Goal: Task Accomplishment & Management: Use online tool/utility

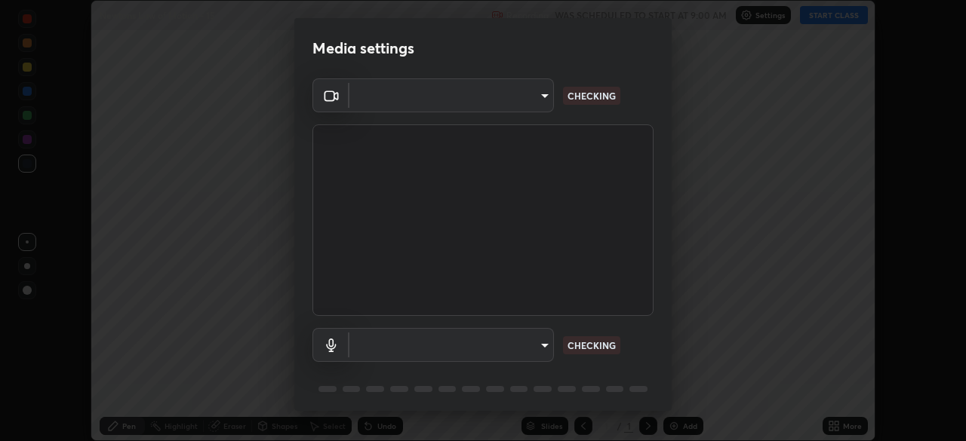
scroll to position [441, 966]
type input "e5f32b9a37d83756d2696e8423a1893a7de7eefef83412cf73fe4da3c4688103"
type input "ae0975cef7388746c2778fd6dc2b00d9a595315052e87b14b0d2850c1354851c"
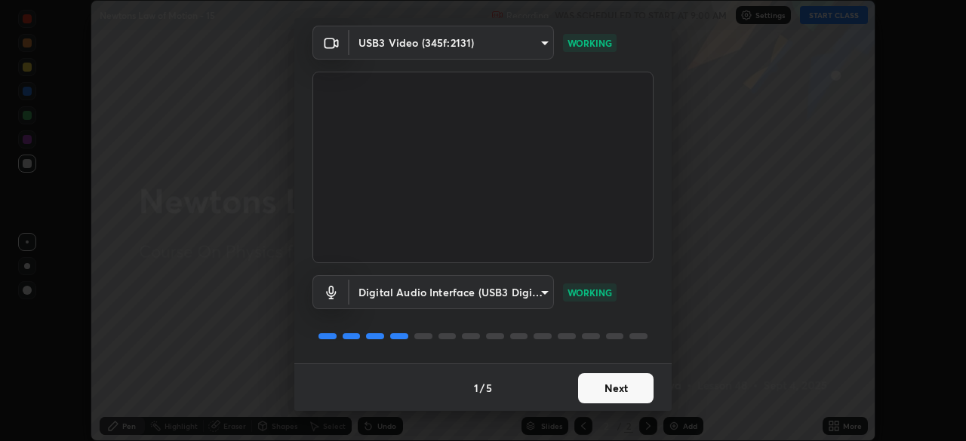
click at [613, 383] on button "Next" at bounding box center [615, 388] width 75 height 30
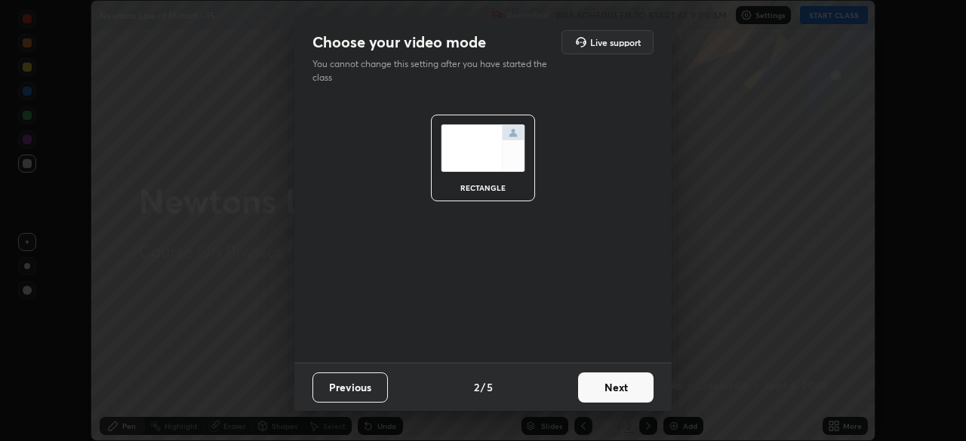
click at [619, 389] on button "Next" at bounding box center [615, 388] width 75 height 30
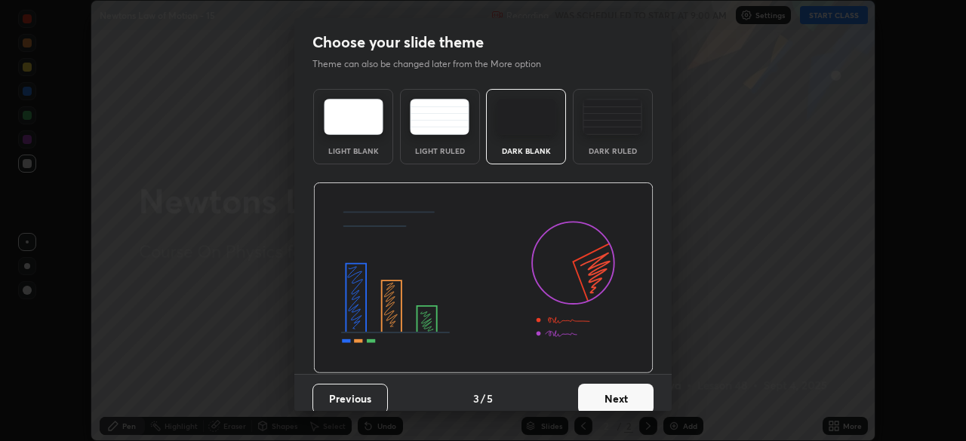
click at [627, 388] on button "Next" at bounding box center [615, 399] width 75 height 30
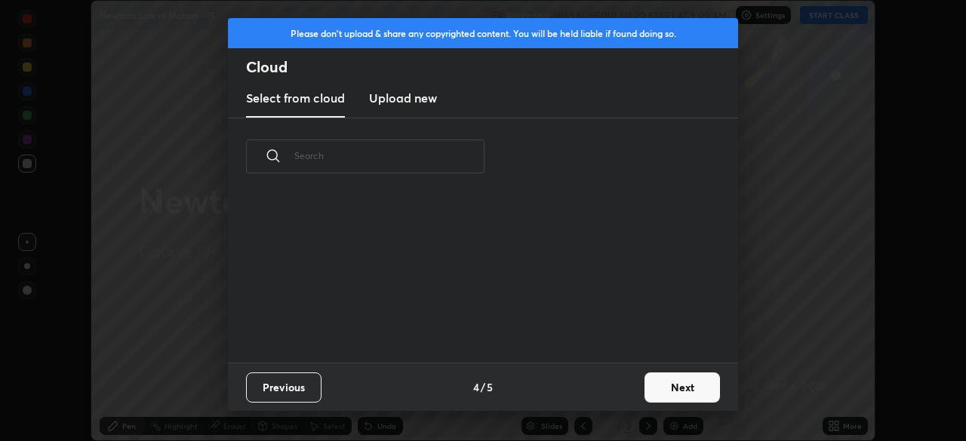
click at [658, 383] on button "Next" at bounding box center [681, 388] width 75 height 30
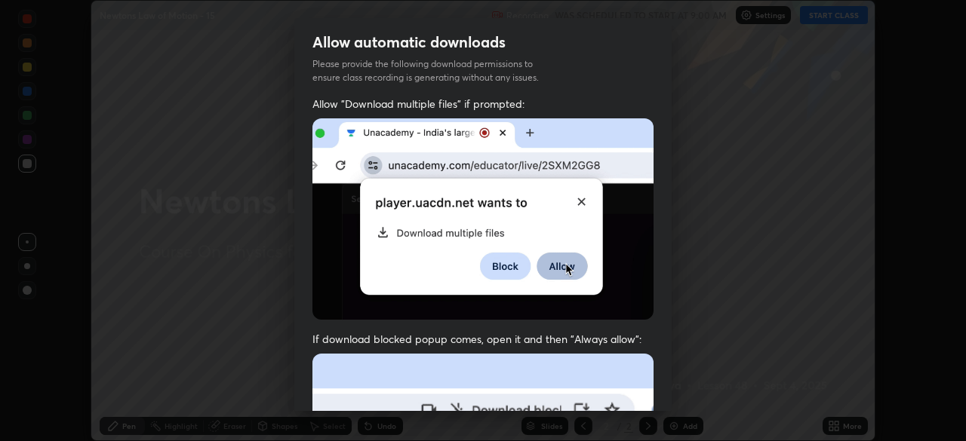
scroll to position [35, 0]
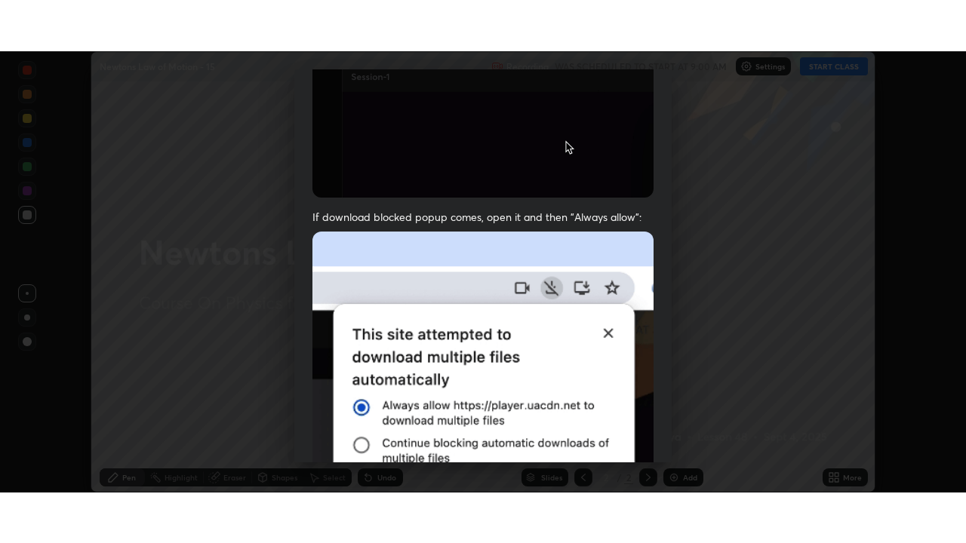
scroll to position [361, 0]
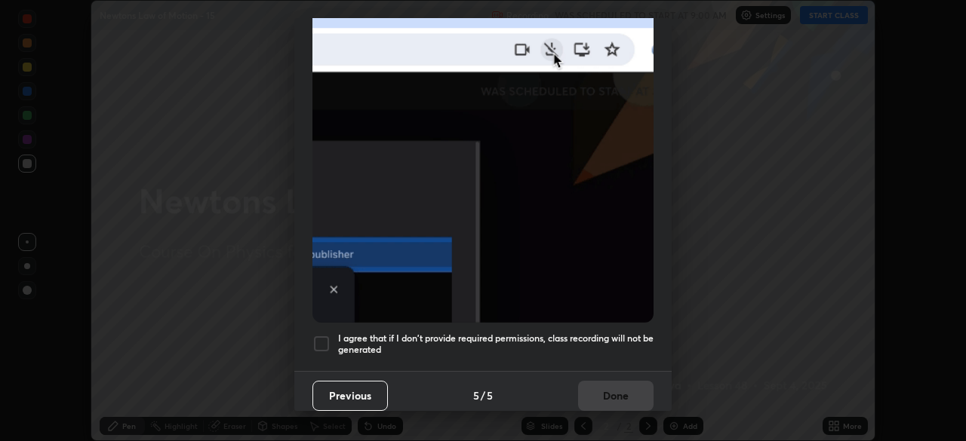
click at [451, 338] on h5 "I agree that if I don't provide required permissions, class recording will not …" at bounding box center [495, 344] width 315 height 23
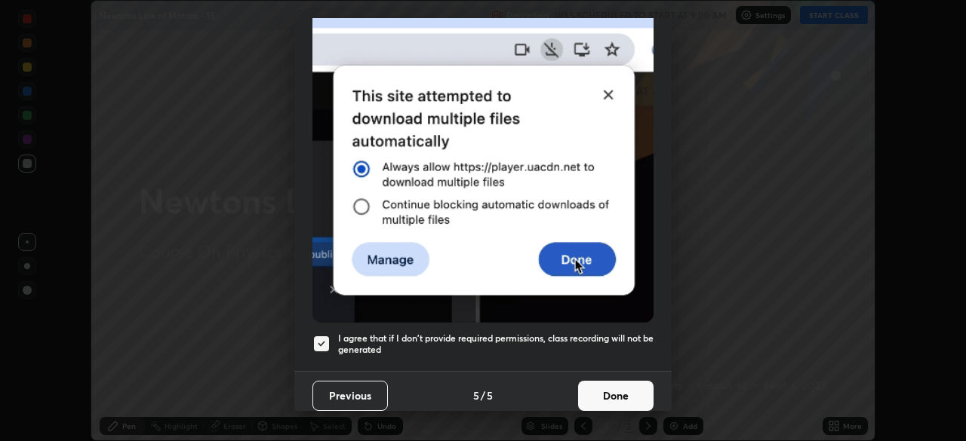
click at [609, 389] on button "Done" at bounding box center [615, 396] width 75 height 30
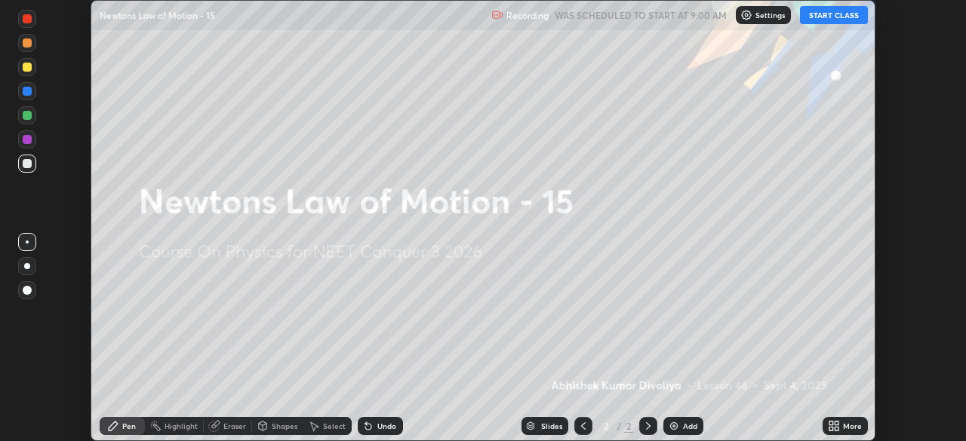
click at [831, 428] on icon at bounding box center [831, 429] width 4 height 4
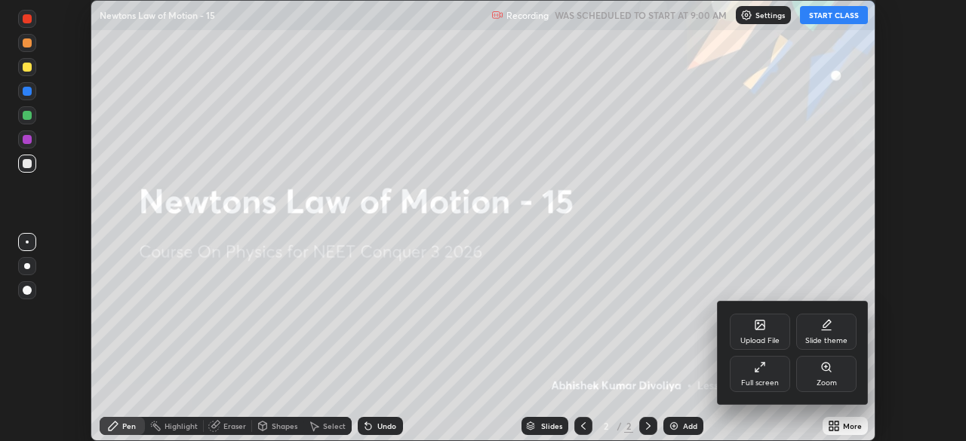
click at [759, 375] on div "Full screen" at bounding box center [759, 374] width 60 height 36
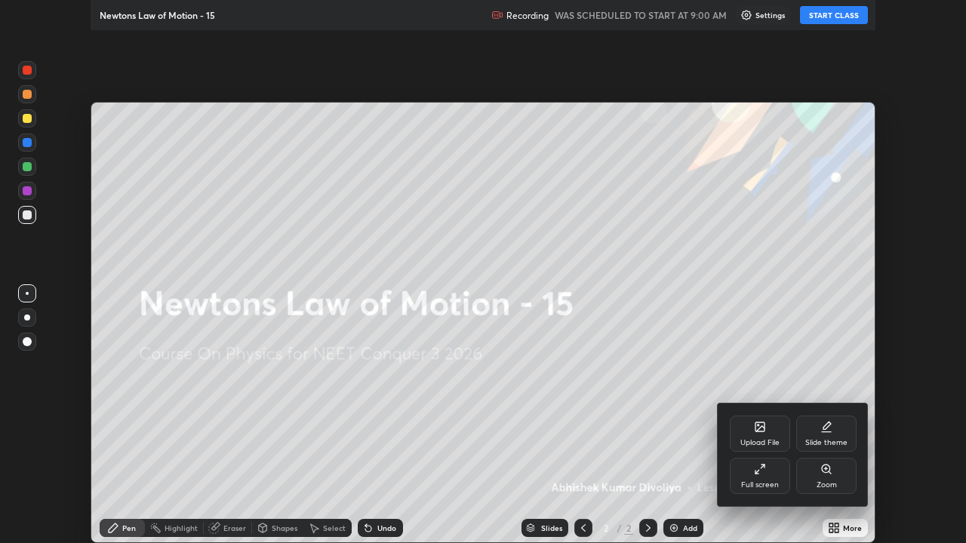
scroll to position [543, 966]
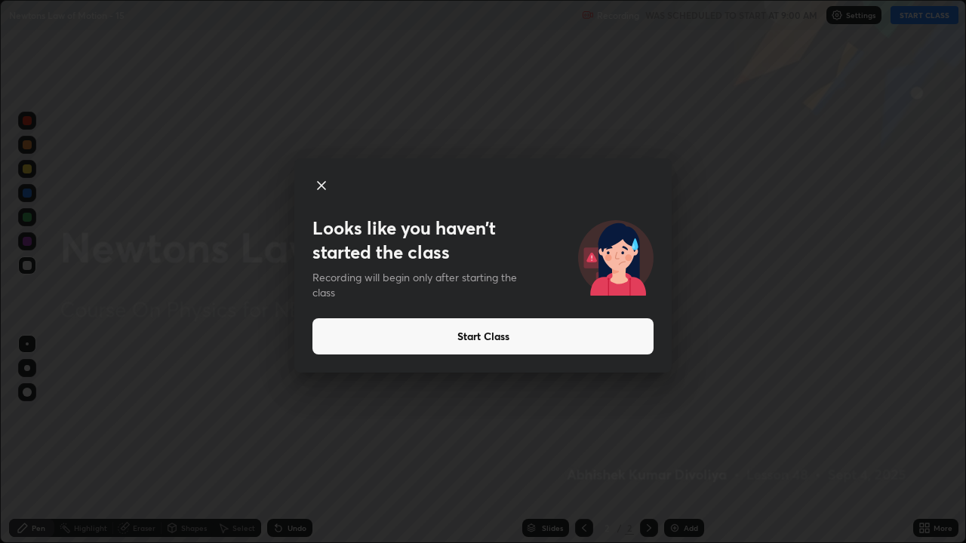
click at [460, 336] on button "Start Class" at bounding box center [482, 336] width 341 height 36
click at [538, 341] on button "Start Class" at bounding box center [482, 336] width 341 height 36
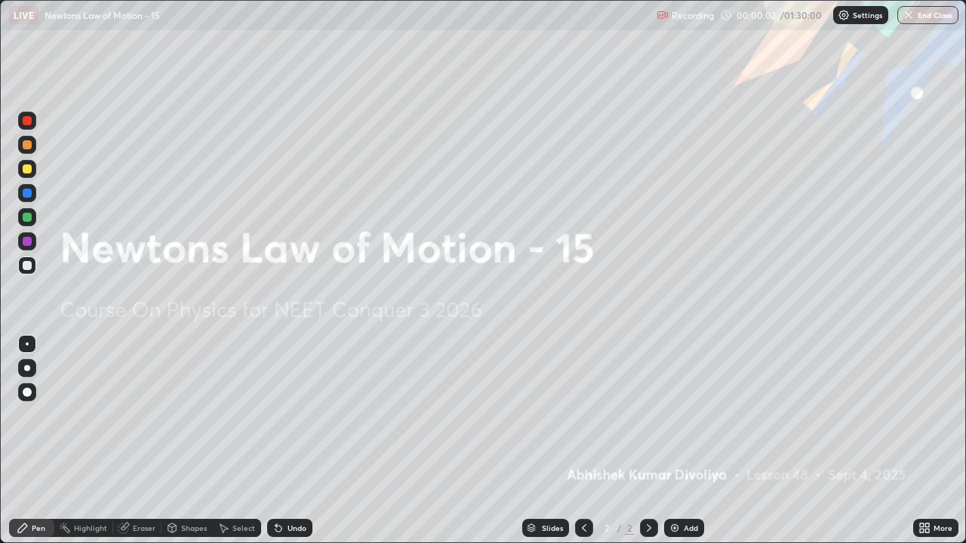
click at [674, 441] on div "Add" at bounding box center [684, 528] width 40 height 18
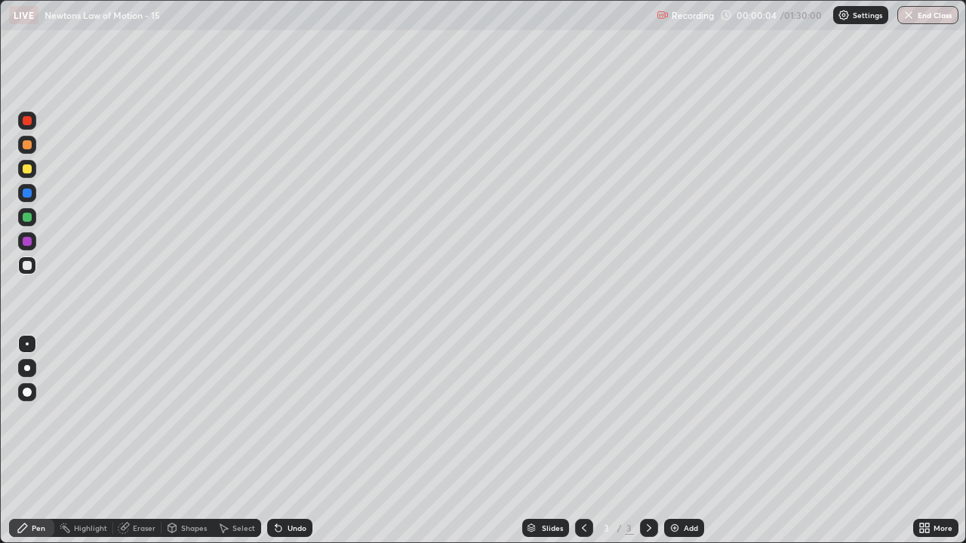
click at [29, 389] on div at bounding box center [27, 392] width 9 height 9
click at [27, 175] on div at bounding box center [27, 169] width 18 height 18
click at [677, 441] on img at bounding box center [674, 528] width 12 height 12
click at [193, 441] on div "Shapes" at bounding box center [194, 528] width 26 height 8
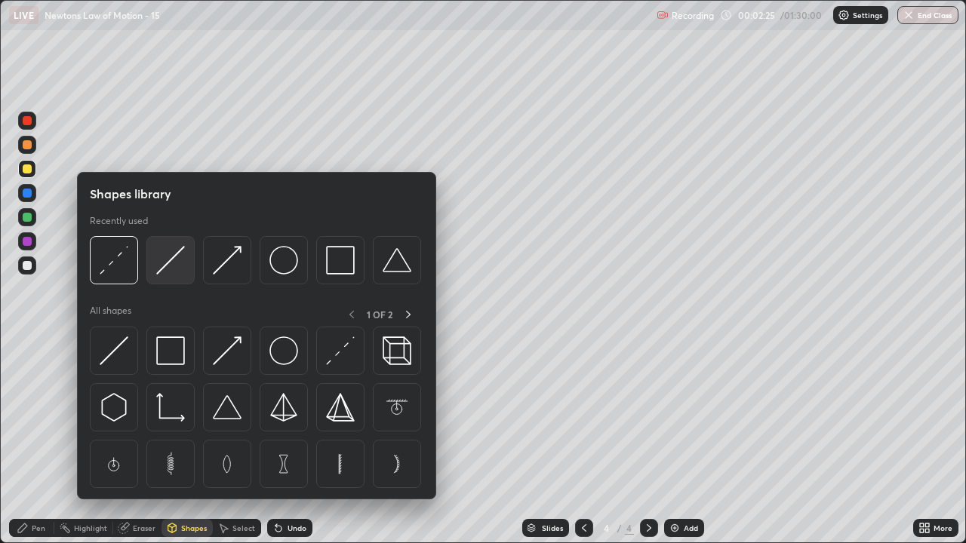
click at [178, 270] on img at bounding box center [170, 260] width 29 height 29
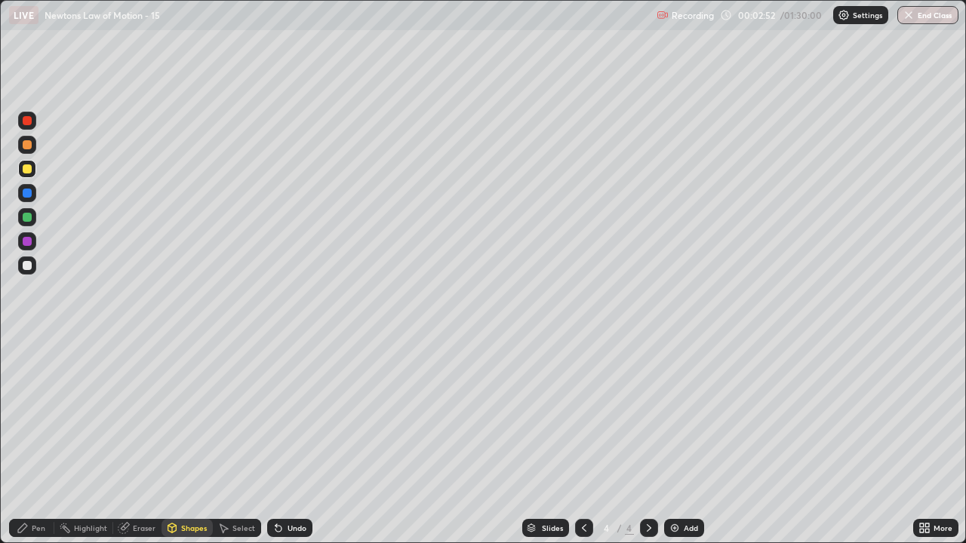
click at [191, 441] on div "Shapes" at bounding box center [194, 528] width 26 height 8
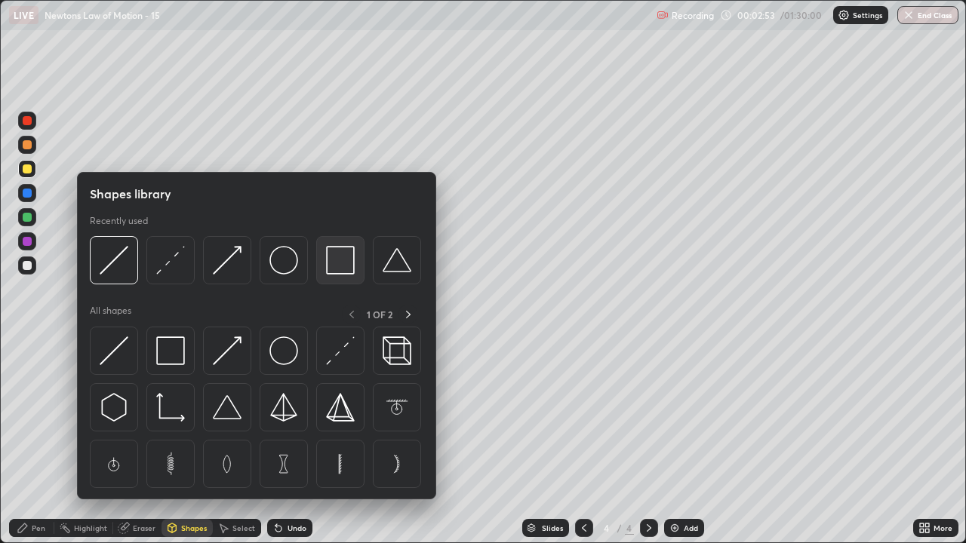
click at [339, 266] on img at bounding box center [340, 260] width 29 height 29
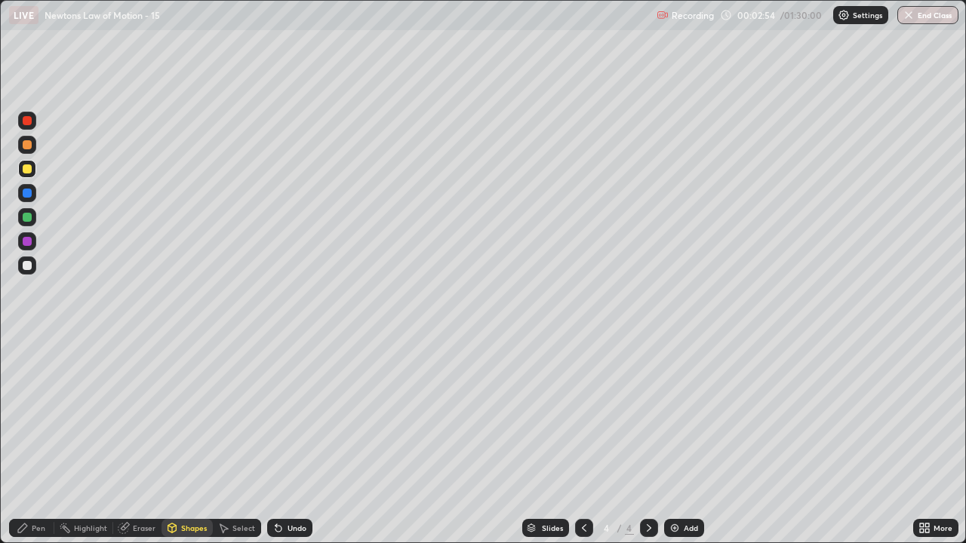
click at [29, 269] on div at bounding box center [27, 265] width 9 height 9
click at [38, 441] on div "Pen" at bounding box center [39, 528] width 14 height 8
click at [27, 146] on div at bounding box center [27, 144] width 9 height 9
click at [187, 441] on div "Shapes" at bounding box center [194, 528] width 26 height 8
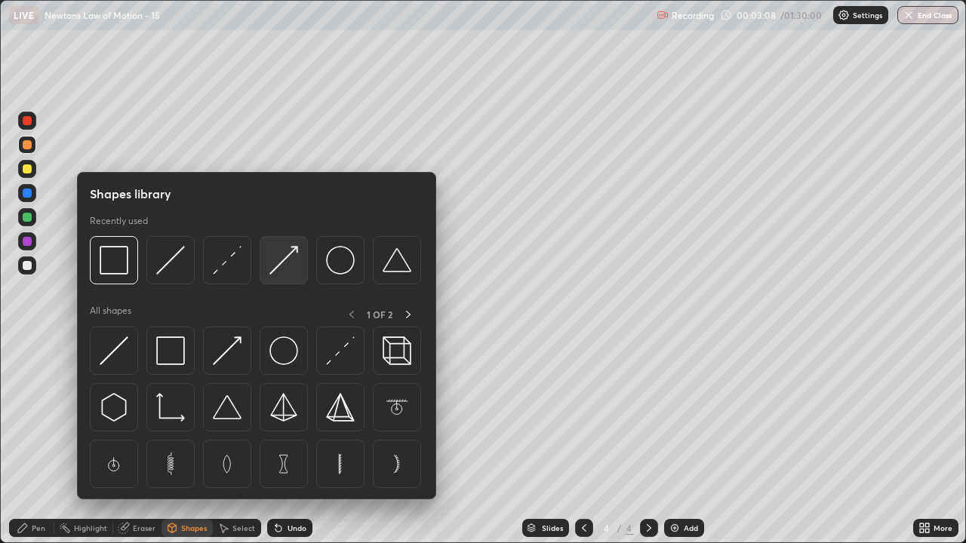
click at [291, 267] on img at bounding box center [283, 260] width 29 height 29
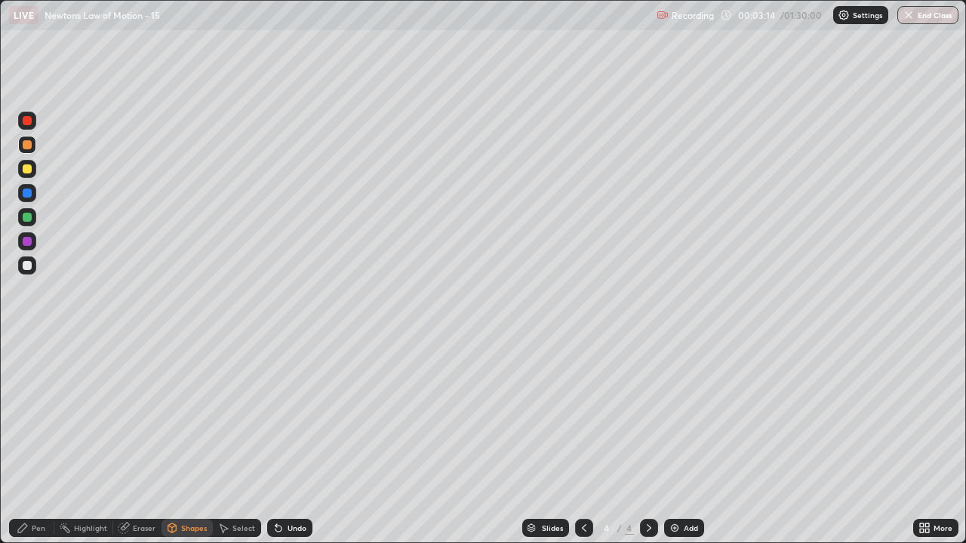
click at [33, 441] on div "Pen" at bounding box center [39, 528] width 14 height 8
click at [26, 219] on div at bounding box center [27, 217] width 9 height 9
click at [26, 199] on div at bounding box center [27, 193] width 18 height 18
click at [27, 218] on div at bounding box center [27, 217] width 9 height 9
click at [25, 269] on div at bounding box center [27, 265] width 9 height 9
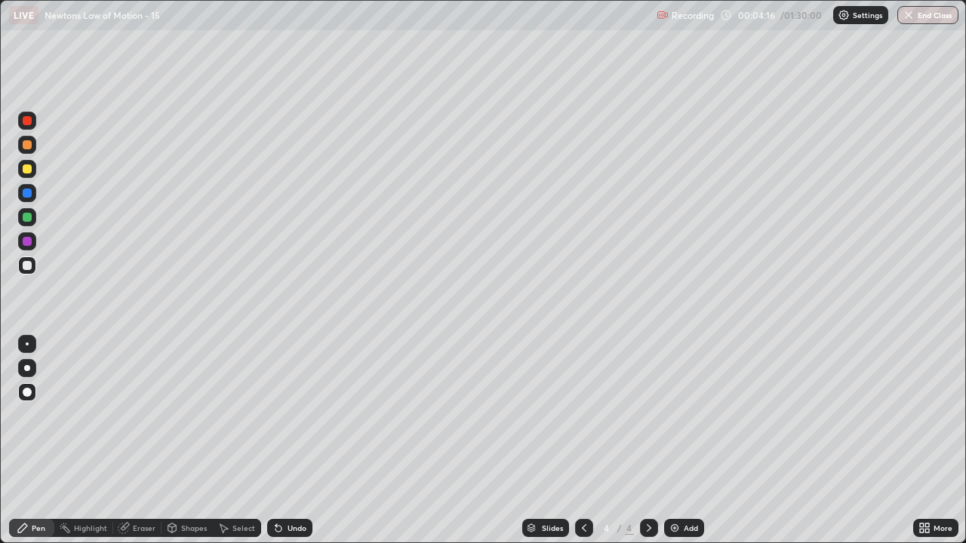
click at [192, 441] on div "Shapes" at bounding box center [194, 528] width 26 height 8
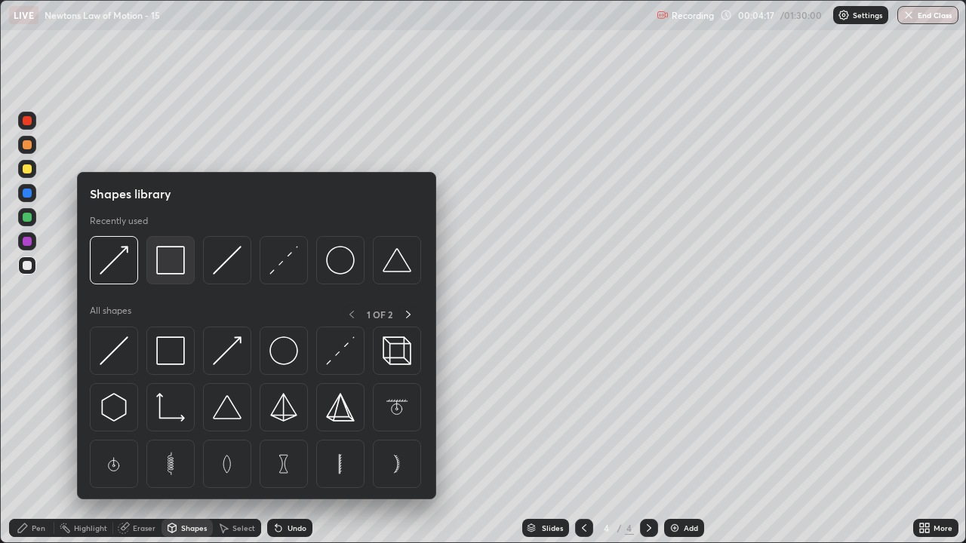
click at [177, 262] on img at bounding box center [170, 260] width 29 height 29
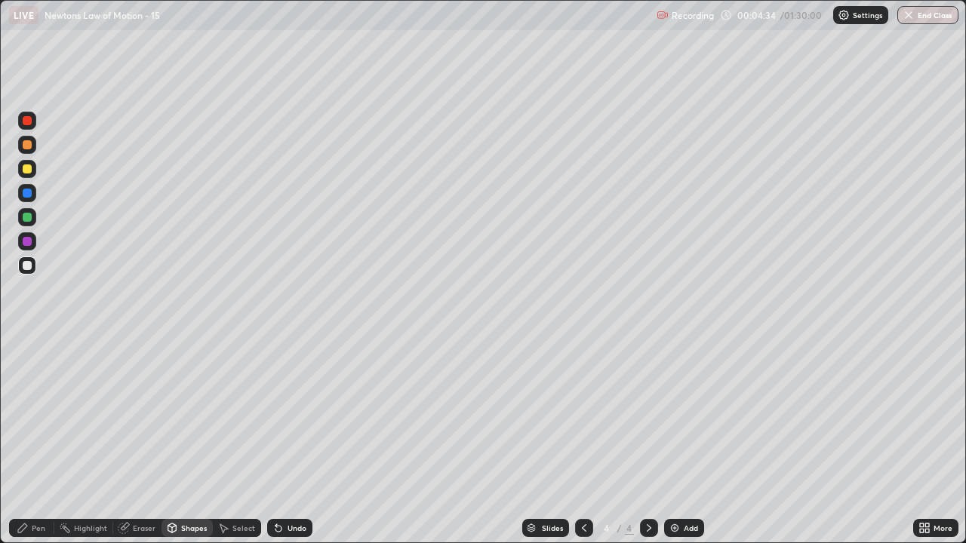
click at [190, 441] on div "Shapes" at bounding box center [194, 528] width 26 height 8
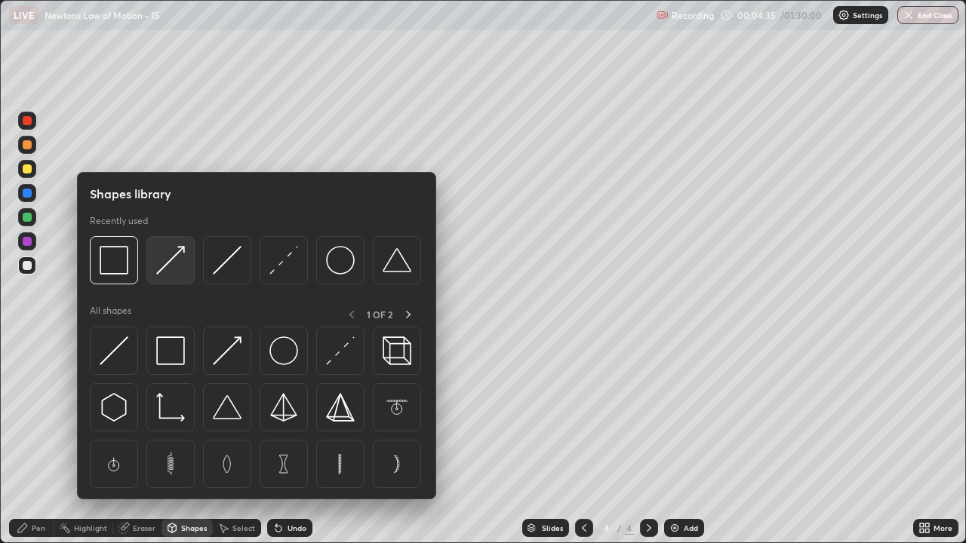
click at [162, 267] on img at bounding box center [170, 260] width 29 height 29
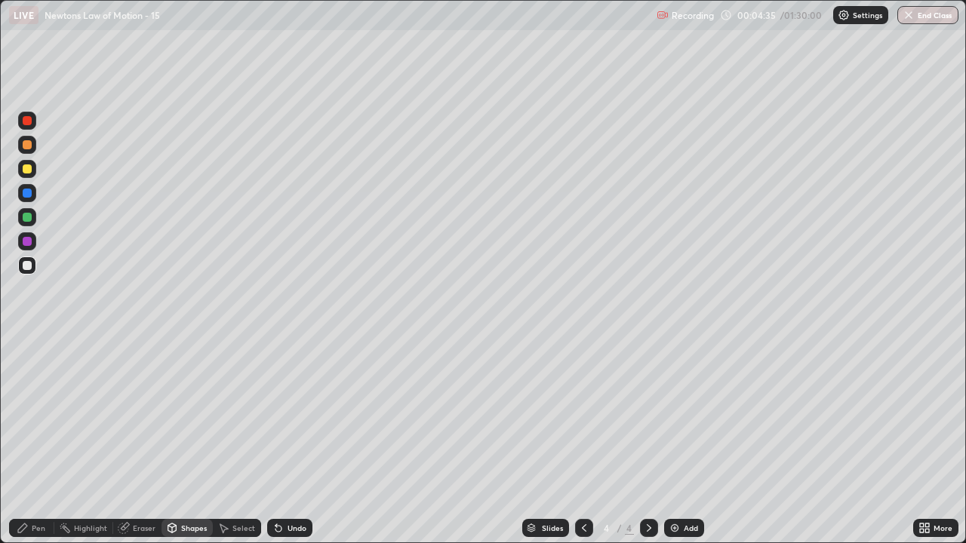
click at [27, 147] on div at bounding box center [27, 144] width 9 height 9
click at [33, 441] on div "Pen" at bounding box center [31, 528] width 45 height 18
click at [192, 441] on div "Shapes" at bounding box center [194, 528] width 26 height 8
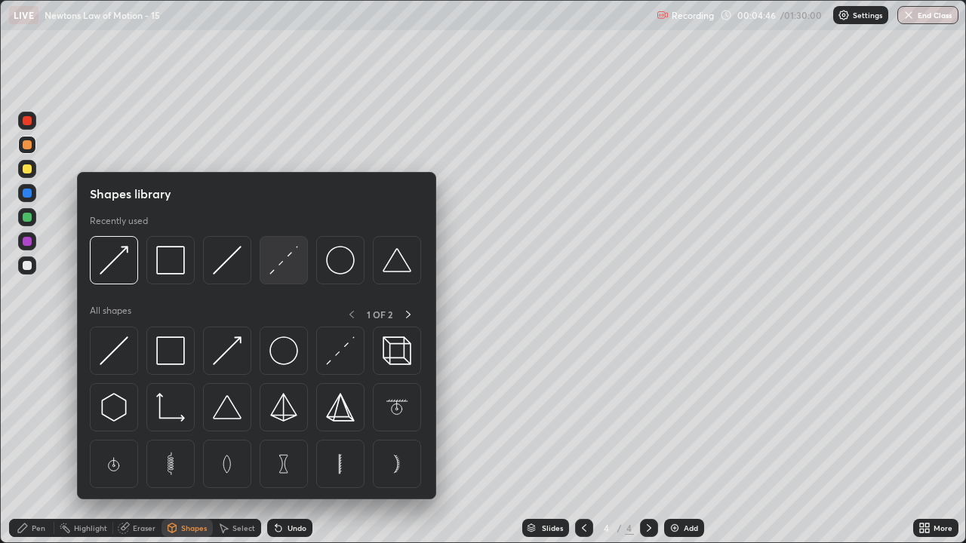
click at [292, 263] on img at bounding box center [283, 260] width 29 height 29
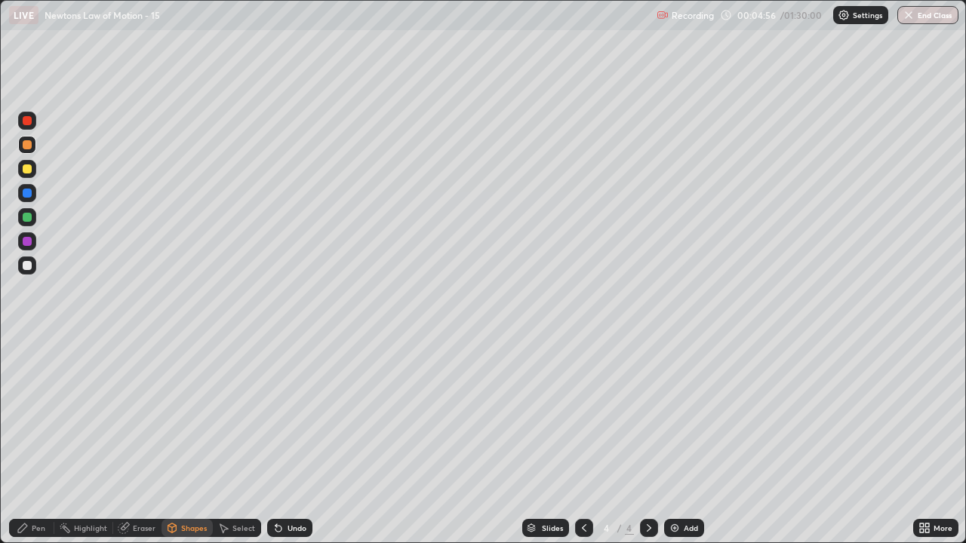
click at [29, 217] on div at bounding box center [27, 217] width 9 height 9
click at [192, 441] on div "Shapes" at bounding box center [194, 528] width 26 height 8
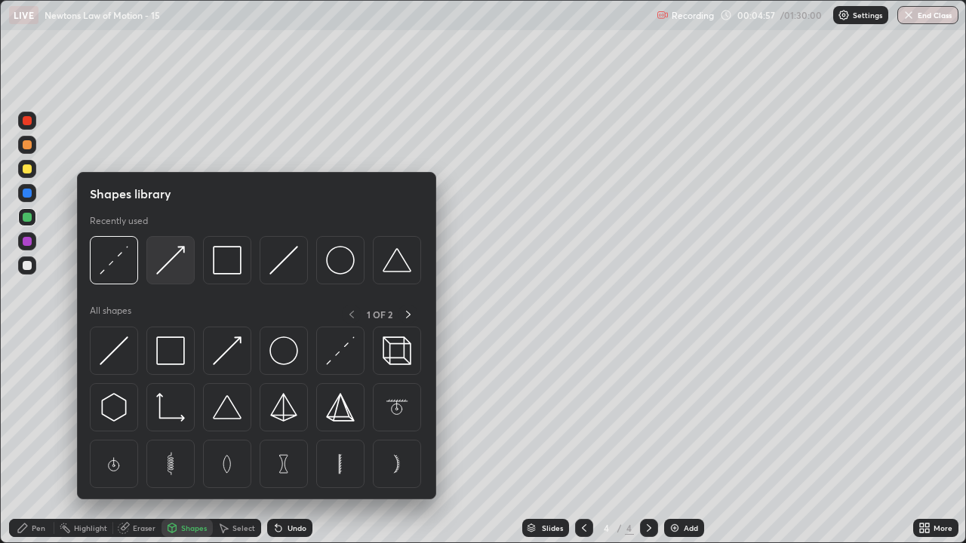
click at [169, 272] on img at bounding box center [170, 260] width 29 height 29
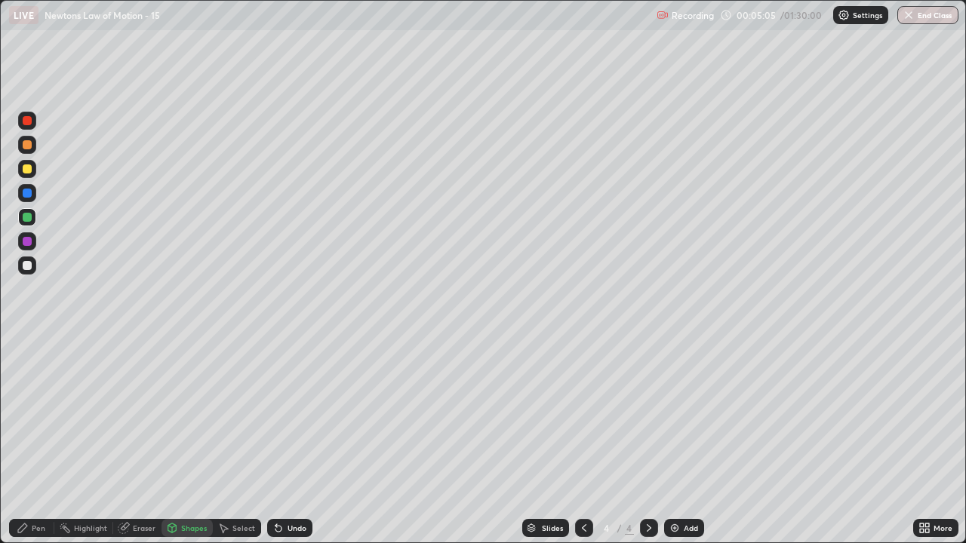
click at [40, 441] on div "Pen" at bounding box center [39, 528] width 14 height 8
click at [35, 267] on div at bounding box center [27, 265] width 18 height 18
click at [673, 441] on img at bounding box center [674, 528] width 12 height 12
click at [192, 441] on div "Shapes" at bounding box center [194, 528] width 26 height 8
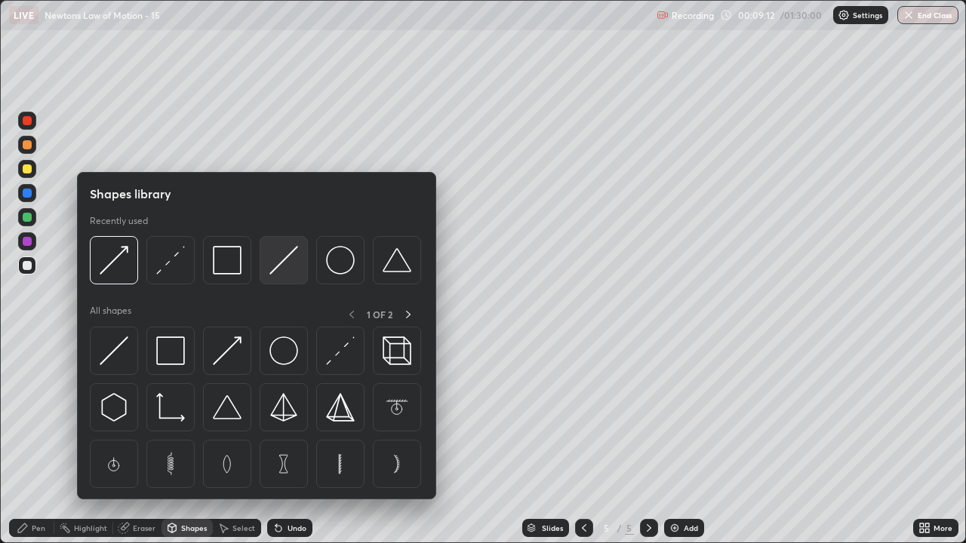
click at [288, 266] on img at bounding box center [283, 260] width 29 height 29
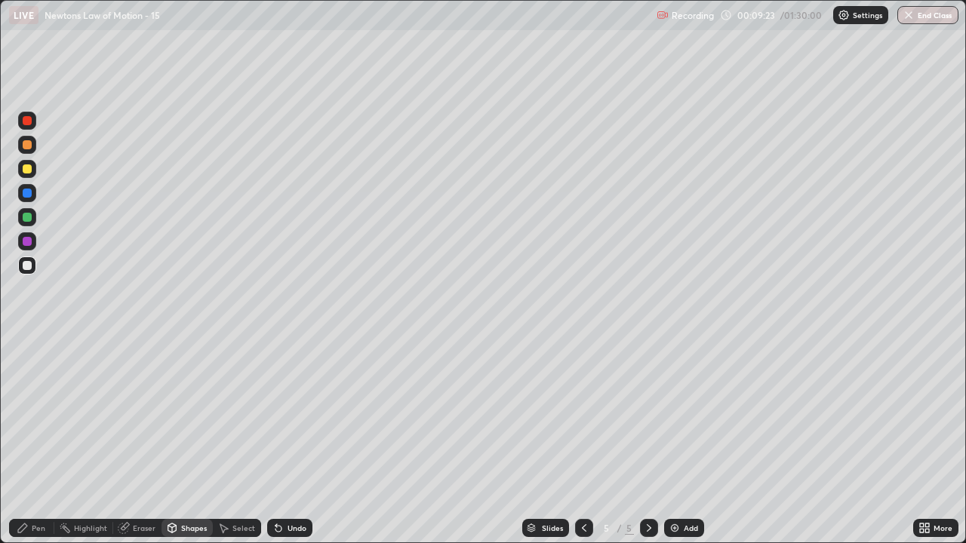
click at [28, 169] on div at bounding box center [27, 168] width 9 height 9
click at [191, 441] on div "Shapes" at bounding box center [194, 528] width 26 height 8
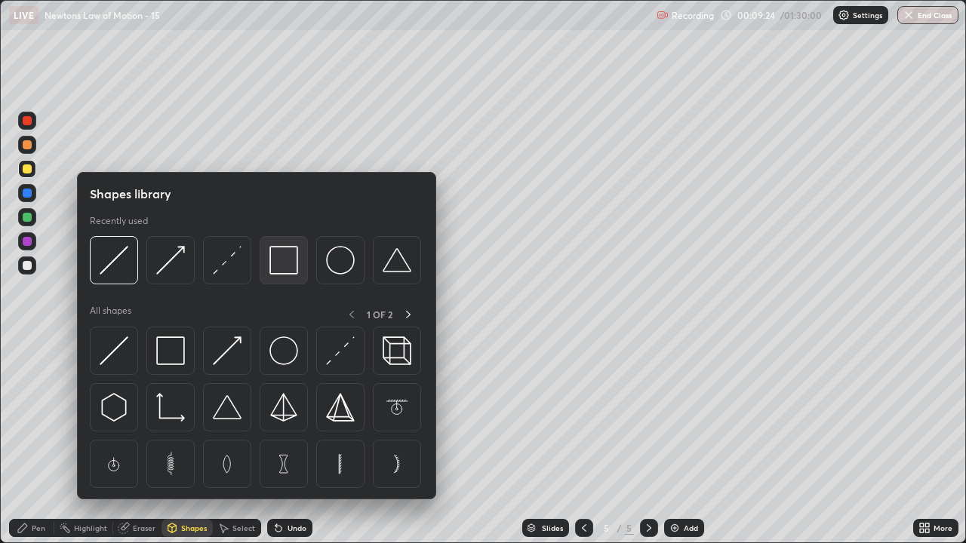
click at [281, 264] on img at bounding box center [283, 260] width 29 height 29
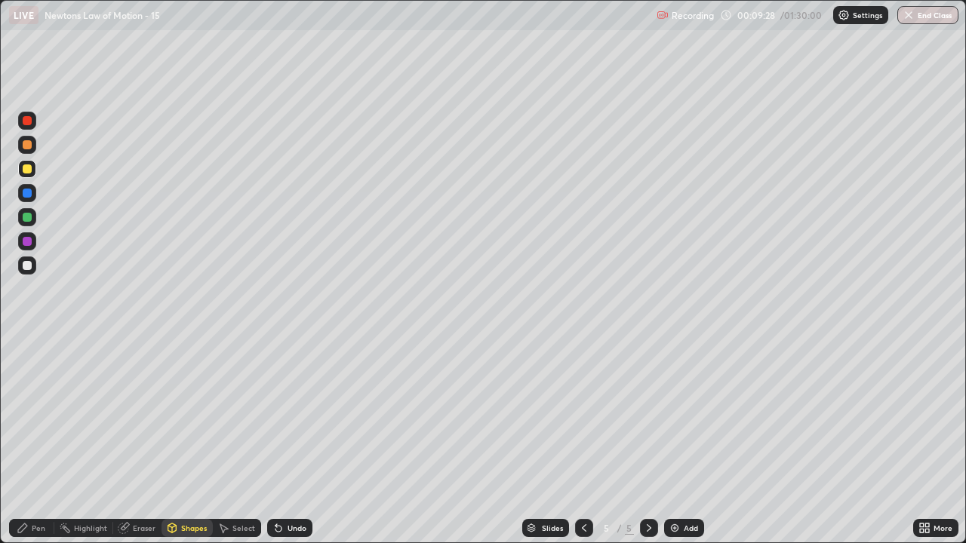
click at [27, 146] on div at bounding box center [27, 144] width 9 height 9
click at [187, 441] on div "Shapes" at bounding box center [194, 528] width 26 height 8
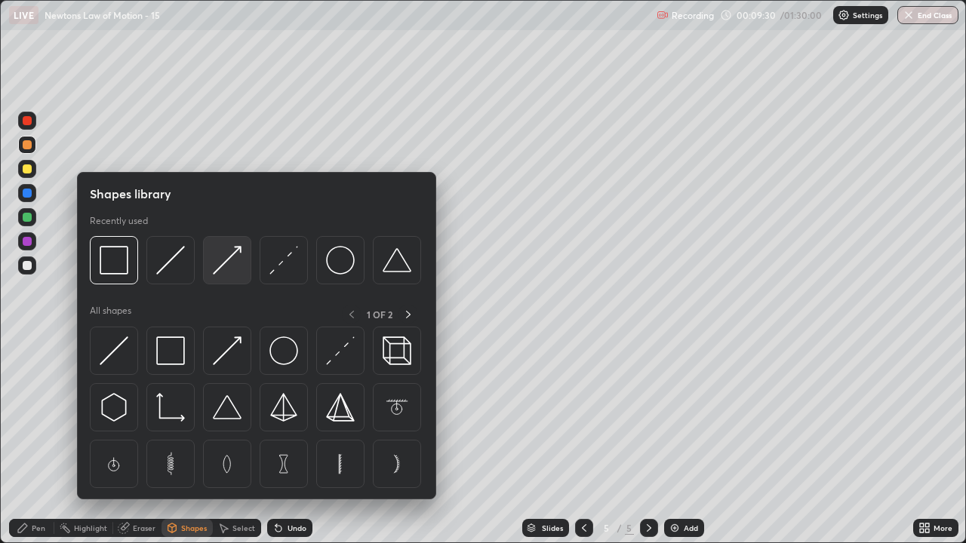
click at [226, 264] on img at bounding box center [227, 260] width 29 height 29
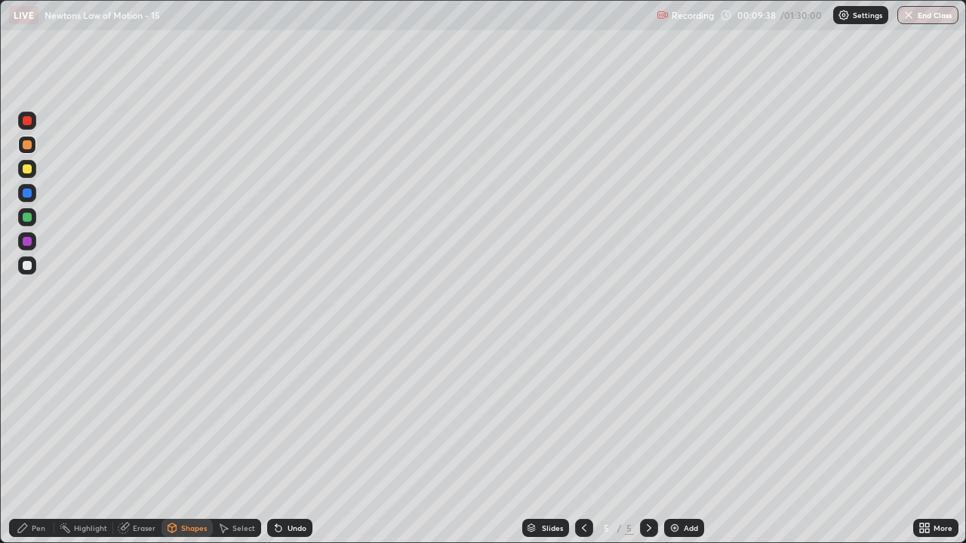
click at [38, 441] on div "Pen" at bounding box center [39, 528] width 14 height 8
click at [190, 441] on div "Shapes" at bounding box center [194, 528] width 26 height 8
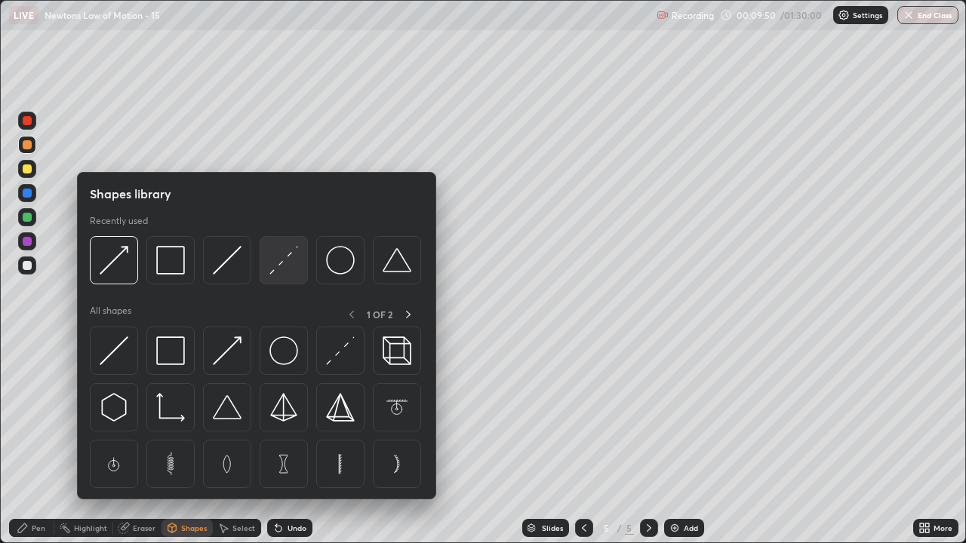
click at [281, 269] on img at bounding box center [283, 260] width 29 height 29
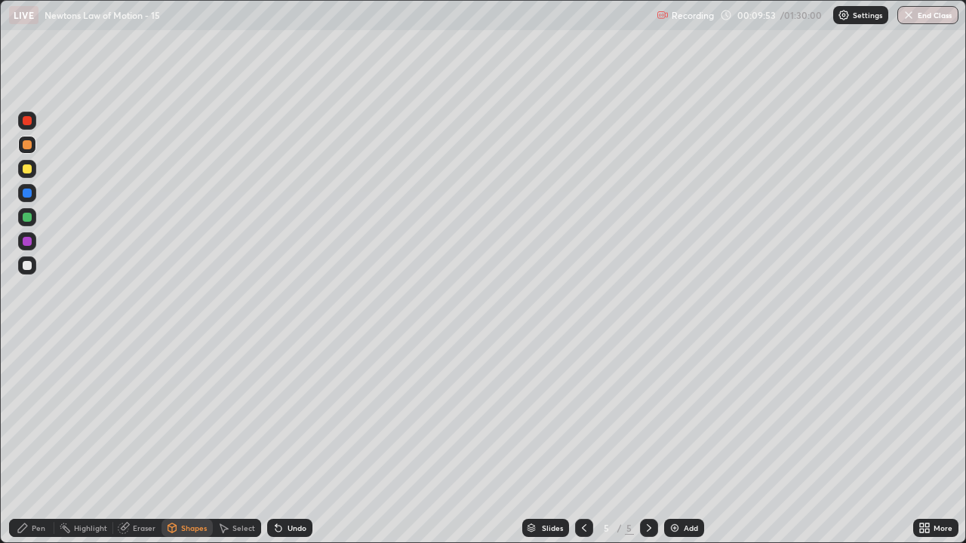
click at [38, 441] on div "Pen" at bounding box center [31, 528] width 45 height 18
click at [29, 170] on div at bounding box center [27, 168] width 9 height 9
click at [192, 441] on div "Shapes" at bounding box center [186, 528] width 51 height 18
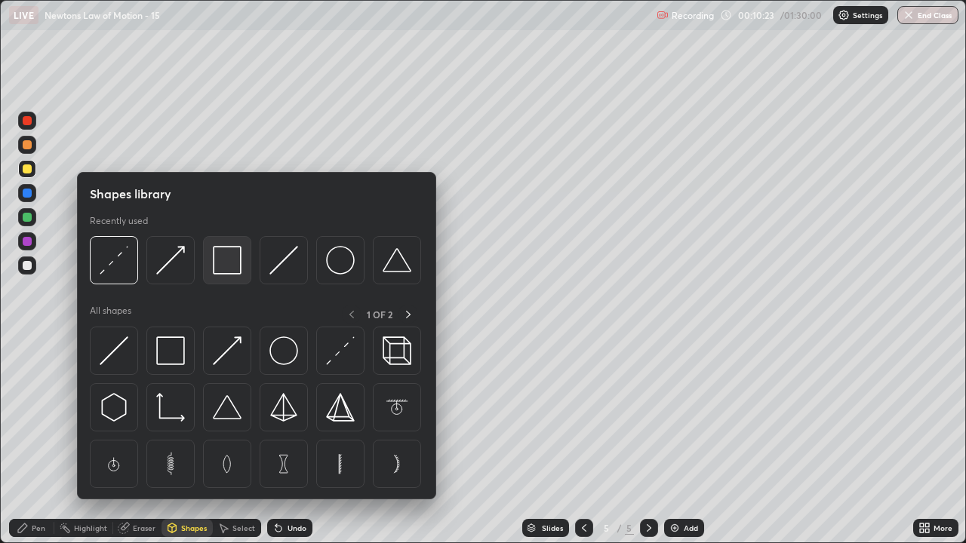
click at [222, 272] on img at bounding box center [227, 260] width 29 height 29
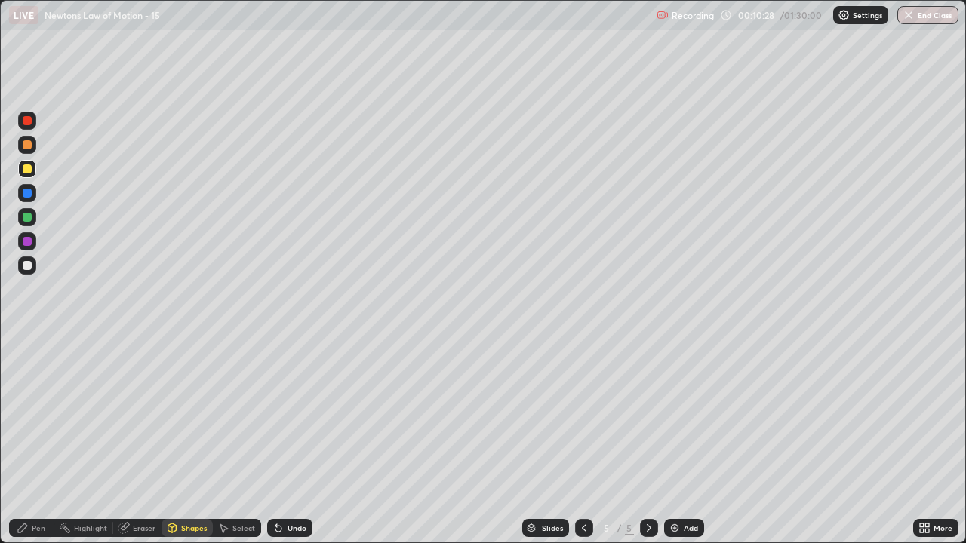
click at [31, 143] on div at bounding box center [27, 144] width 9 height 9
click at [187, 441] on div "Shapes" at bounding box center [186, 528] width 51 height 18
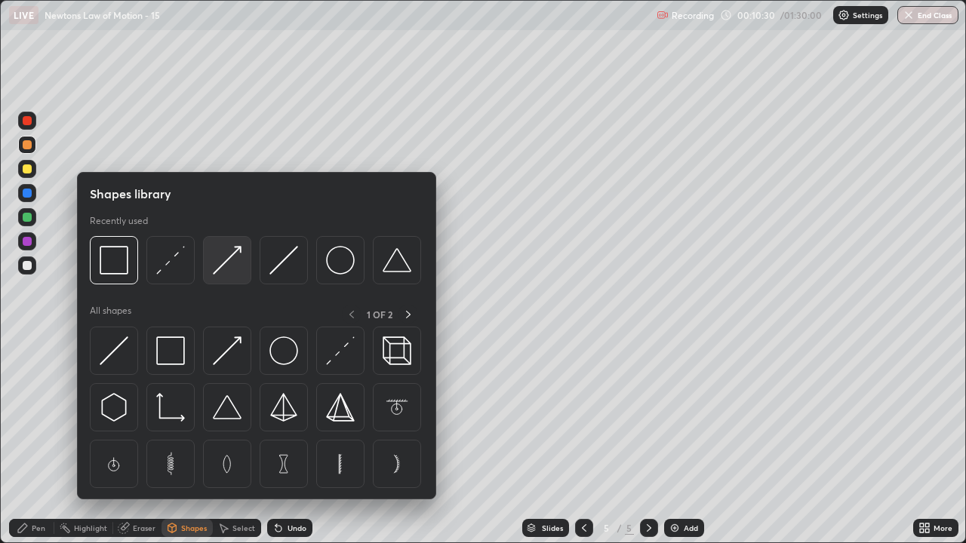
click at [221, 267] on img at bounding box center [227, 260] width 29 height 29
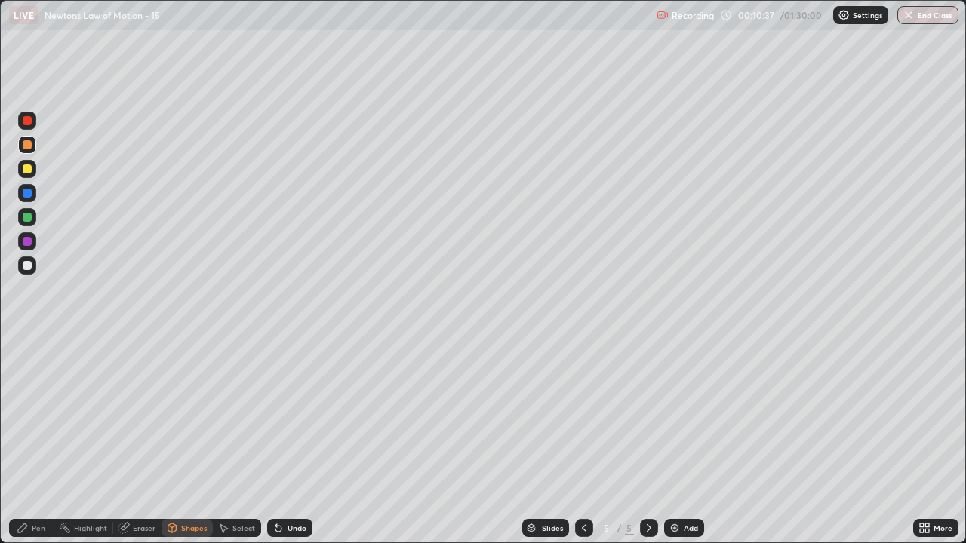
click at [190, 441] on div "Shapes" at bounding box center [186, 528] width 51 height 18
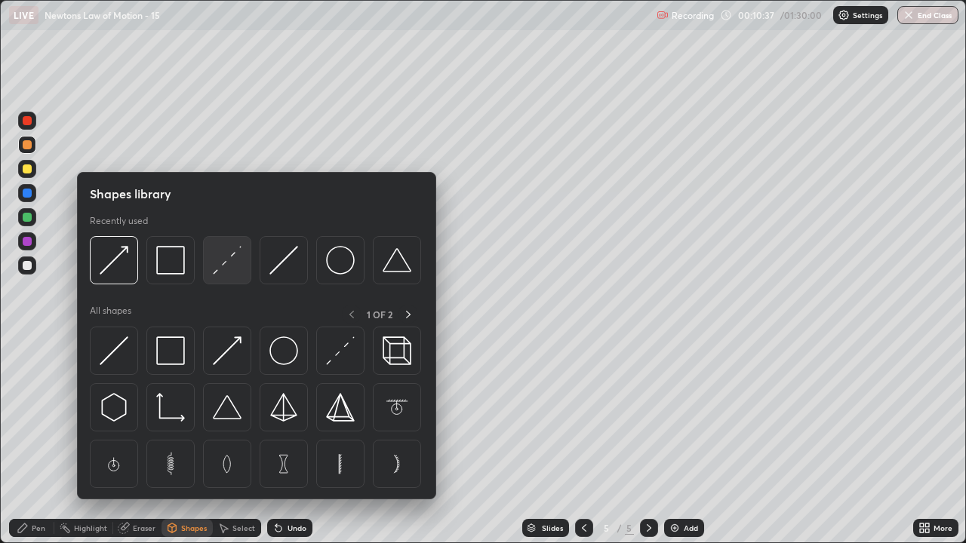
click at [223, 269] on img at bounding box center [227, 260] width 29 height 29
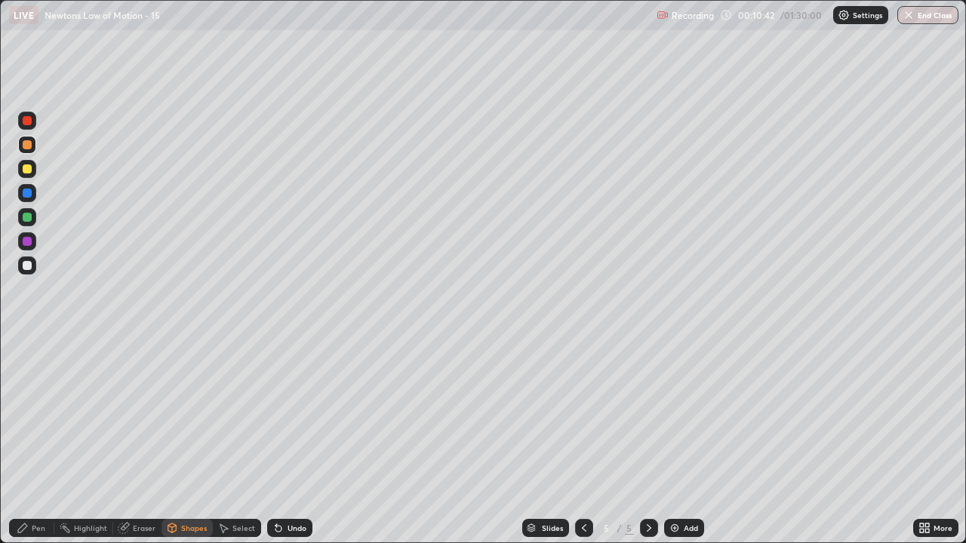
click at [39, 441] on div "Pen" at bounding box center [39, 528] width 14 height 8
click at [195, 441] on div "Shapes" at bounding box center [194, 528] width 26 height 8
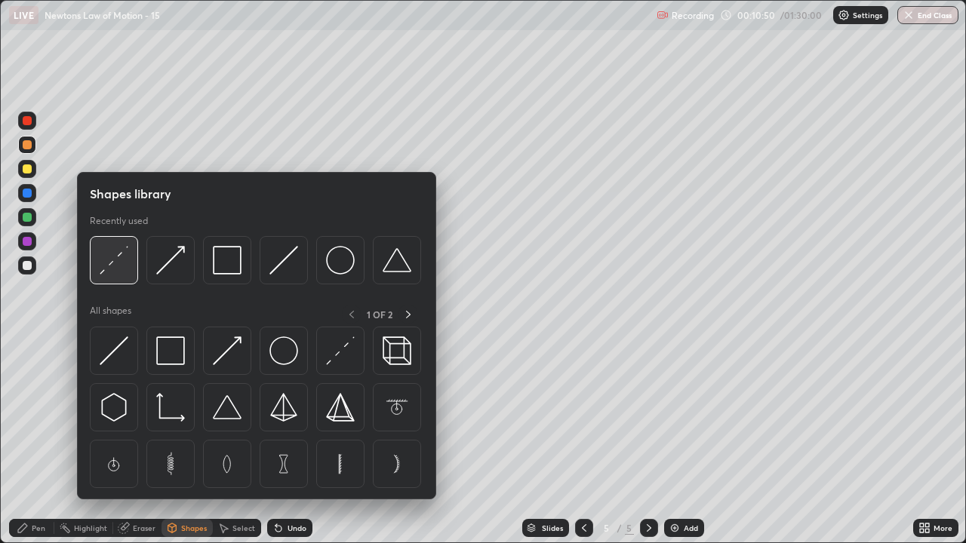
click at [124, 270] on img at bounding box center [114, 260] width 29 height 29
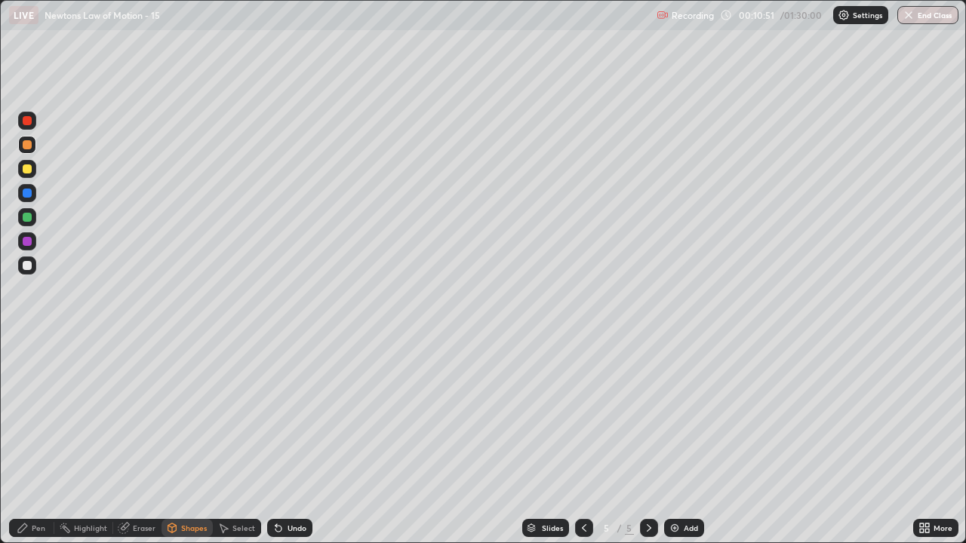
click at [27, 220] on div at bounding box center [27, 217] width 9 height 9
click at [43, 441] on div "Pen" at bounding box center [39, 528] width 14 height 8
click at [198, 441] on div "Shapes" at bounding box center [194, 528] width 26 height 8
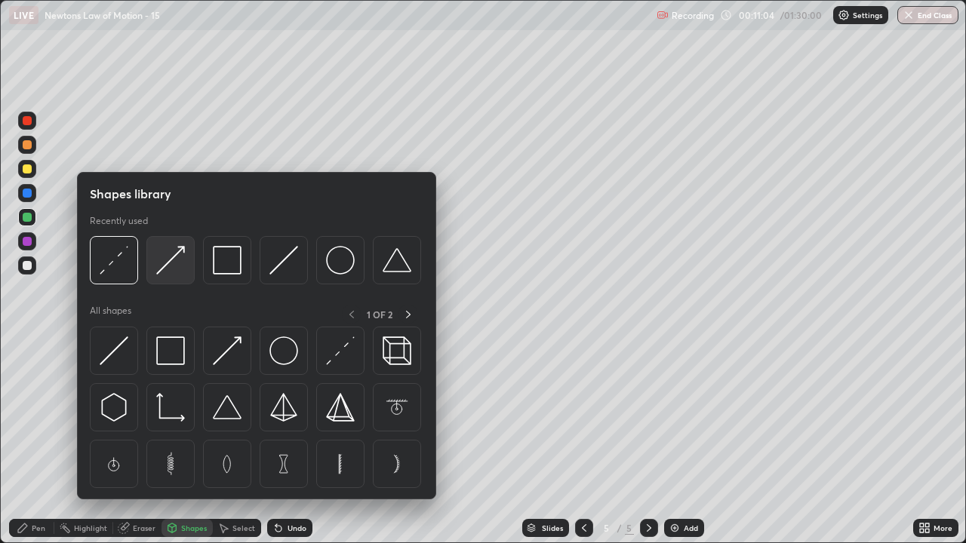
click at [175, 269] on img at bounding box center [170, 260] width 29 height 29
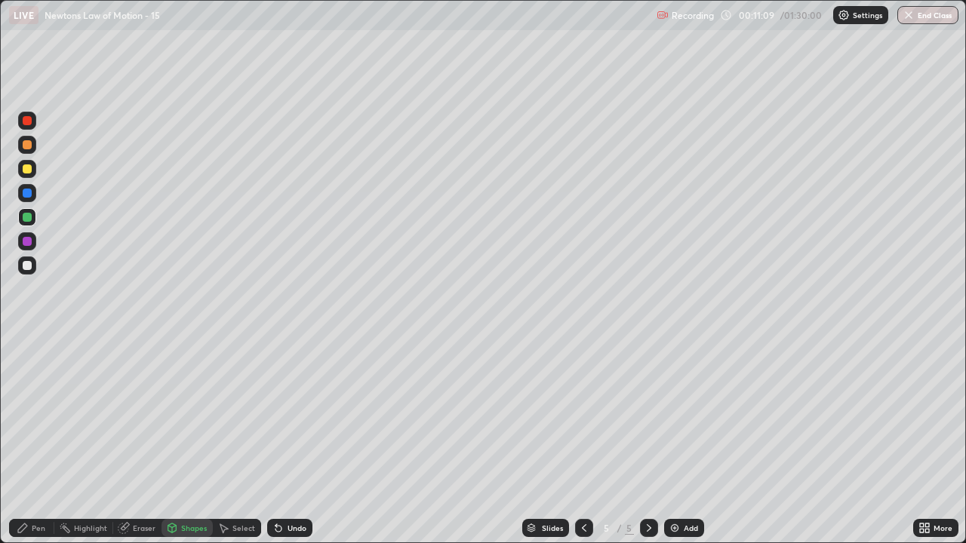
click at [43, 441] on div "Pen" at bounding box center [39, 528] width 14 height 8
click at [188, 441] on div "Shapes" at bounding box center [194, 528] width 26 height 8
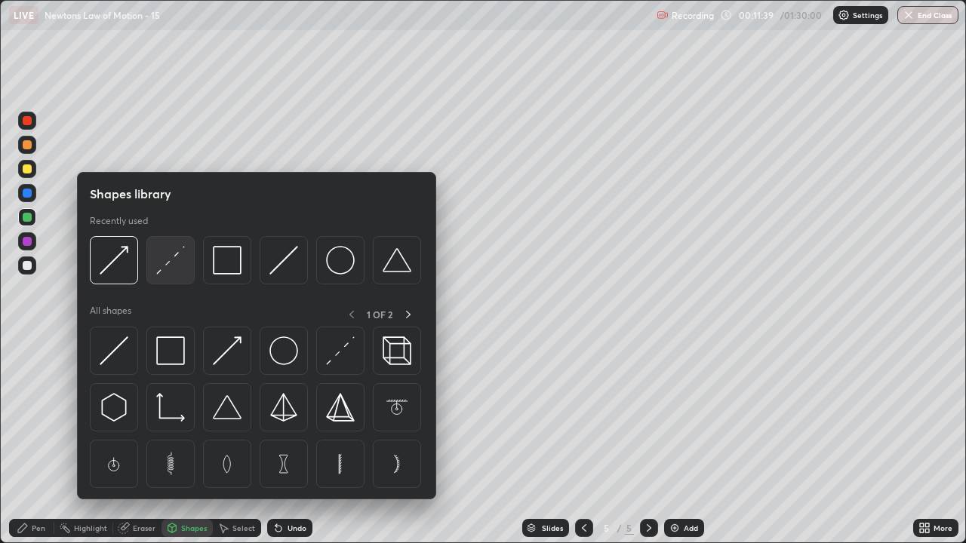
click at [177, 278] on div at bounding box center [170, 260] width 48 height 48
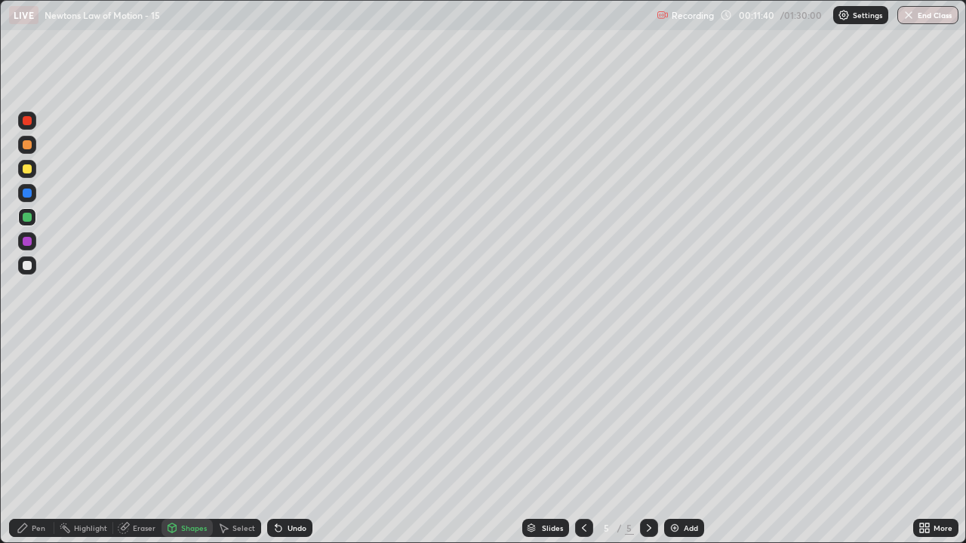
click at [26, 148] on div at bounding box center [27, 144] width 9 height 9
click at [36, 441] on div "Pen" at bounding box center [39, 528] width 14 height 8
click at [29, 269] on div at bounding box center [27, 265] width 9 height 9
click at [197, 441] on div "Shapes" at bounding box center [194, 528] width 26 height 8
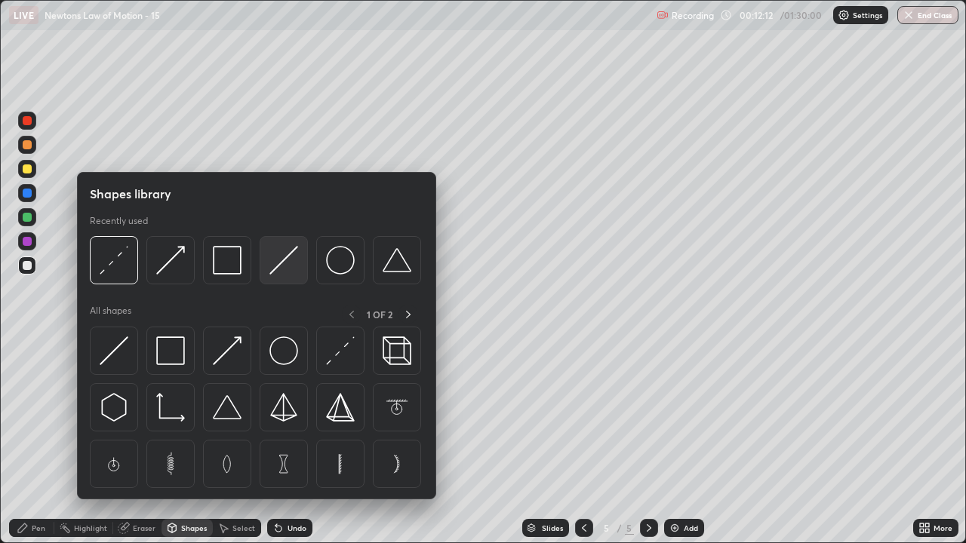
click at [289, 261] on img at bounding box center [283, 260] width 29 height 29
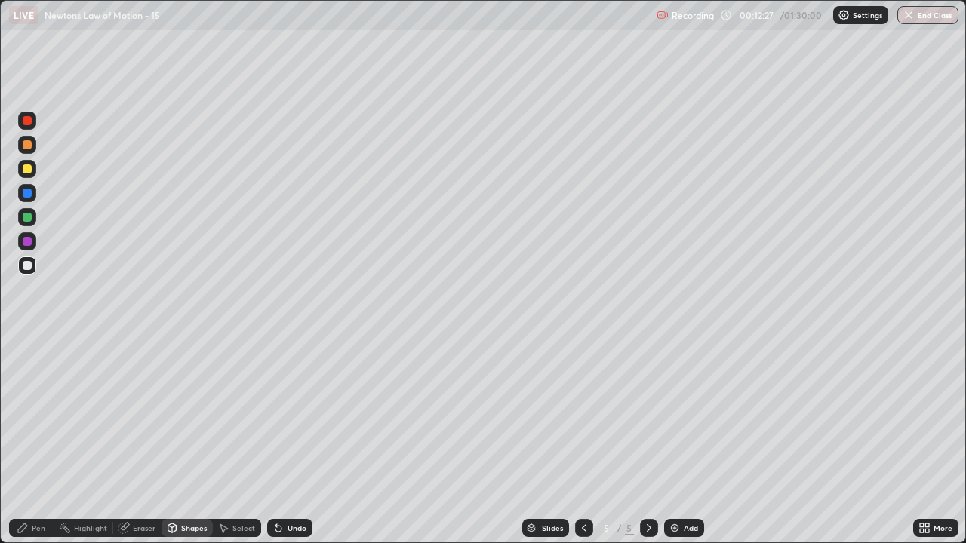
click at [186, 441] on div "Shapes" at bounding box center [186, 528] width 51 height 18
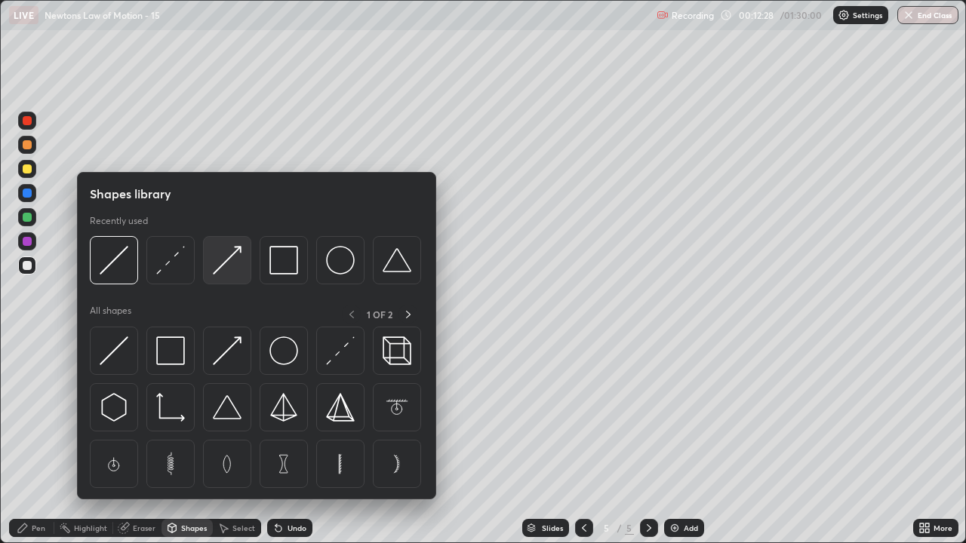
click at [231, 267] on img at bounding box center [227, 260] width 29 height 29
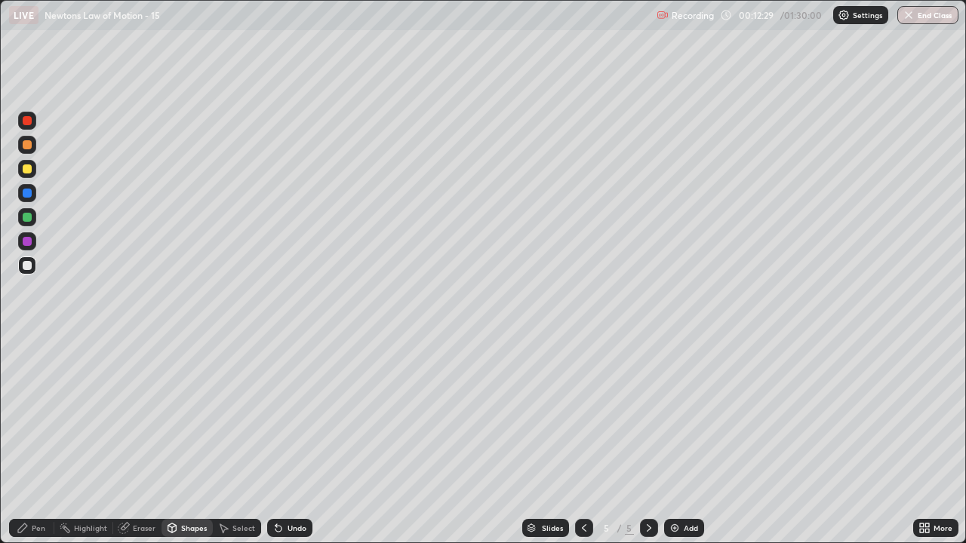
click at [26, 171] on div at bounding box center [27, 168] width 9 height 9
click at [33, 441] on div "Pen" at bounding box center [39, 528] width 14 height 8
click at [26, 267] on div at bounding box center [27, 265] width 9 height 9
click at [294, 441] on div "Undo" at bounding box center [296, 528] width 19 height 8
click at [295, 441] on div "Undo" at bounding box center [296, 528] width 19 height 8
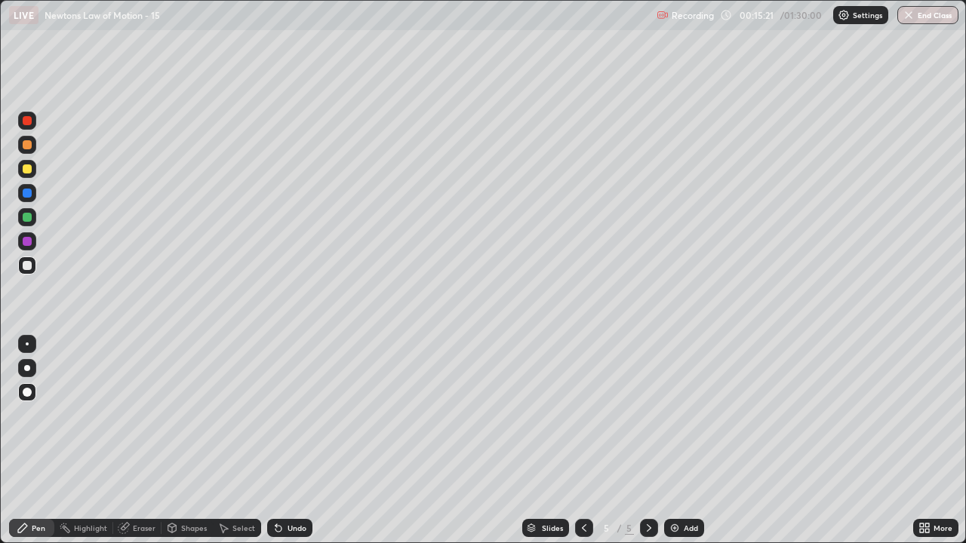
click at [27, 241] on div at bounding box center [27, 241] width 9 height 9
click at [27, 198] on div at bounding box center [27, 193] width 18 height 18
click at [26, 217] on div at bounding box center [27, 217] width 9 height 9
click at [140, 441] on div "Eraser" at bounding box center [144, 528] width 23 height 8
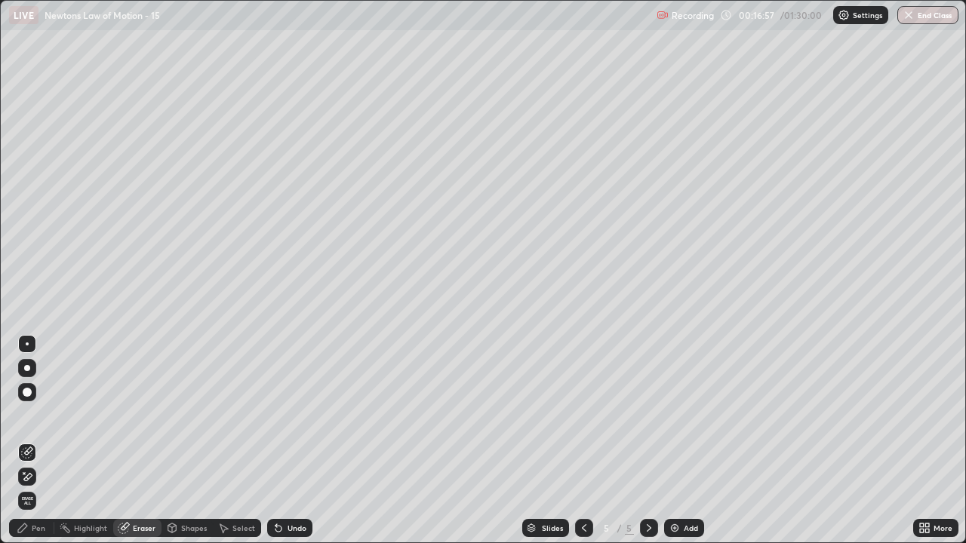
click at [38, 441] on div "Pen" at bounding box center [31, 528] width 45 height 18
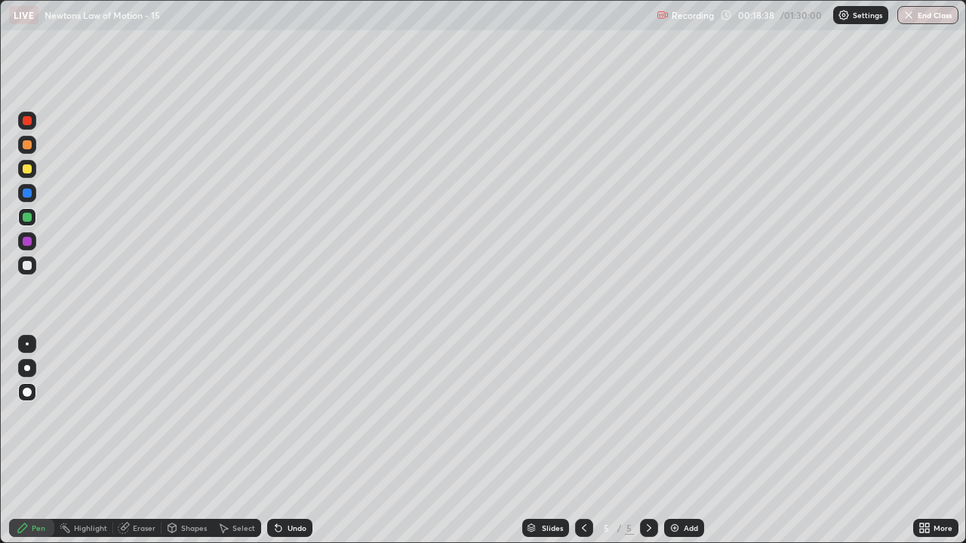
click at [677, 441] on img at bounding box center [674, 528] width 12 height 12
click at [186, 441] on div "Shapes" at bounding box center [194, 528] width 26 height 8
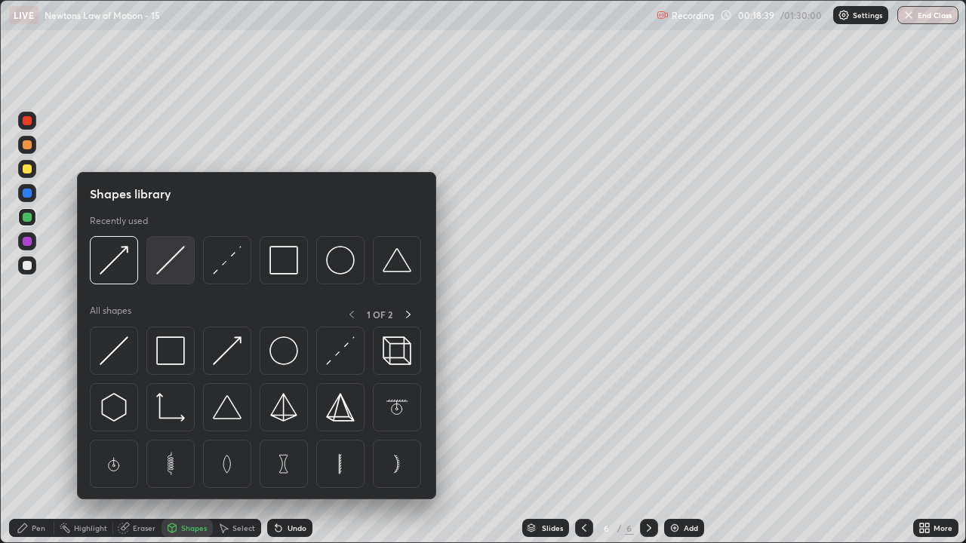
click at [175, 281] on div at bounding box center [170, 260] width 48 height 48
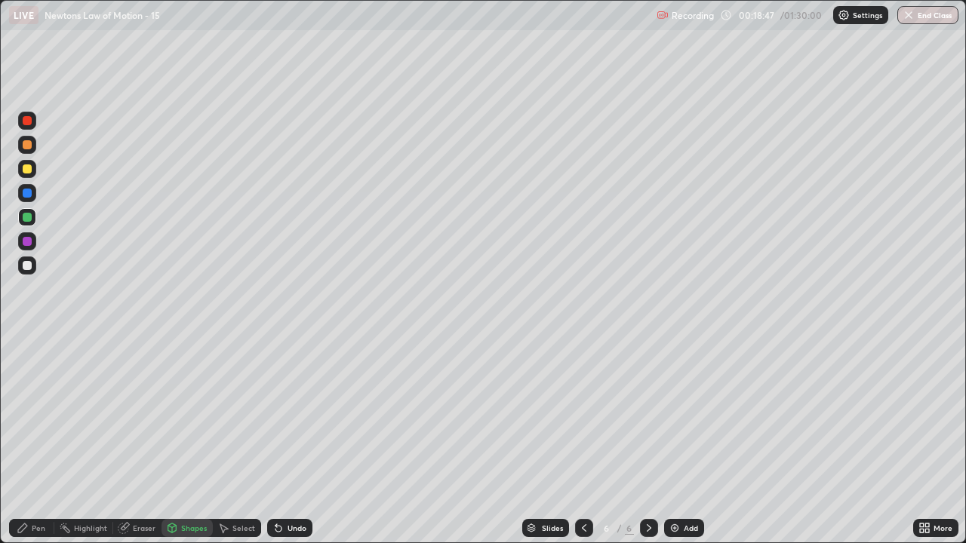
click at [192, 441] on div "Shapes" at bounding box center [194, 528] width 26 height 8
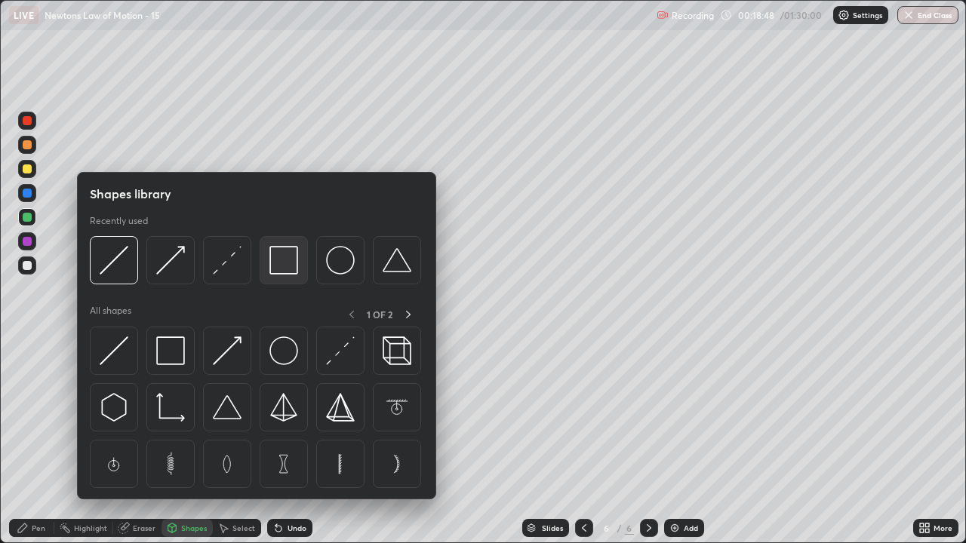
click at [291, 264] on img at bounding box center [283, 260] width 29 height 29
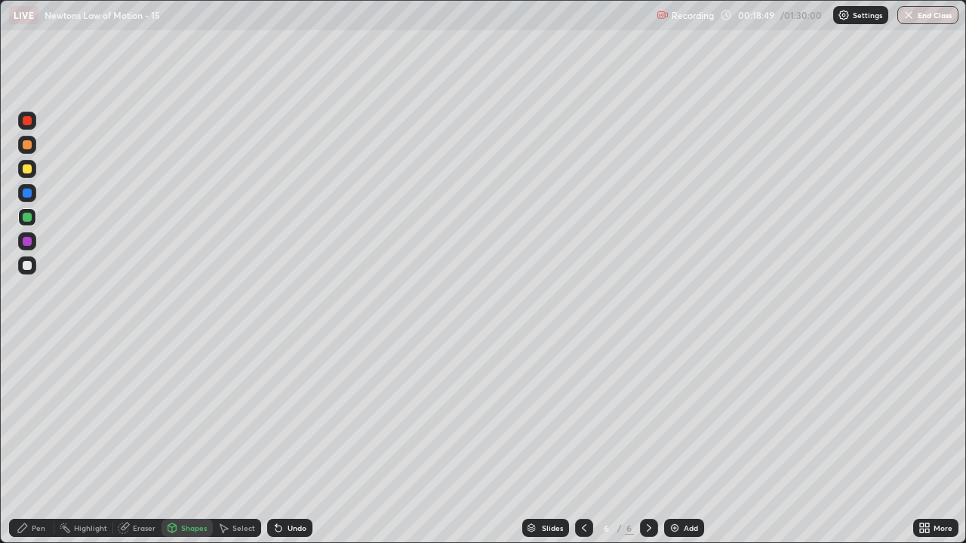
click at [26, 267] on div at bounding box center [27, 265] width 9 height 9
click at [27, 172] on div at bounding box center [27, 168] width 9 height 9
click at [183, 441] on div "Shapes" at bounding box center [194, 528] width 26 height 8
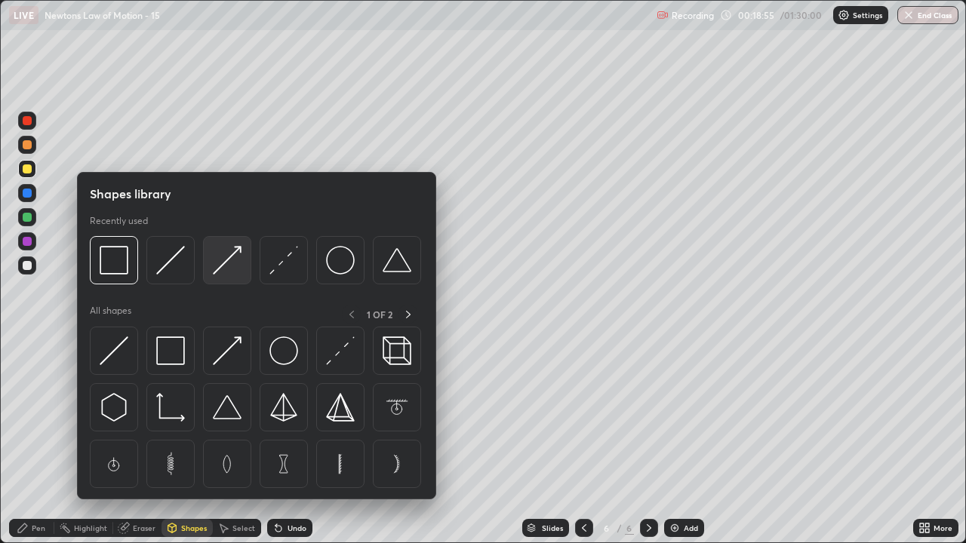
click at [223, 269] on img at bounding box center [227, 260] width 29 height 29
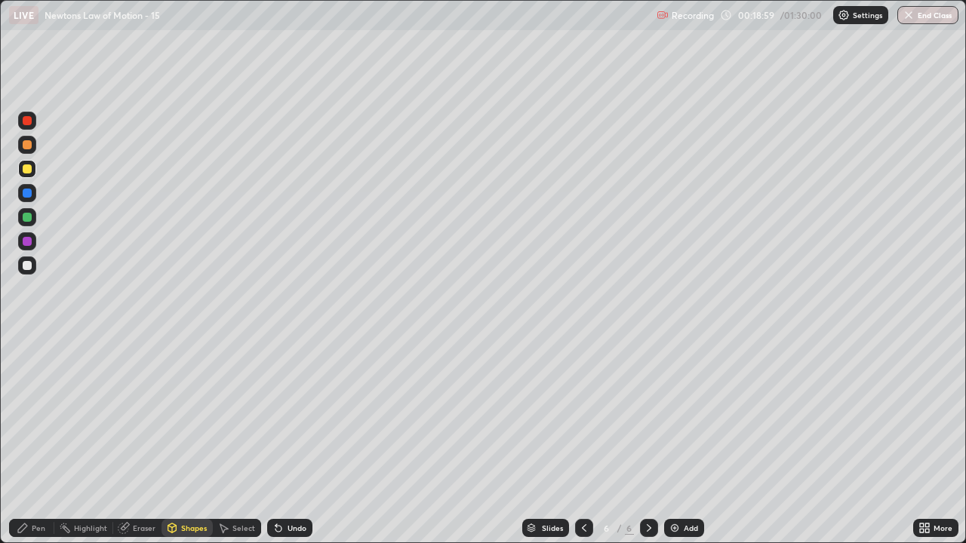
click at [186, 441] on div "Shapes" at bounding box center [194, 528] width 26 height 8
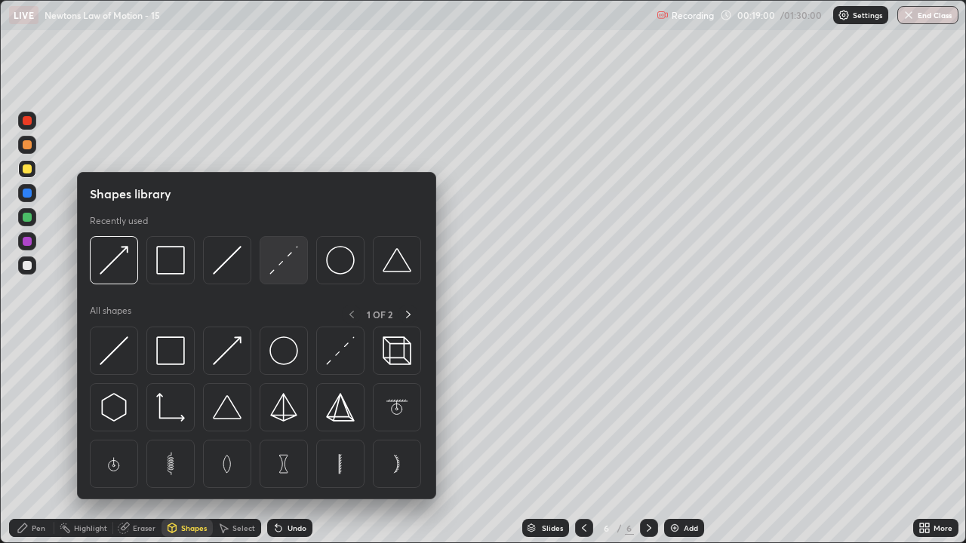
click at [284, 270] on img at bounding box center [283, 260] width 29 height 29
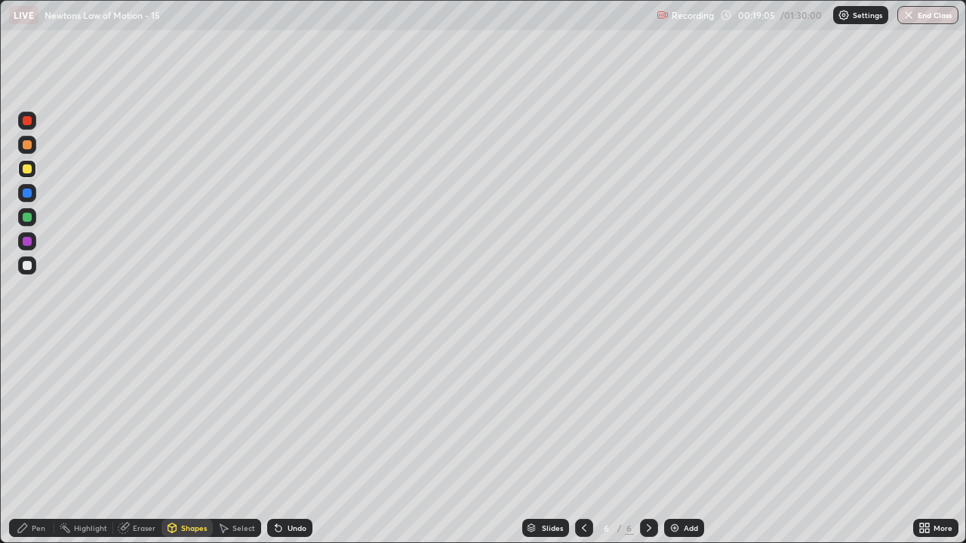
click at [38, 441] on div "Pen" at bounding box center [31, 528] width 45 height 18
click at [195, 441] on div "Shapes" at bounding box center [194, 528] width 26 height 8
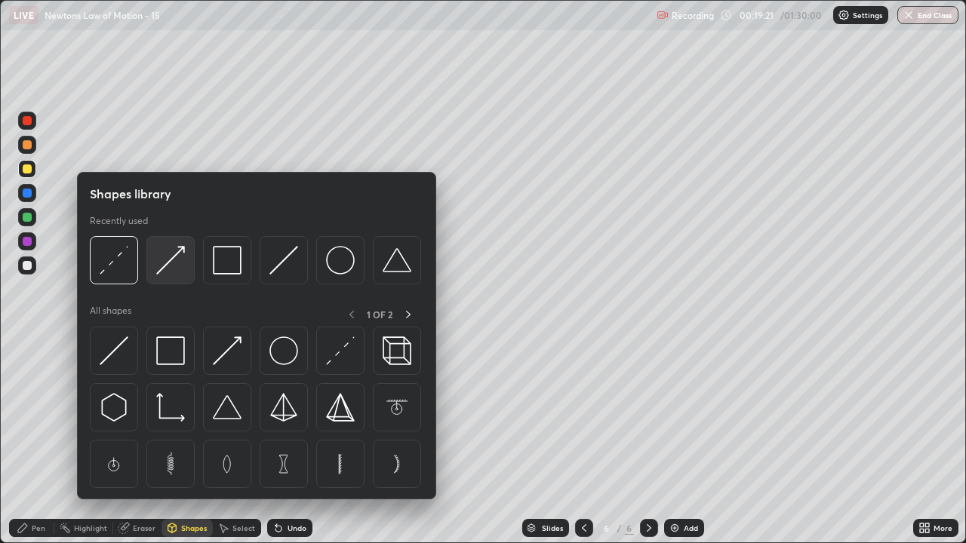
click at [179, 270] on img at bounding box center [170, 260] width 29 height 29
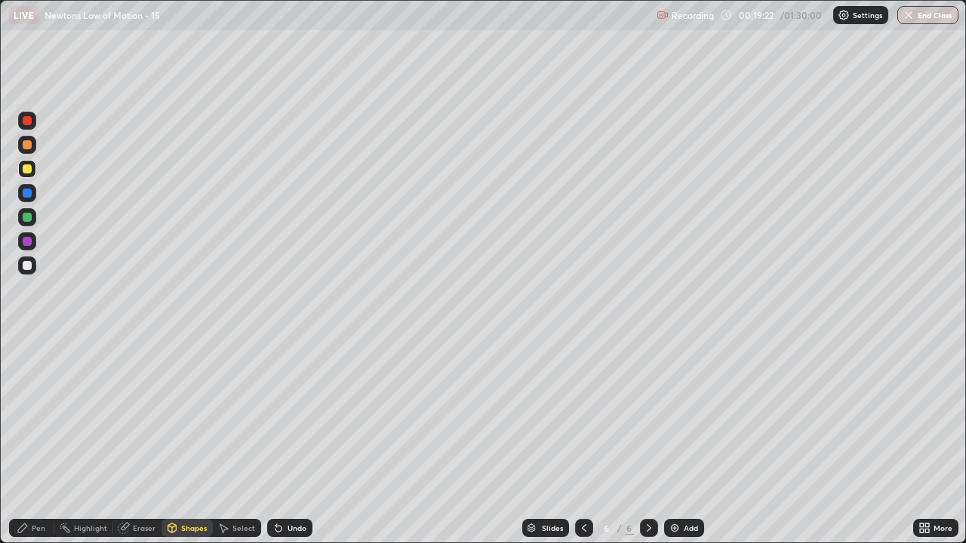
click at [24, 151] on div at bounding box center [27, 145] width 18 height 18
click at [41, 441] on div "Pen" at bounding box center [39, 528] width 14 height 8
click at [192, 441] on div "Shapes" at bounding box center [194, 528] width 26 height 8
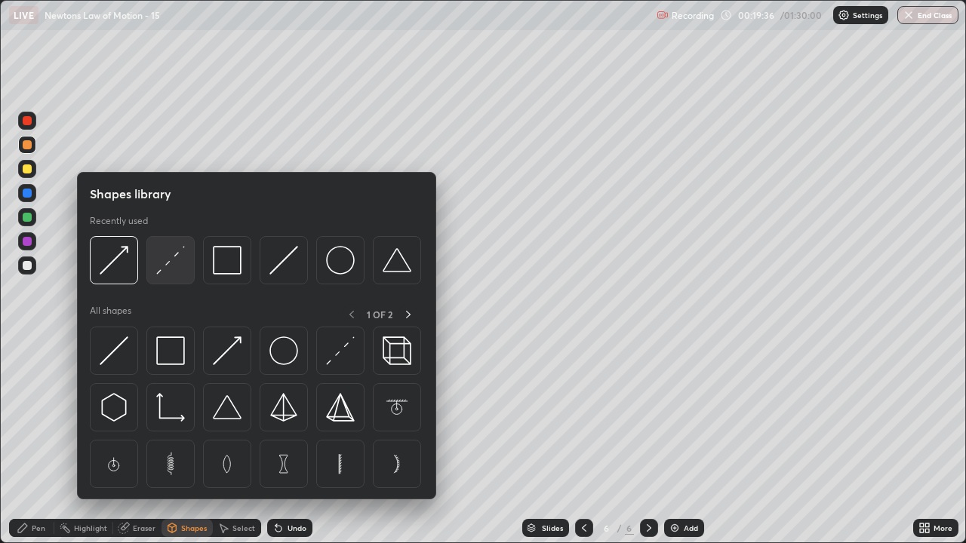
click at [165, 272] on img at bounding box center [170, 260] width 29 height 29
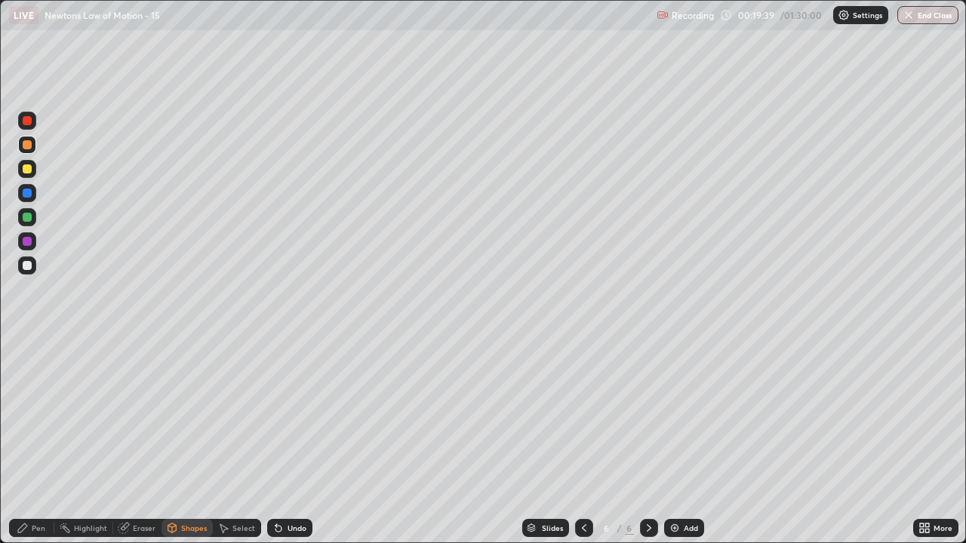
click at [198, 441] on div "Shapes" at bounding box center [194, 528] width 26 height 8
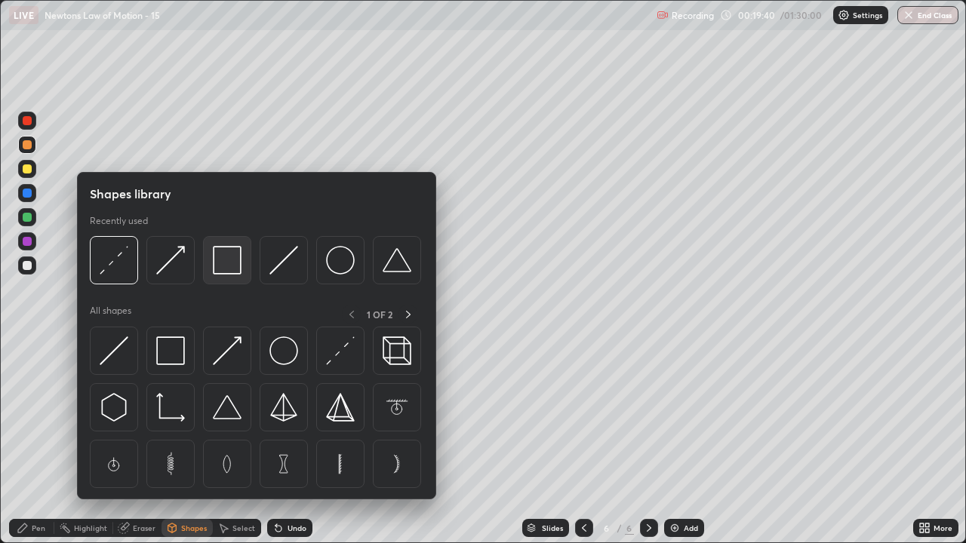
click at [221, 271] on img at bounding box center [227, 260] width 29 height 29
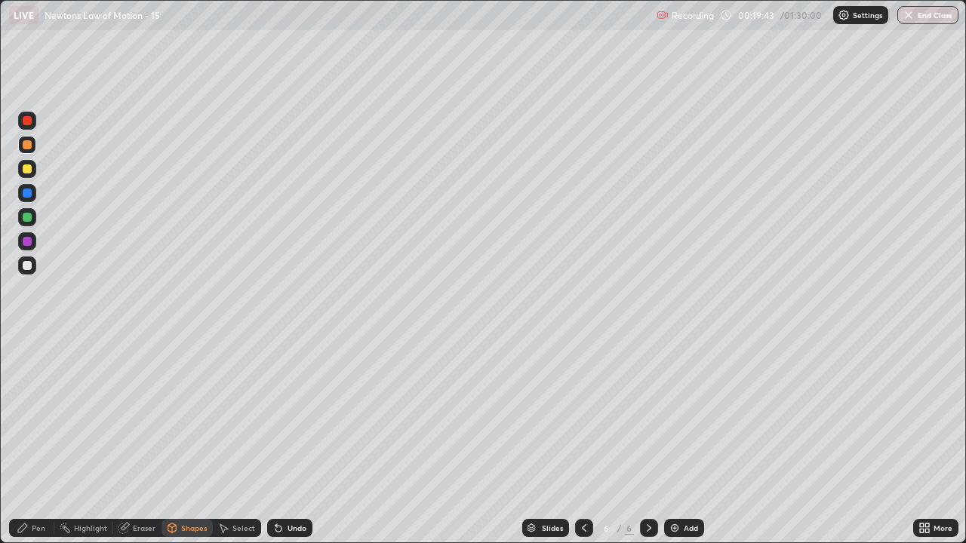
click at [28, 169] on div at bounding box center [27, 168] width 9 height 9
click at [195, 441] on div "Shapes" at bounding box center [194, 528] width 26 height 8
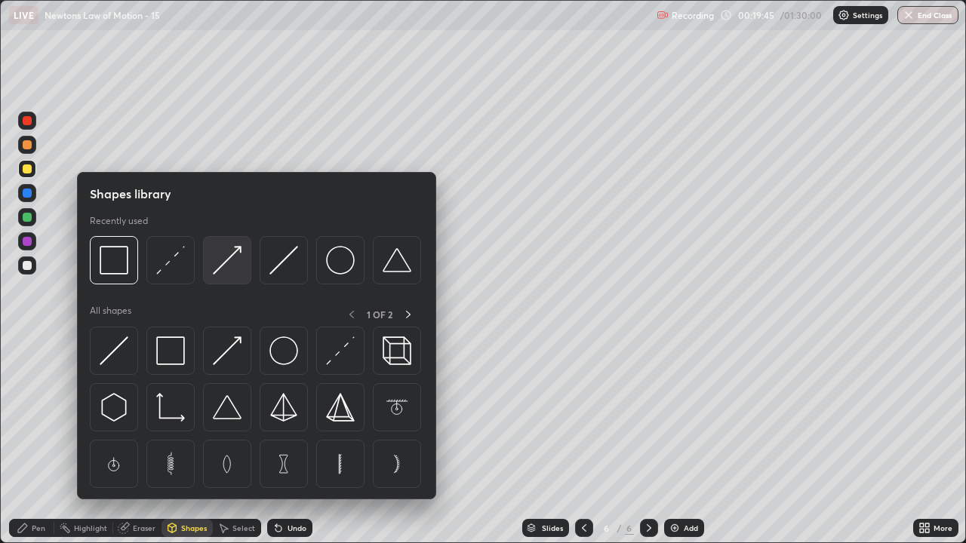
click at [229, 264] on img at bounding box center [227, 260] width 29 height 29
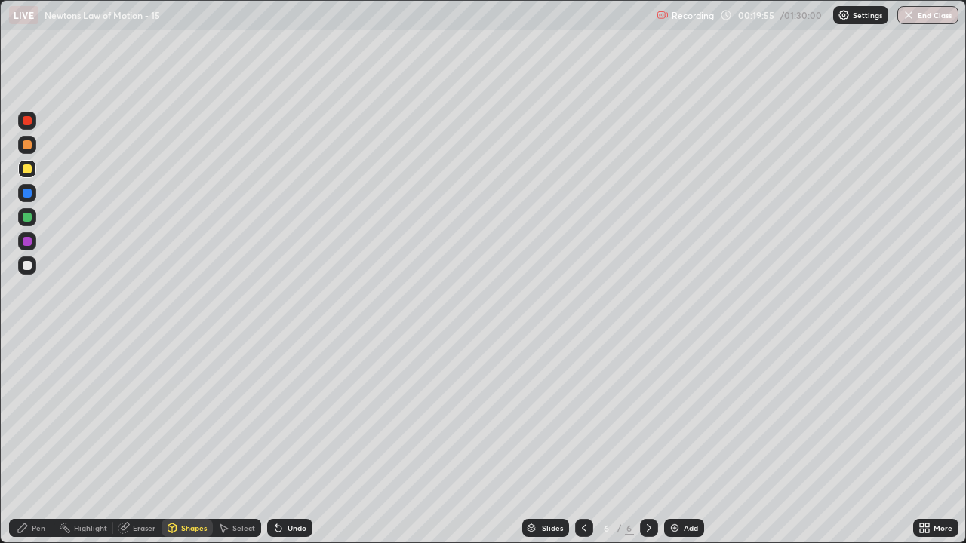
click at [26, 269] on div at bounding box center [27, 265] width 9 height 9
click at [35, 441] on div "Pen" at bounding box center [39, 528] width 14 height 8
click at [189, 441] on div "Shapes" at bounding box center [194, 528] width 26 height 8
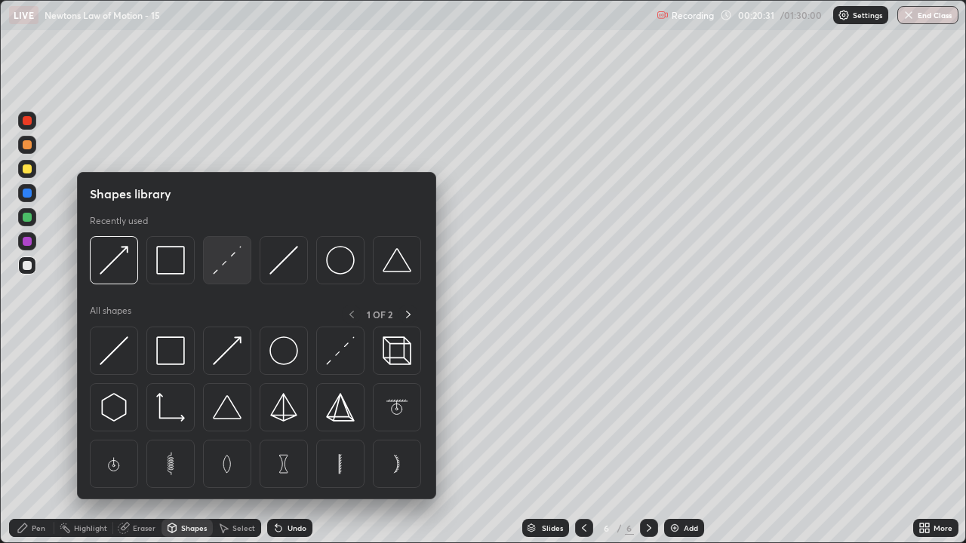
click at [227, 278] on div at bounding box center [227, 260] width 48 height 48
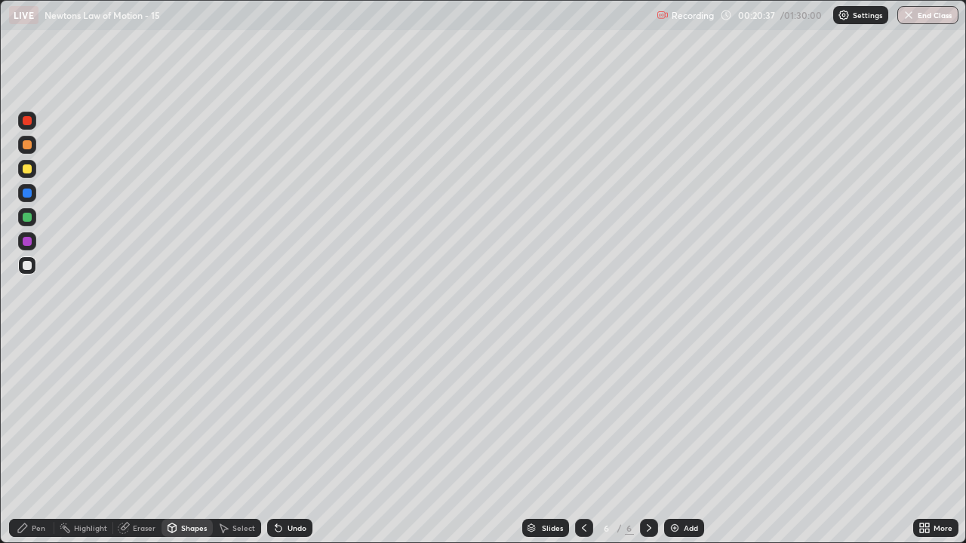
click at [35, 441] on div "Pen" at bounding box center [31, 528] width 45 height 18
click at [27, 173] on div at bounding box center [27, 168] width 9 height 9
click at [296, 441] on div "Undo" at bounding box center [296, 528] width 19 height 8
click at [287, 441] on div "Undo" at bounding box center [289, 528] width 45 height 18
click at [582, 441] on icon at bounding box center [584, 528] width 12 height 12
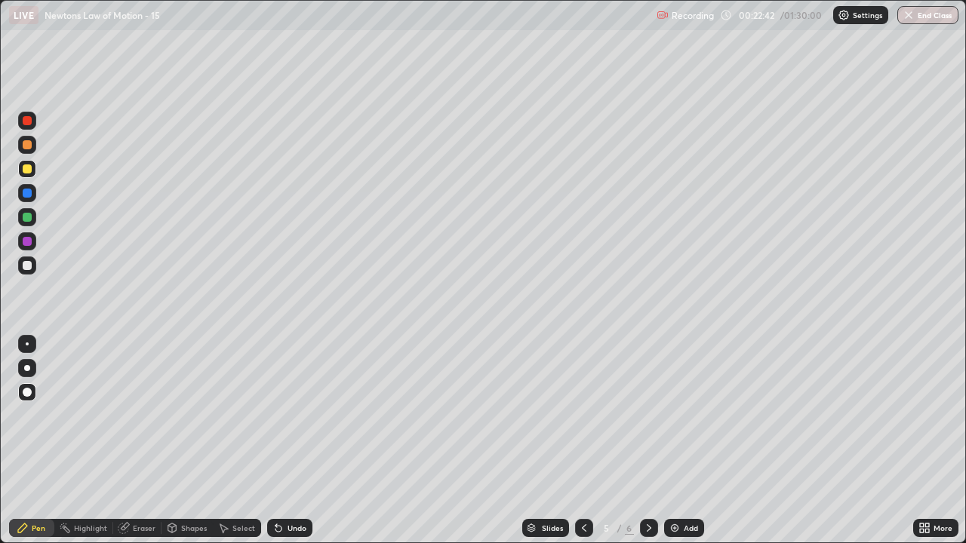
click at [647, 441] on icon at bounding box center [649, 528] width 12 height 12
click at [582, 441] on icon at bounding box center [584, 528] width 12 height 12
click at [649, 441] on icon at bounding box center [649, 528] width 12 height 12
click at [679, 441] on div "Add" at bounding box center [684, 528] width 40 height 18
click at [28, 147] on div at bounding box center [27, 144] width 9 height 9
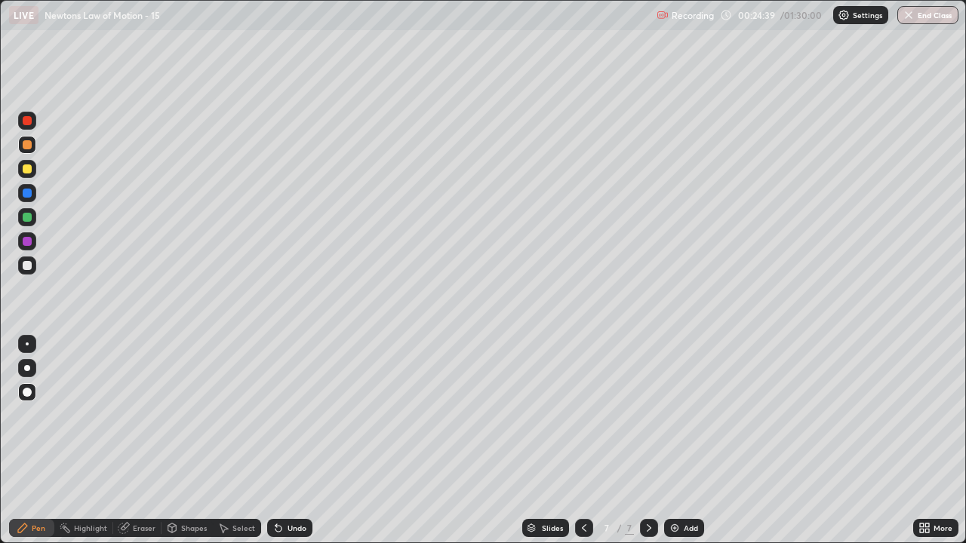
click at [26, 266] on div at bounding box center [27, 265] width 9 height 9
click at [30, 221] on div at bounding box center [27, 217] width 9 height 9
click at [27, 143] on div at bounding box center [27, 144] width 9 height 9
click at [29, 170] on div at bounding box center [27, 168] width 9 height 9
click at [26, 265] on div at bounding box center [27, 265] width 9 height 9
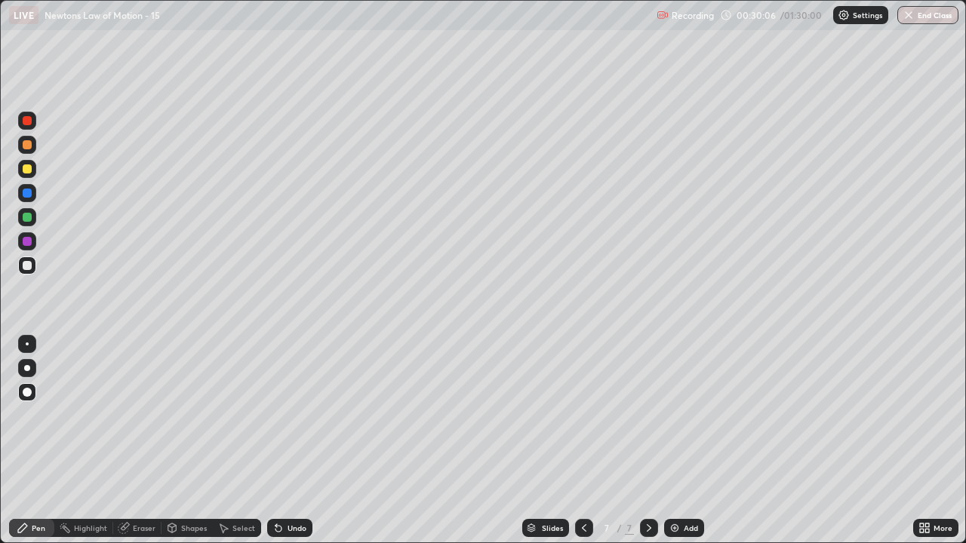
click at [677, 441] on img at bounding box center [674, 528] width 12 height 12
click at [27, 167] on div at bounding box center [27, 168] width 9 height 9
click at [27, 269] on div at bounding box center [27, 265] width 9 height 9
click at [31, 146] on div at bounding box center [27, 144] width 9 height 9
click at [28, 172] on div at bounding box center [27, 168] width 9 height 9
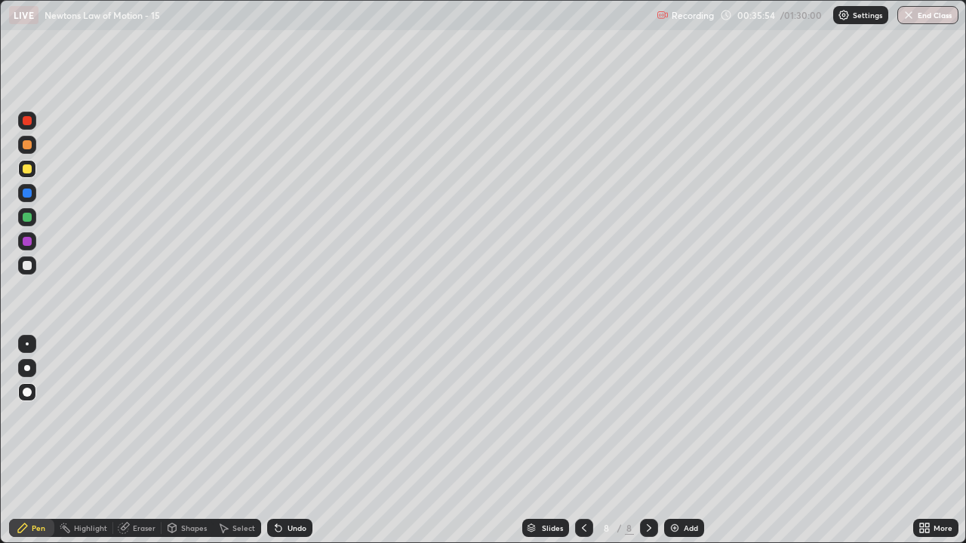
click at [29, 219] on div at bounding box center [27, 217] width 9 height 9
click at [673, 441] on img at bounding box center [674, 528] width 12 height 12
click at [184, 441] on div "Shapes" at bounding box center [194, 528] width 26 height 8
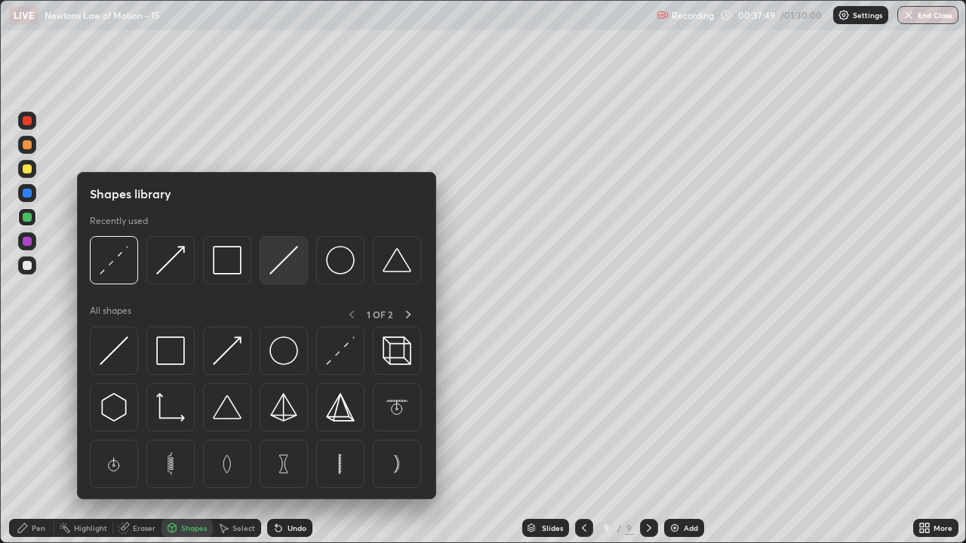
click at [277, 271] on img at bounding box center [283, 260] width 29 height 29
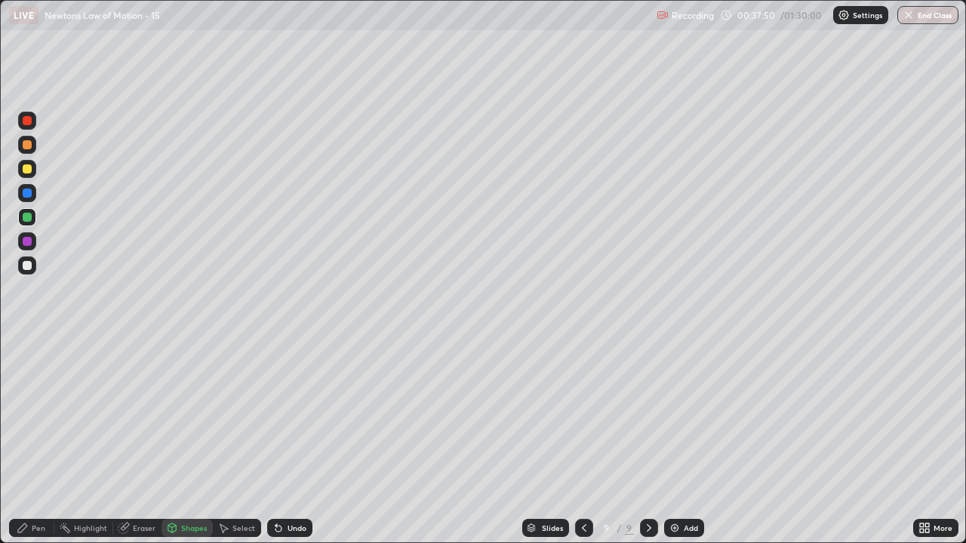
click at [27, 169] on div at bounding box center [27, 168] width 9 height 9
click at [38, 441] on div "Pen" at bounding box center [39, 528] width 14 height 8
click at [26, 271] on div at bounding box center [27, 265] width 18 height 18
click at [28, 217] on div at bounding box center [27, 217] width 9 height 9
click at [190, 441] on div "Shapes" at bounding box center [194, 528] width 26 height 8
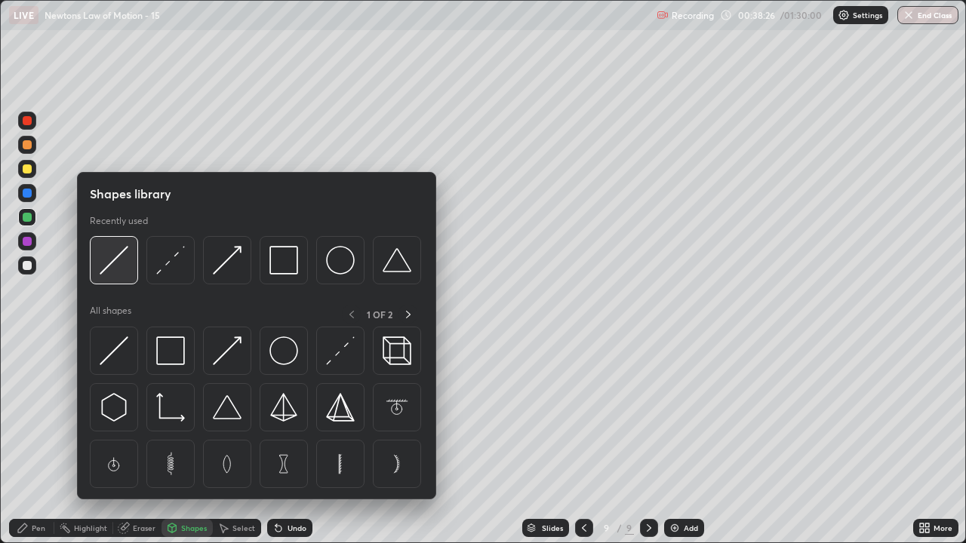
click at [127, 272] on img at bounding box center [114, 260] width 29 height 29
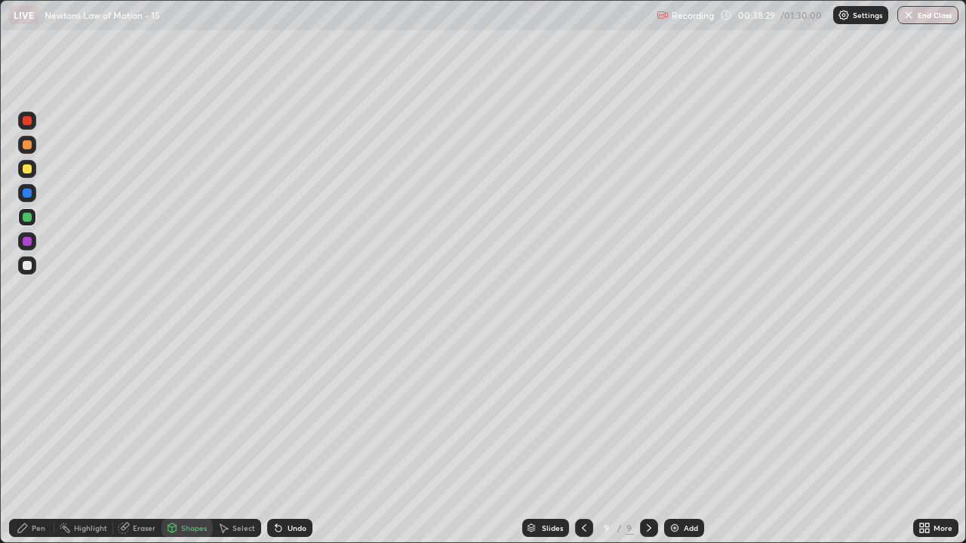
click at [29, 147] on div at bounding box center [27, 144] width 9 height 9
click at [45, 441] on div "Pen" at bounding box center [31, 528] width 45 height 18
click at [29, 225] on div at bounding box center [27, 217] width 18 height 18
click at [27, 266] on div at bounding box center [27, 265] width 9 height 9
click at [27, 194] on div at bounding box center [27, 193] width 9 height 9
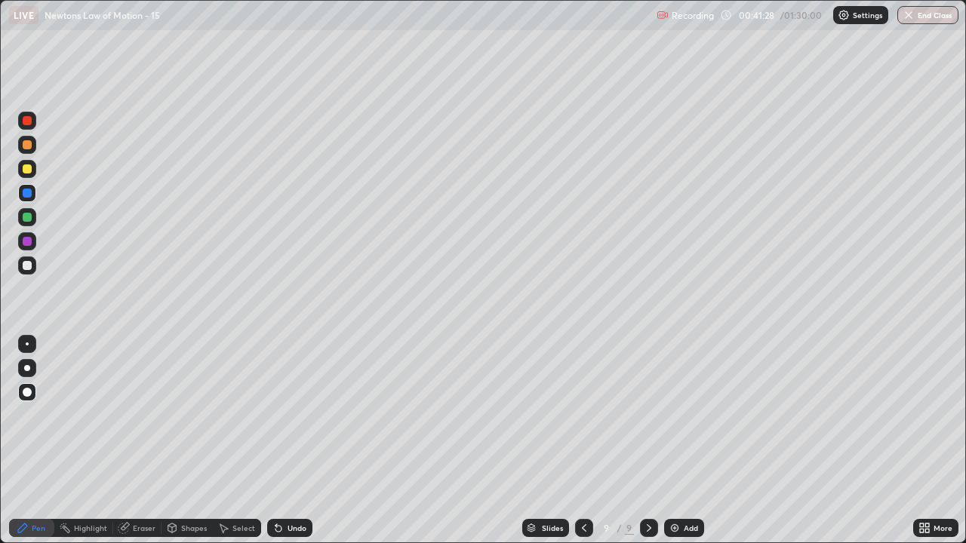
click at [27, 243] on div at bounding box center [27, 241] width 9 height 9
click at [189, 441] on div "Shapes" at bounding box center [194, 528] width 26 height 8
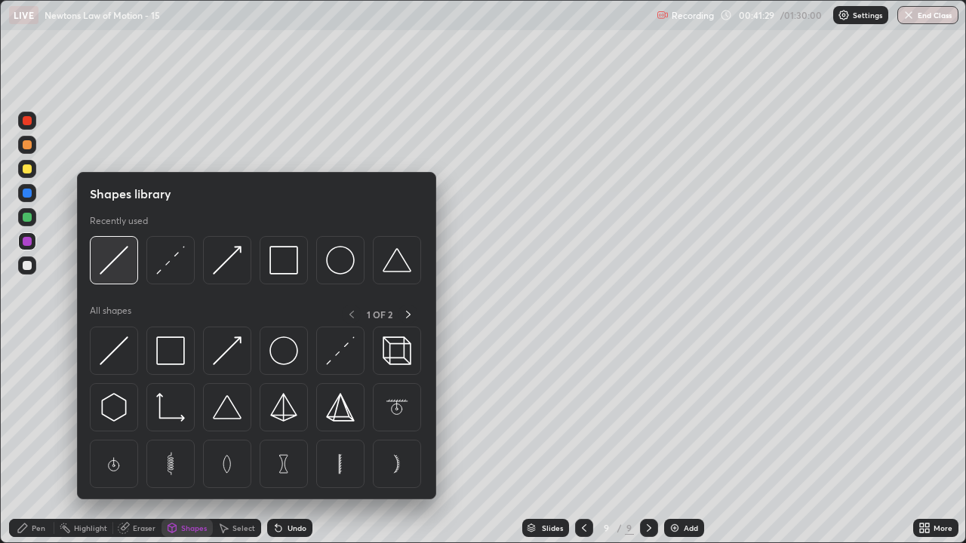
click at [119, 278] on div at bounding box center [114, 260] width 48 height 48
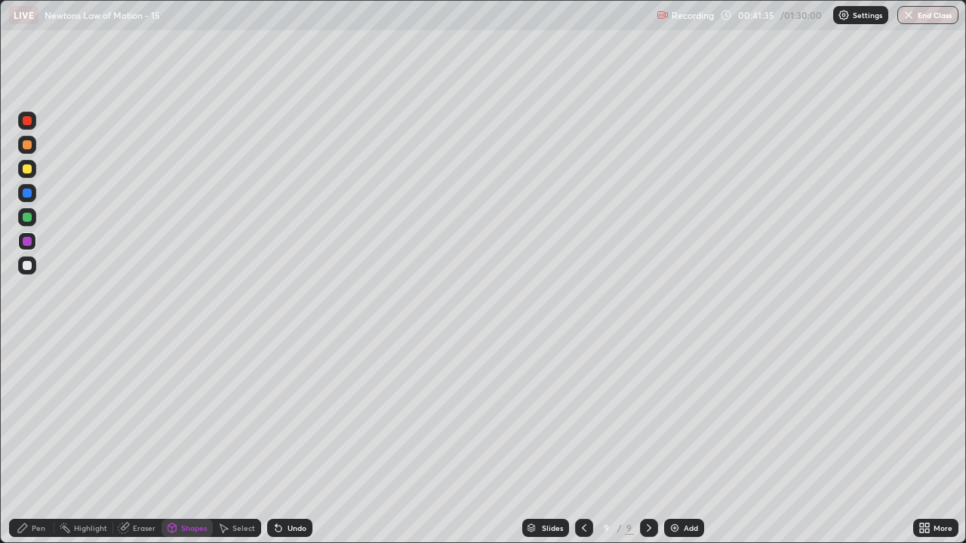
click at [41, 441] on div "Pen" at bounding box center [31, 528] width 45 height 18
click at [181, 441] on div "Shapes" at bounding box center [194, 528] width 26 height 8
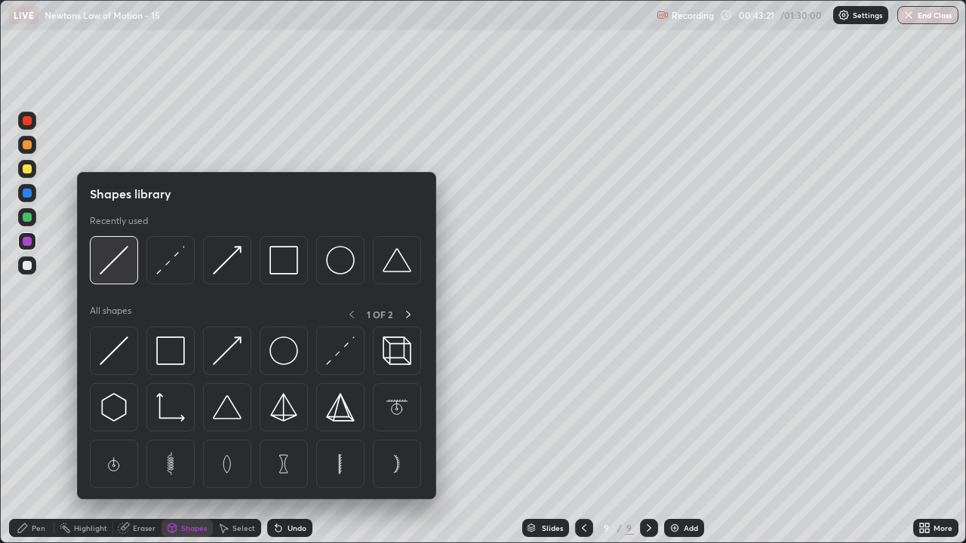
click at [127, 274] on img at bounding box center [114, 260] width 29 height 29
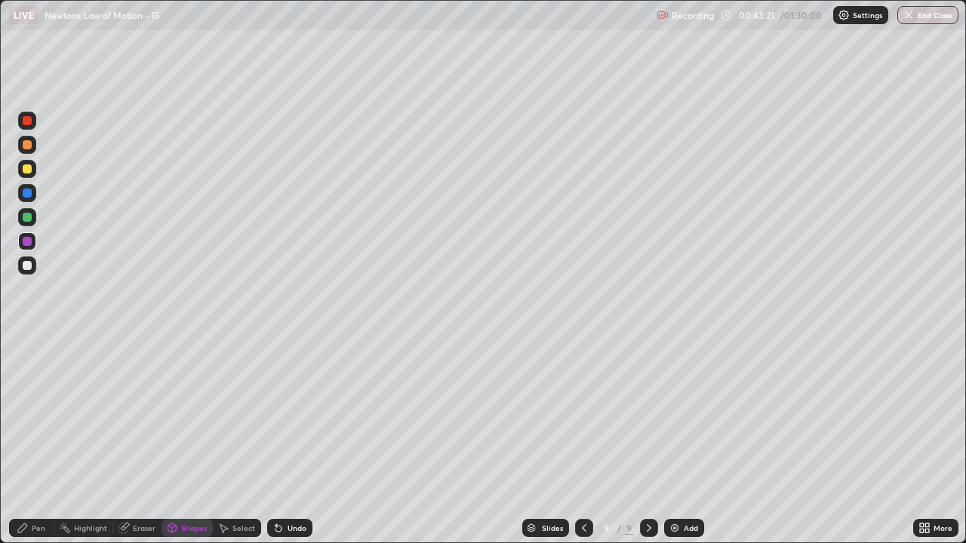
click at [34, 270] on div at bounding box center [27, 265] width 18 height 18
click at [37, 441] on div "Pen" at bounding box center [39, 528] width 14 height 8
click at [293, 441] on div "Undo" at bounding box center [296, 528] width 19 height 8
click at [588, 441] on div at bounding box center [584, 528] width 18 height 18
click at [582, 441] on icon at bounding box center [584, 528] width 12 height 12
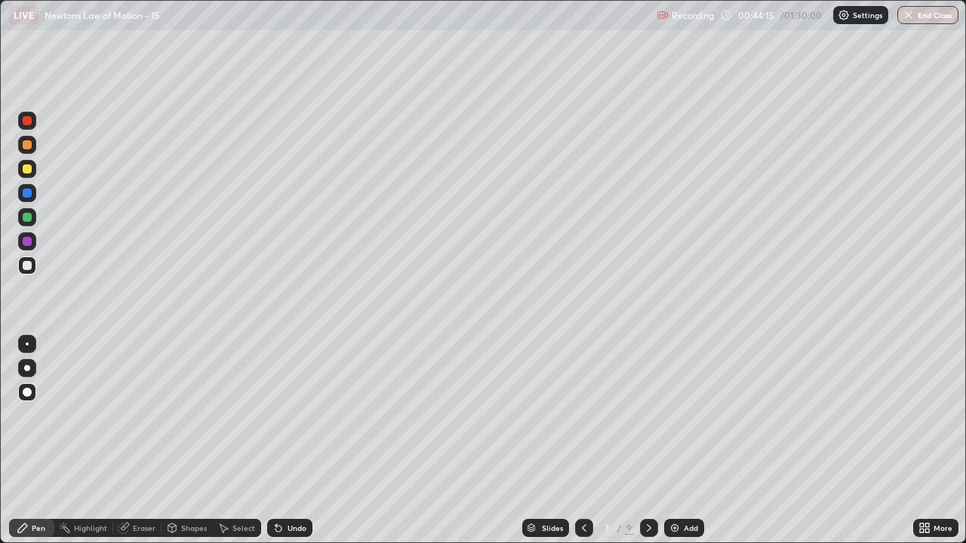
click at [583, 441] on icon at bounding box center [584, 528] width 12 height 12
click at [579, 441] on icon at bounding box center [584, 528] width 12 height 12
click at [584, 441] on icon at bounding box center [584, 528] width 12 height 12
click at [647, 441] on icon at bounding box center [649, 528] width 12 height 12
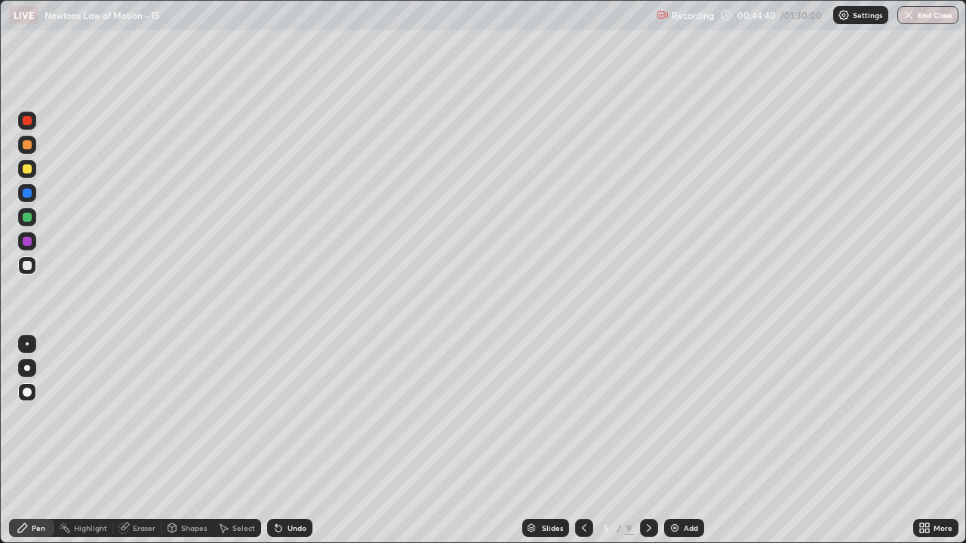
click at [649, 441] on icon at bounding box center [649, 528] width 5 height 8
click at [647, 441] on icon at bounding box center [649, 528] width 12 height 12
click at [655, 441] on div at bounding box center [649, 528] width 18 height 30
click at [198, 441] on div "Shapes" at bounding box center [186, 528] width 51 height 18
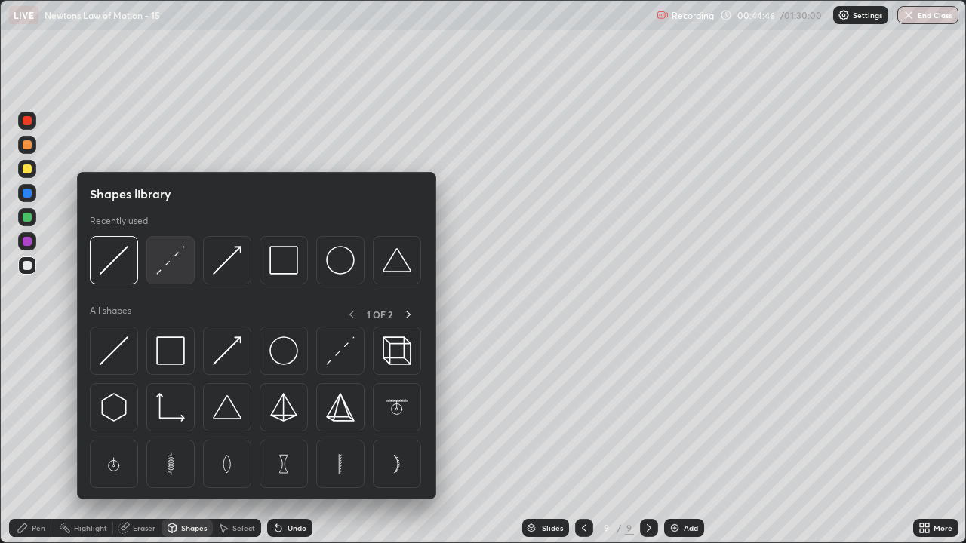
click at [166, 269] on img at bounding box center [170, 260] width 29 height 29
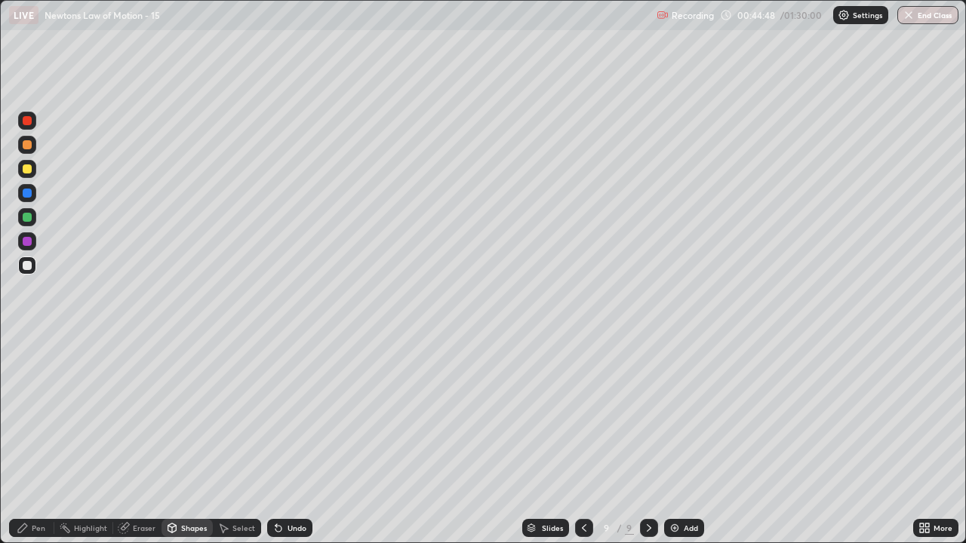
click at [28, 196] on div at bounding box center [27, 193] width 9 height 9
click at [39, 441] on div "Pen" at bounding box center [39, 528] width 14 height 8
click at [27, 266] on div at bounding box center [27, 265] width 9 height 9
click at [674, 441] on img at bounding box center [674, 528] width 12 height 12
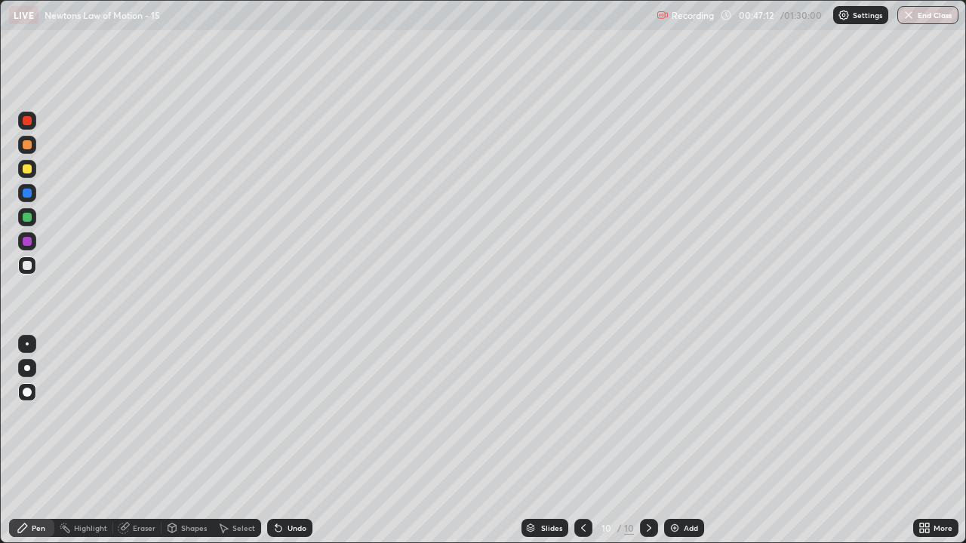
click at [189, 441] on div "Shapes" at bounding box center [194, 528] width 26 height 8
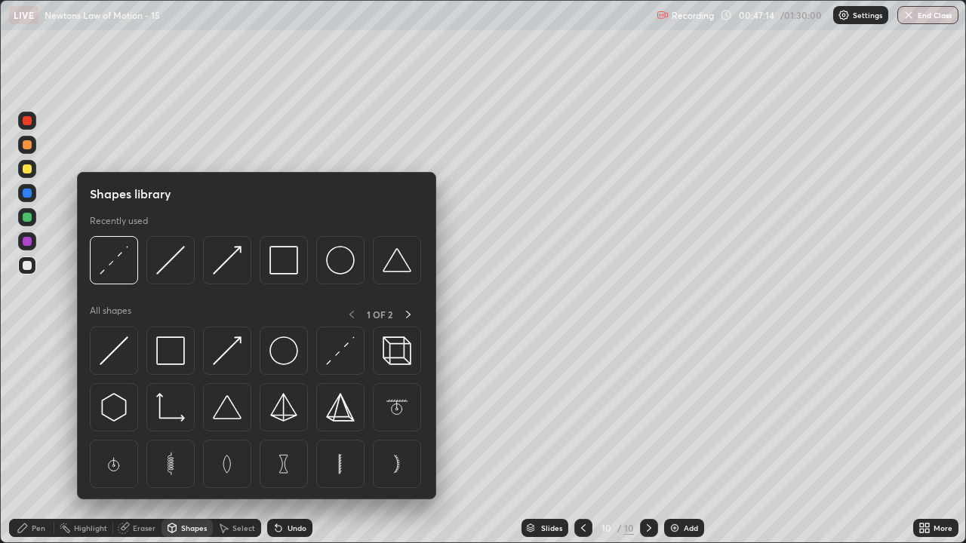
click at [41, 441] on div "Pen" at bounding box center [39, 528] width 14 height 8
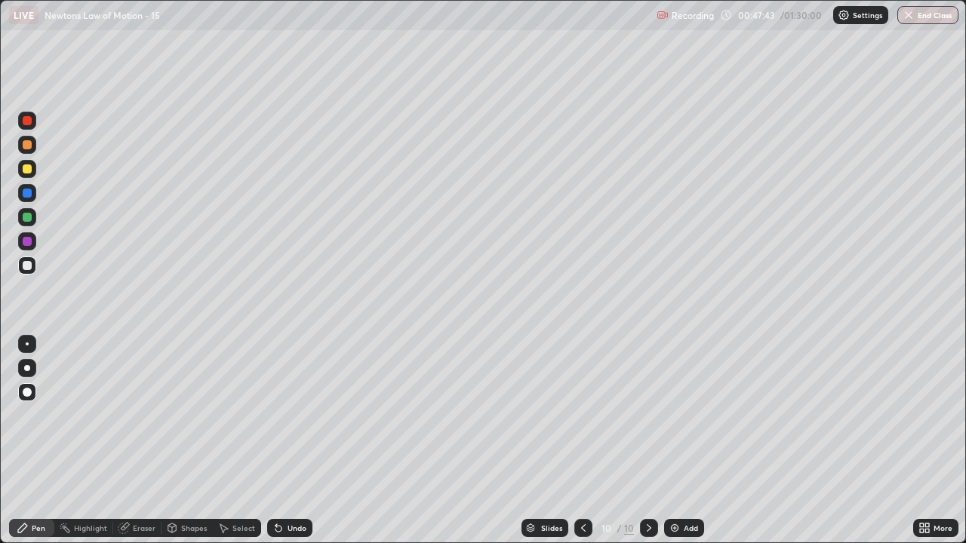
click at [27, 169] on div at bounding box center [27, 168] width 9 height 9
click at [26, 264] on div at bounding box center [27, 265] width 9 height 9
click at [26, 220] on div at bounding box center [27, 217] width 9 height 9
click at [24, 219] on div at bounding box center [27, 217] width 9 height 9
click at [297, 441] on div "Undo" at bounding box center [296, 528] width 19 height 8
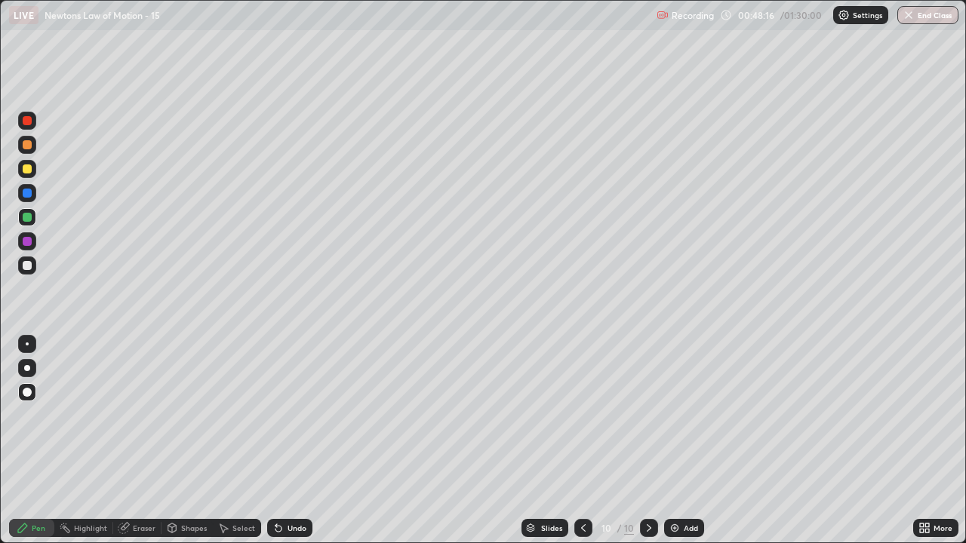
click at [303, 441] on div "Undo" at bounding box center [296, 528] width 19 height 8
click at [27, 196] on div at bounding box center [27, 193] width 9 height 9
click at [299, 441] on div "Undo" at bounding box center [296, 528] width 19 height 8
click at [27, 217] on div at bounding box center [27, 217] width 9 height 9
click at [24, 272] on div at bounding box center [27, 265] width 18 height 18
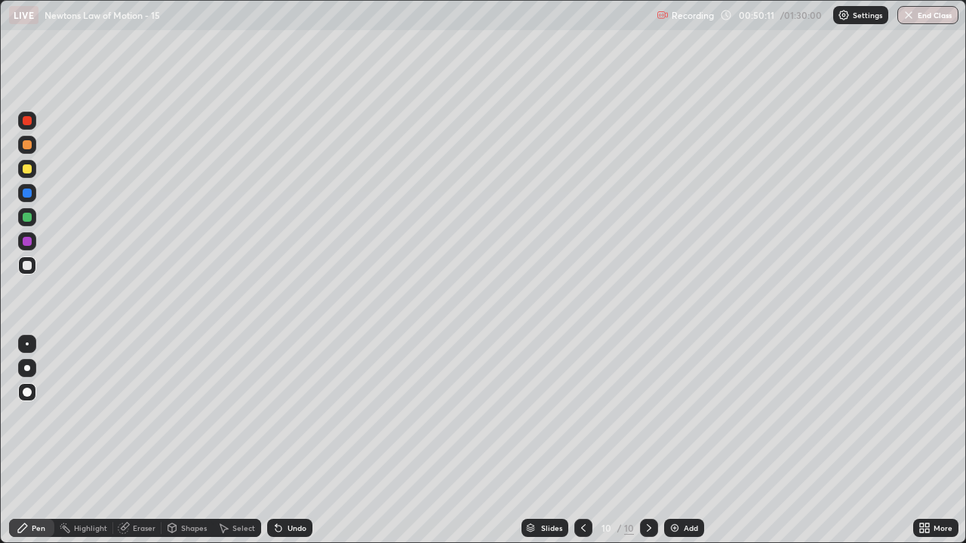
click at [292, 441] on div "Undo" at bounding box center [296, 528] width 19 height 8
click at [293, 441] on div "Undo" at bounding box center [296, 528] width 19 height 8
click at [291, 441] on div "Undo" at bounding box center [296, 528] width 19 height 8
click at [293, 441] on div "Undo" at bounding box center [296, 528] width 19 height 8
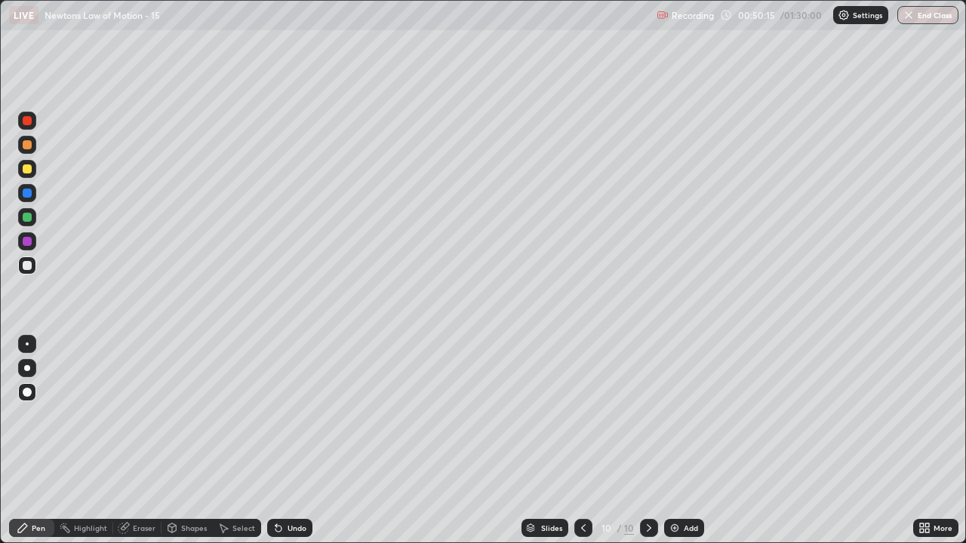
click at [295, 441] on div "Undo" at bounding box center [296, 528] width 19 height 8
click at [297, 441] on div "Undo" at bounding box center [289, 528] width 45 height 18
click at [294, 441] on div "Undo" at bounding box center [289, 528] width 45 height 18
click at [678, 441] on img at bounding box center [674, 528] width 12 height 12
click at [196, 441] on div "Shapes" at bounding box center [194, 528] width 26 height 8
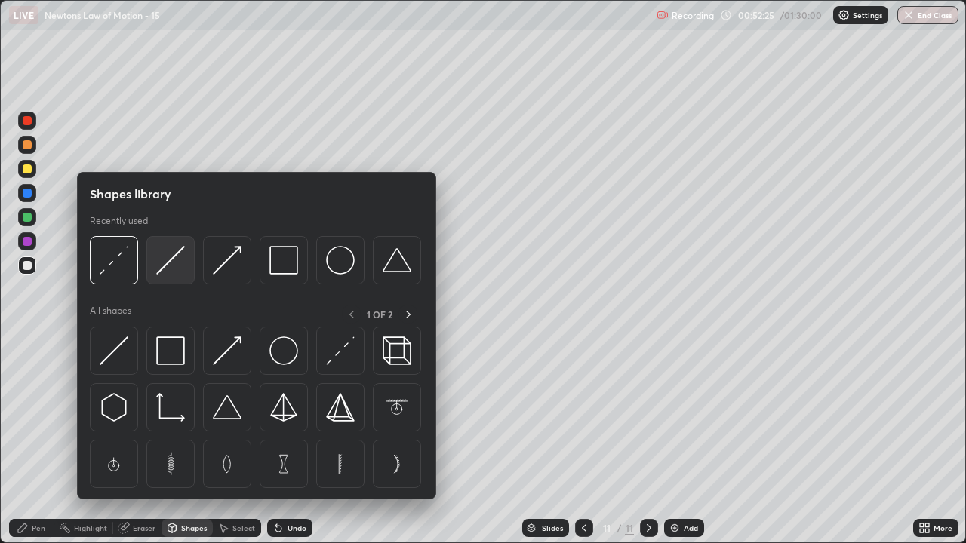
click at [172, 275] on div at bounding box center [170, 260] width 48 height 48
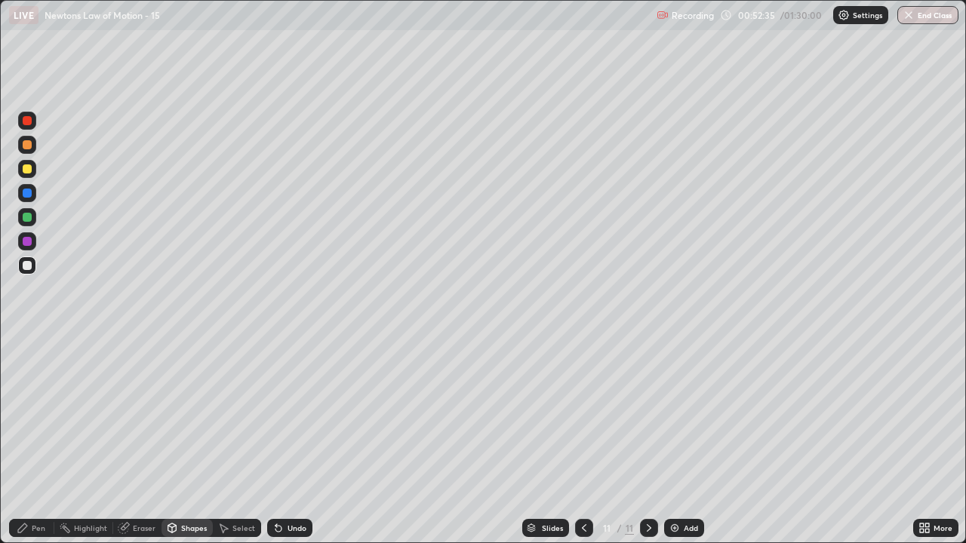
click at [26, 217] on div at bounding box center [27, 217] width 9 height 9
click at [195, 441] on div "Shapes" at bounding box center [194, 528] width 26 height 8
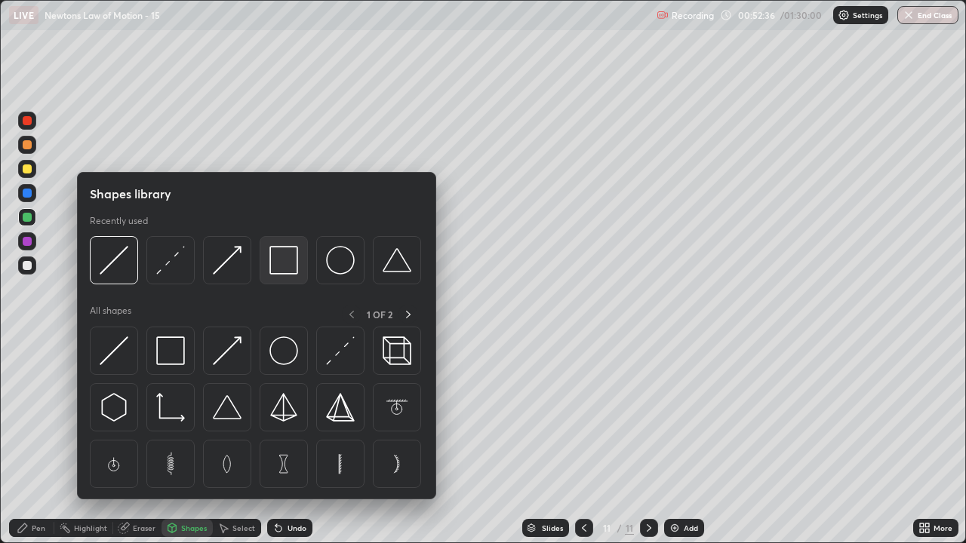
click at [279, 269] on img at bounding box center [283, 260] width 29 height 29
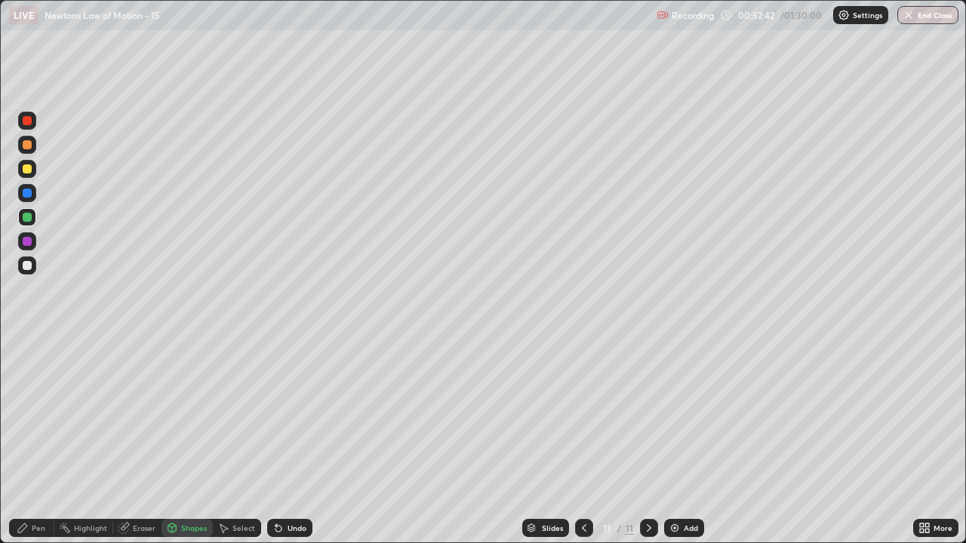
click at [29, 151] on div at bounding box center [27, 145] width 18 height 18
click at [195, 441] on div "Shapes" at bounding box center [194, 528] width 26 height 8
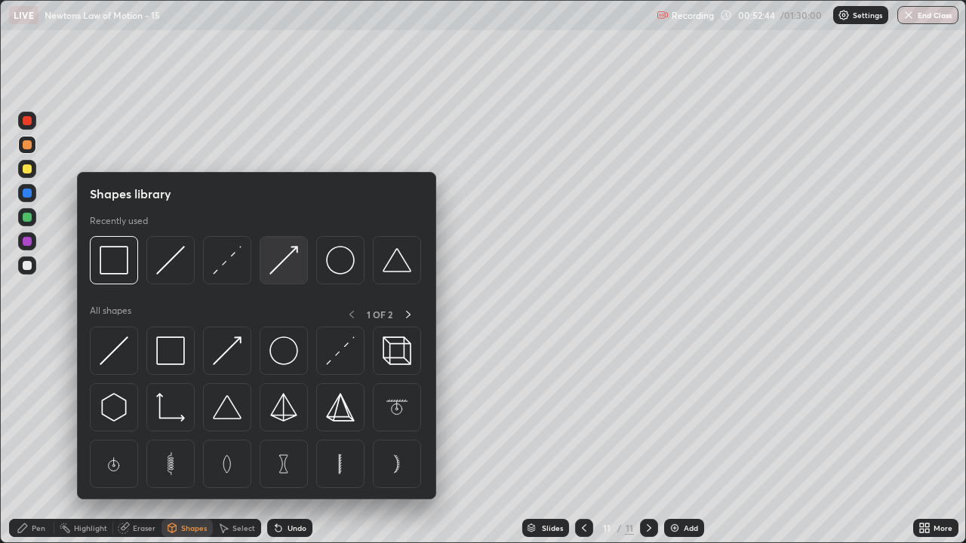
click at [286, 275] on div at bounding box center [284, 260] width 48 height 48
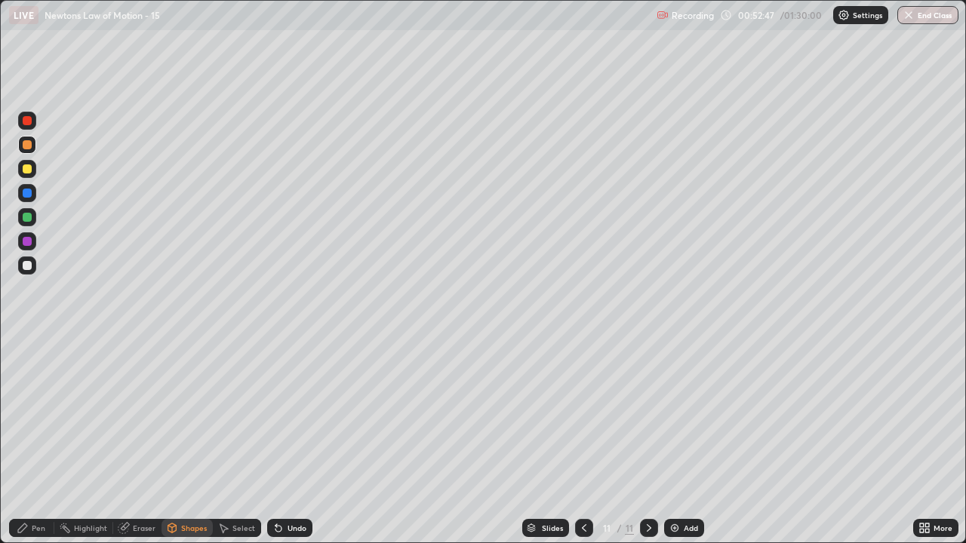
click at [192, 441] on div "Shapes" at bounding box center [194, 528] width 26 height 8
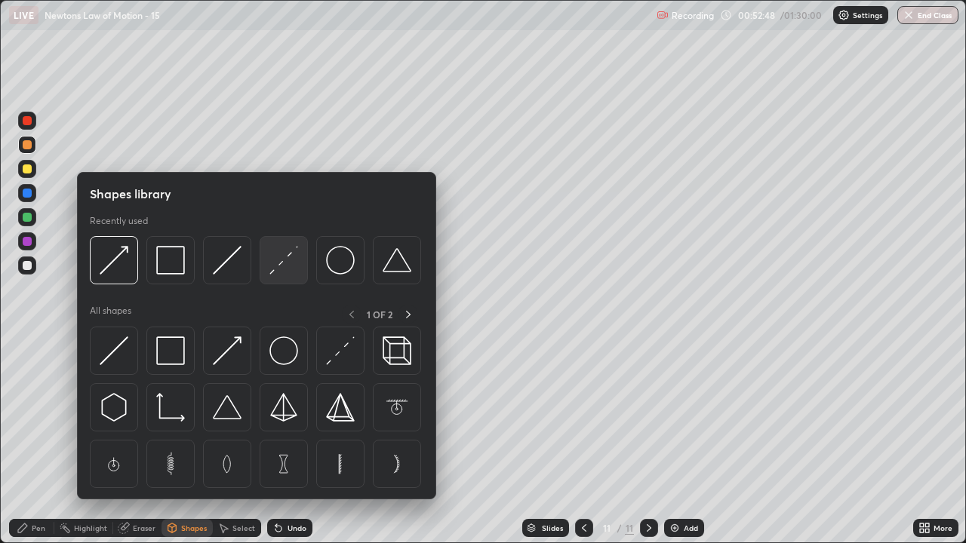
click at [296, 272] on img at bounding box center [283, 260] width 29 height 29
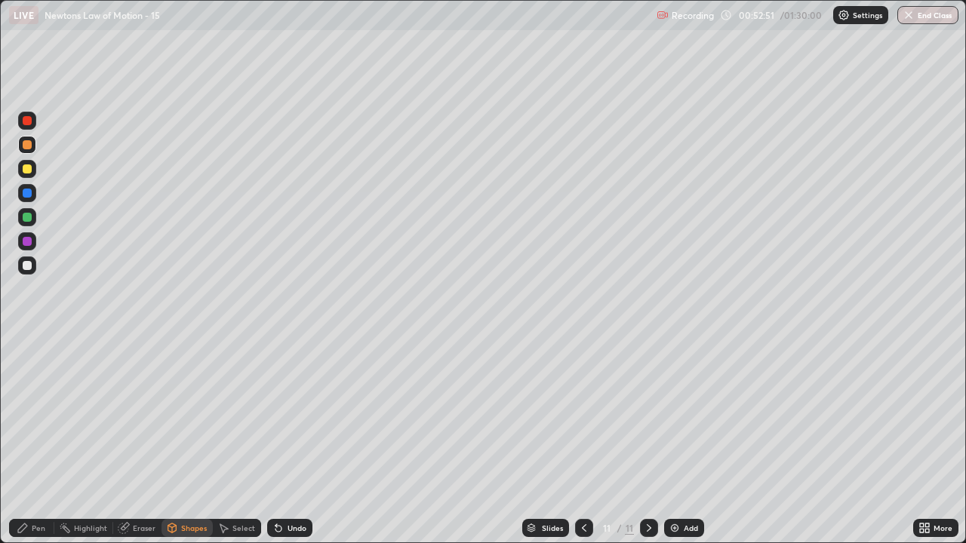
click at [61, 441] on circle at bounding box center [61, 528] width 2 height 2
click at [291, 441] on div "Undo" at bounding box center [296, 528] width 19 height 8
click at [32, 441] on div "Pen" at bounding box center [39, 528] width 14 height 8
click at [193, 441] on div "Shapes" at bounding box center [194, 528] width 26 height 8
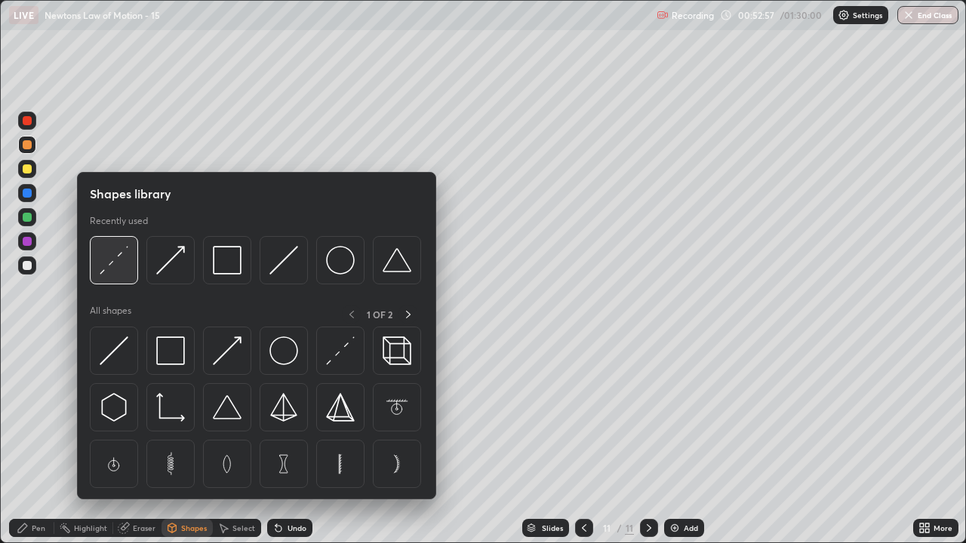
click at [115, 269] on img at bounding box center [114, 260] width 29 height 29
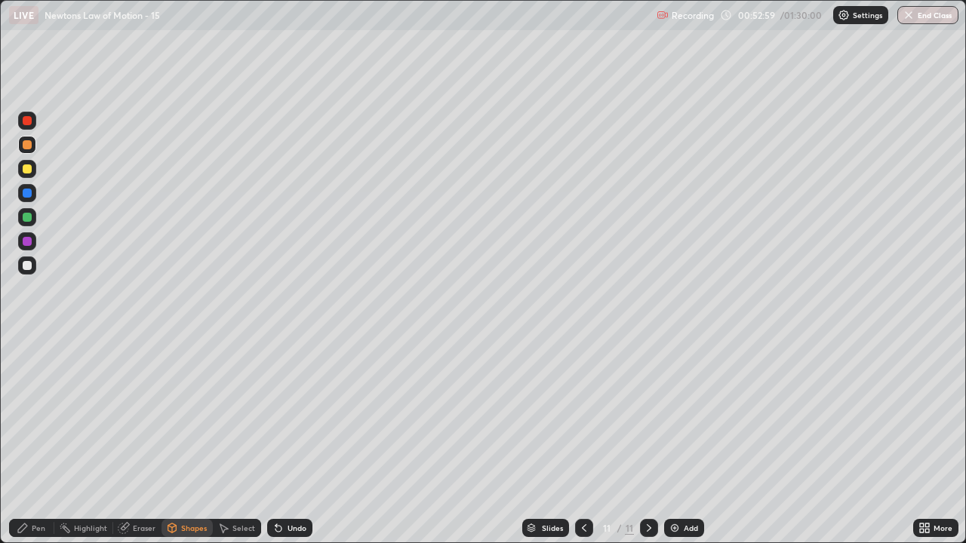
click at [35, 441] on div "Pen" at bounding box center [31, 528] width 45 height 18
click at [27, 220] on div at bounding box center [27, 217] width 9 height 9
click at [192, 441] on div "Shapes" at bounding box center [186, 528] width 51 height 18
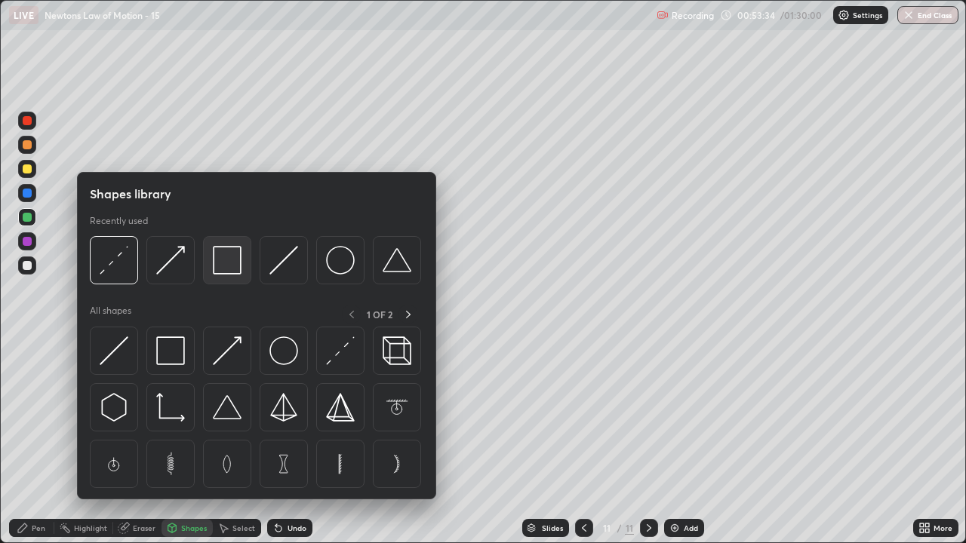
click at [220, 270] on img at bounding box center [227, 260] width 29 height 29
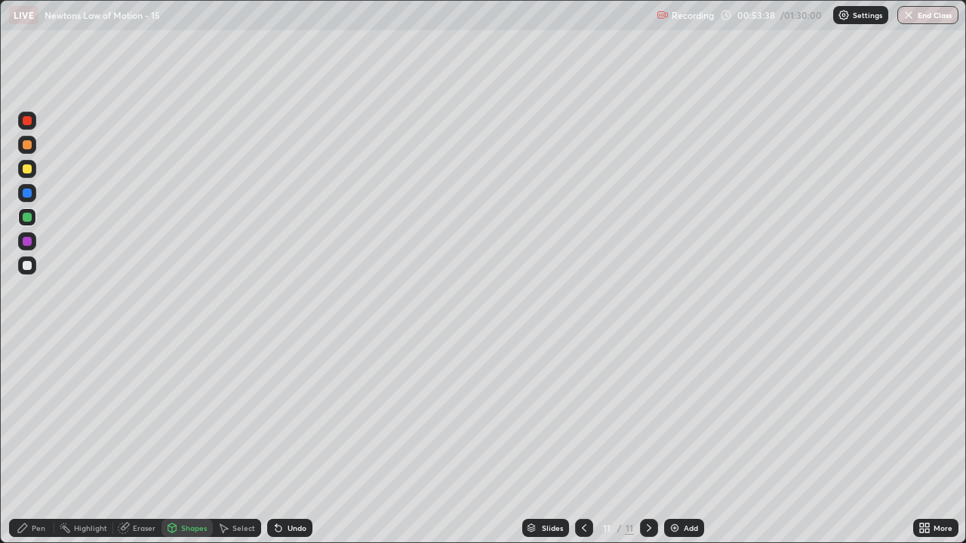
click at [198, 441] on div "Shapes" at bounding box center [194, 528] width 26 height 8
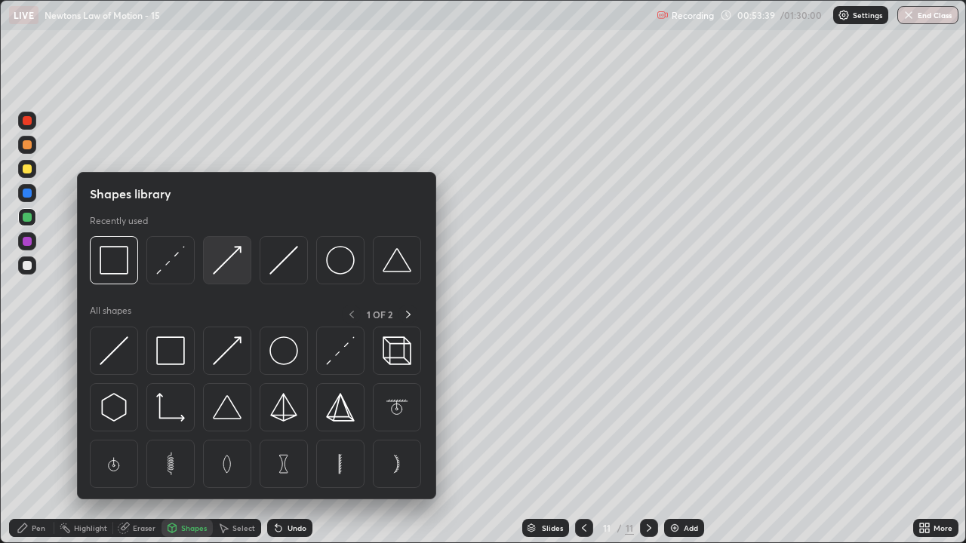
click at [235, 256] on img at bounding box center [227, 260] width 29 height 29
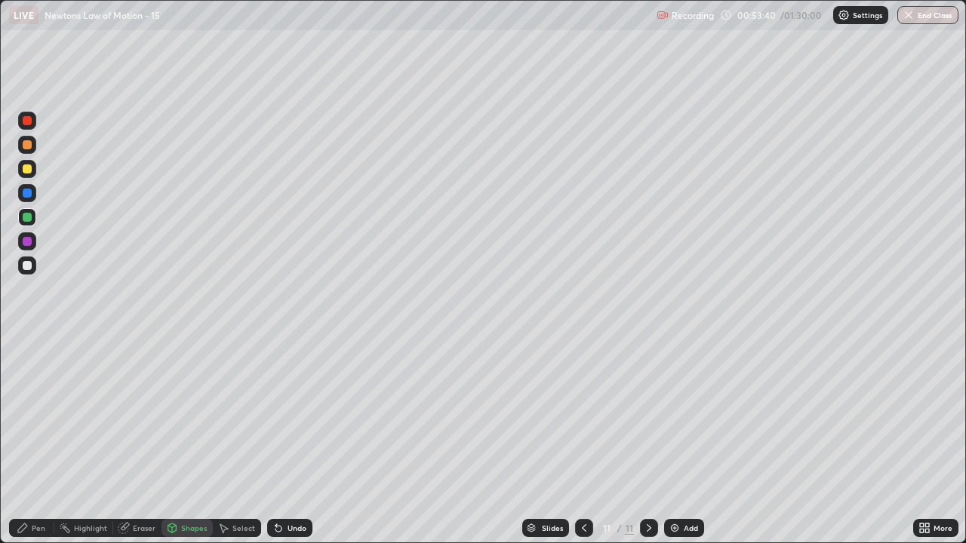
click at [31, 147] on div at bounding box center [27, 144] width 9 height 9
click at [201, 441] on div "Shapes" at bounding box center [194, 528] width 26 height 8
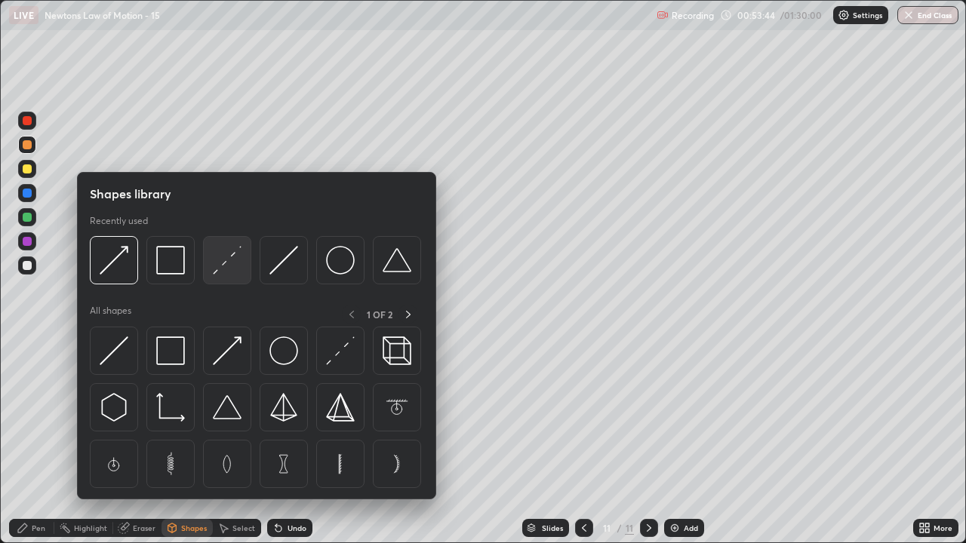
click at [232, 266] on img at bounding box center [227, 260] width 29 height 29
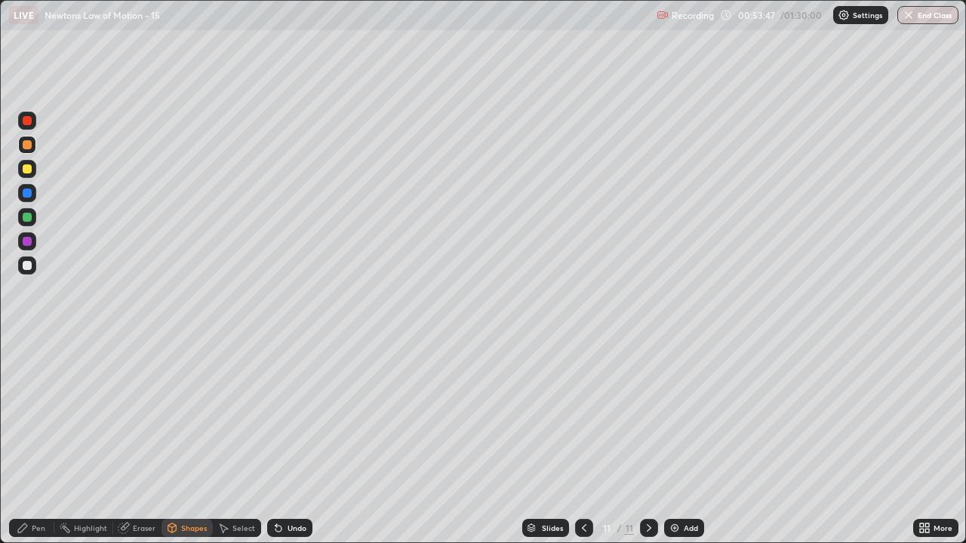
click at [45, 441] on div "Pen" at bounding box center [31, 528] width 45 height 18
click at [201, 441] on div "Shapes" at bounding box center [194, 528] width 26 height 8
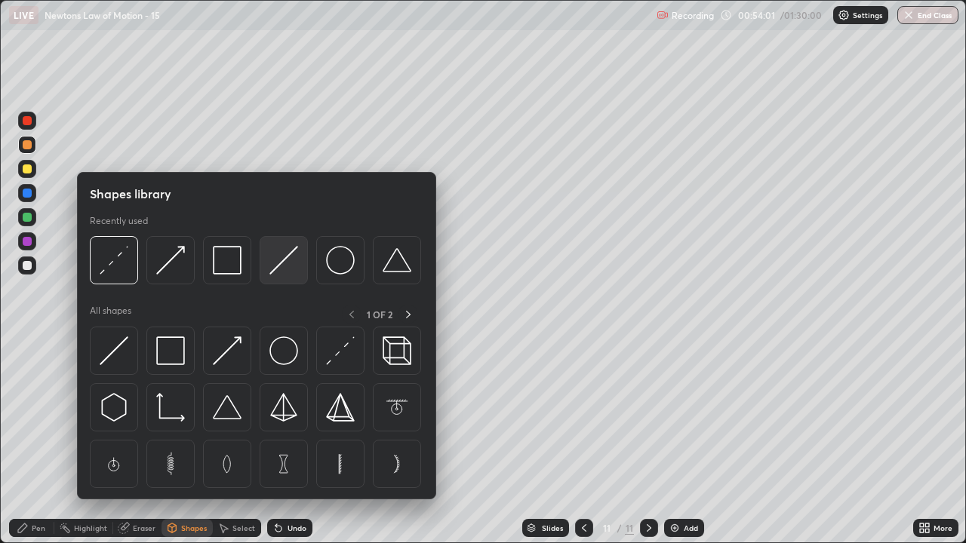
click at [287, 260] on img at bounding box center [283, 260] width 29 height 29
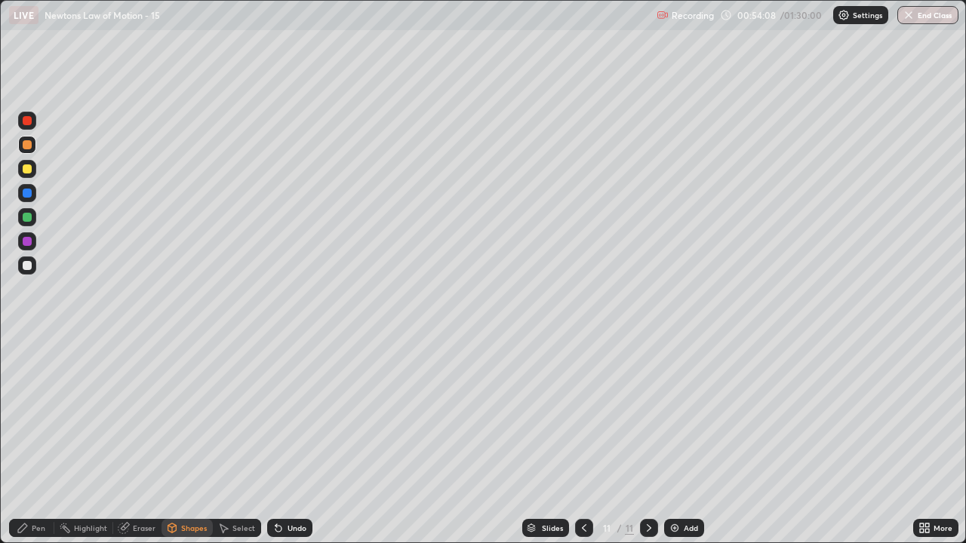
click at [39, 441] on div "Pen" at bounding box center [39, 528] width 14 height 8
click at [29, 268] on div at bounding box center [27, 265] width 9 height 9
click at [27, 213] on div at bounding box center [27, 217] width 9 height 9
click at [298, 441] on div "Undo" at bounding box center [296, 528] width 19 height 8
click at [297, 441] on div "Undo" at bounding box center [296, 528] width 19 height 8
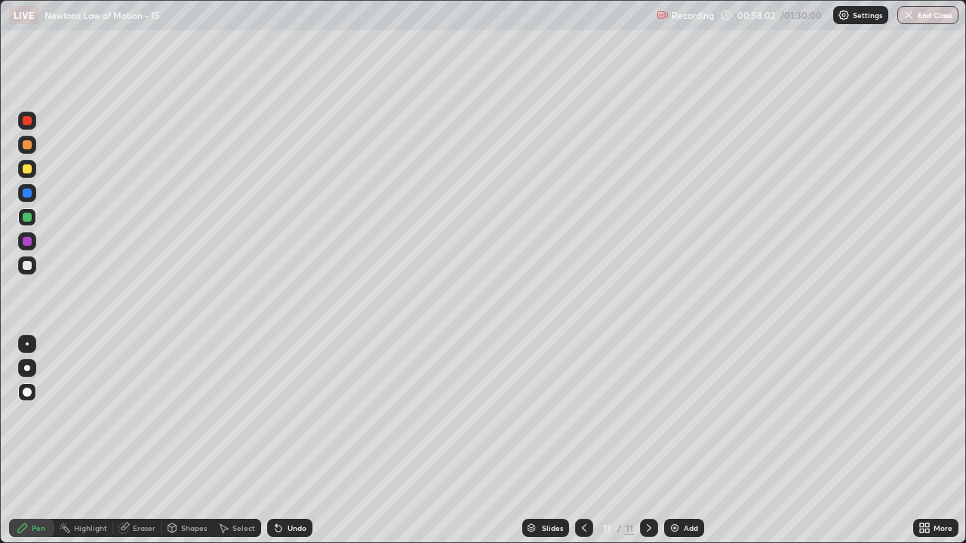
click at [297, 441] on div "Undo" at bounding box center [289, 528] width 45 height 18
click at [296, 441] on div "Undo" at bounding box center [289, 528] width 45 height 18
click at [295, 441] on div "Undo" at bounding box center [289, 528] width 45 height 18
click at [294, 441] on div "Undo" at bounding box center [289, 528] width 45 height 18
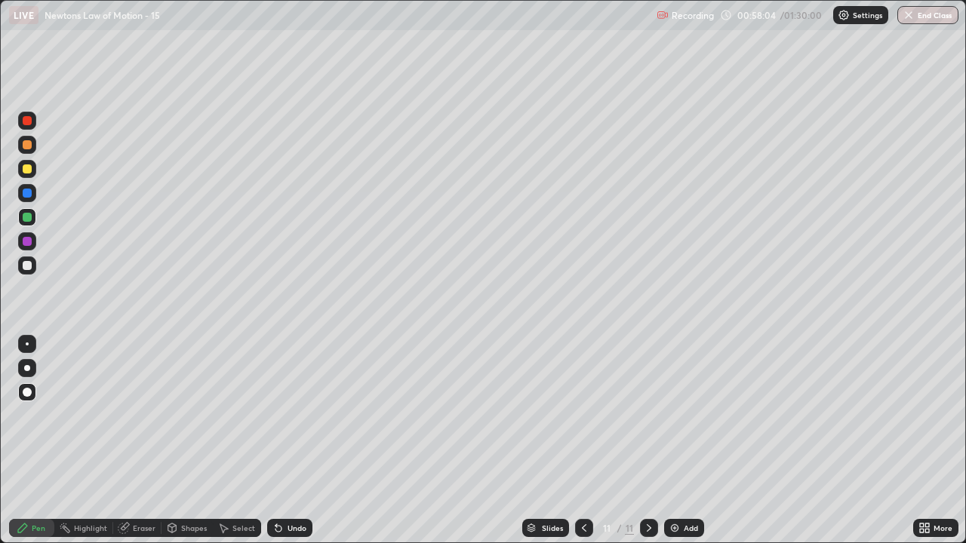
click at [297, 441] on div "Undo" at bounding box center [289, 528] width 45 height 18
click at [192, 441] on div "Shapes" at bounding box center [194, 528] width 26 height 8
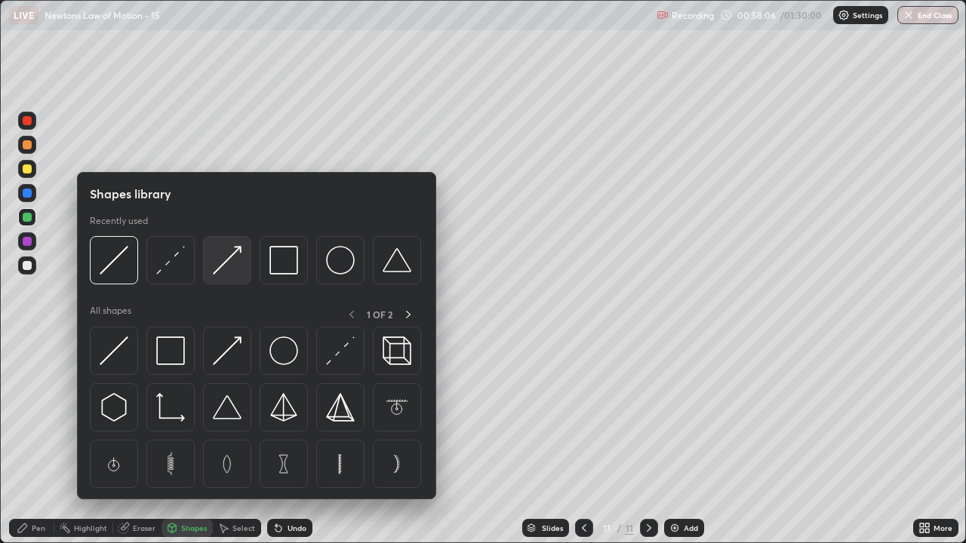
click at [225, 269] on img at bounding box center [227, 260] width 29 height 29
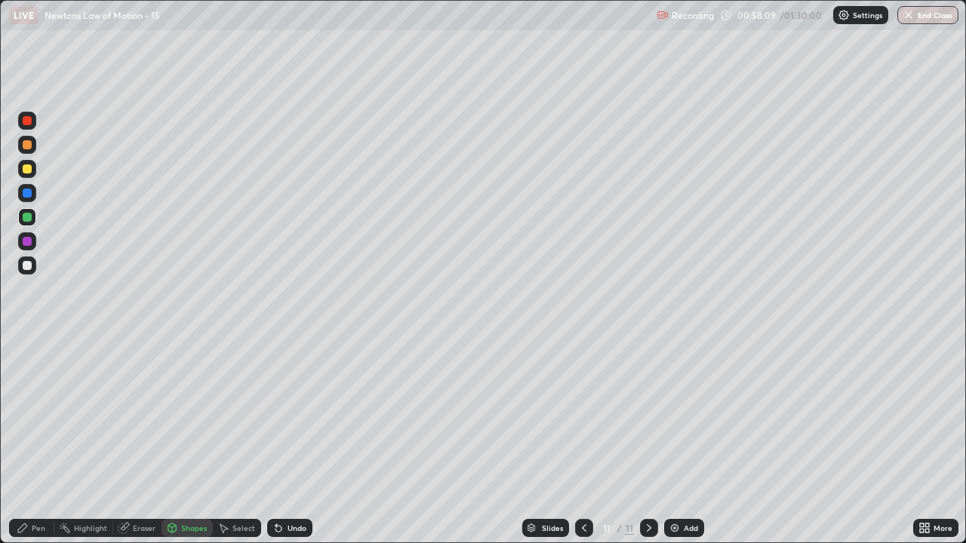
click at [35, 441] on div "Pen" at bounding box center [39, 528] width 14 height 8
click at [20, 263] on div at bounding box center [27, 265] width 18 height 18
click at [30, 172] on div at bounding box center [27, 168] width 9 height 9
click at [27, 268] on div at bounding box center [27, 265] width 9 height 9
click at [679, 441] on div "Add" at bounding box center [684, 528] width 40 height 18
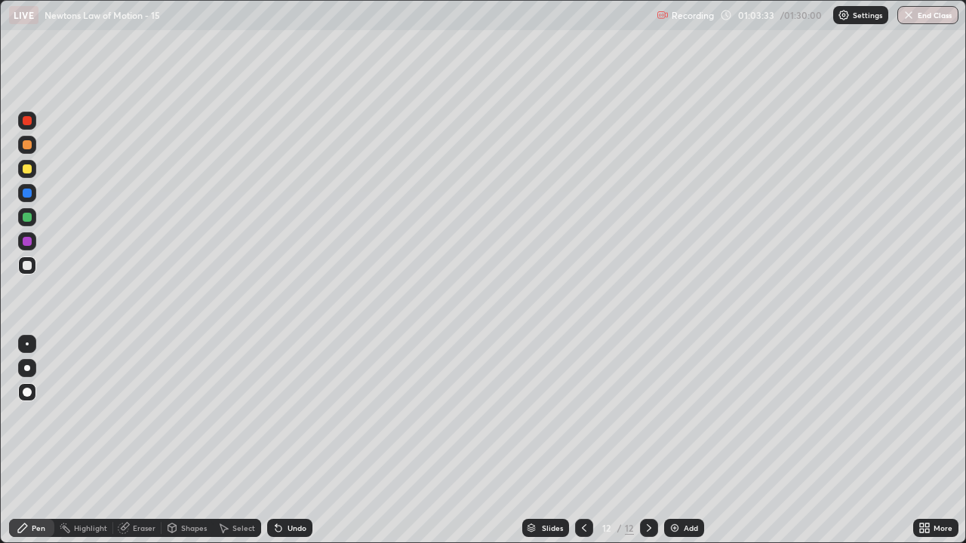
click at [192, 441] on div "Shapes" at bounding box center [194, 528] width 26 height 8
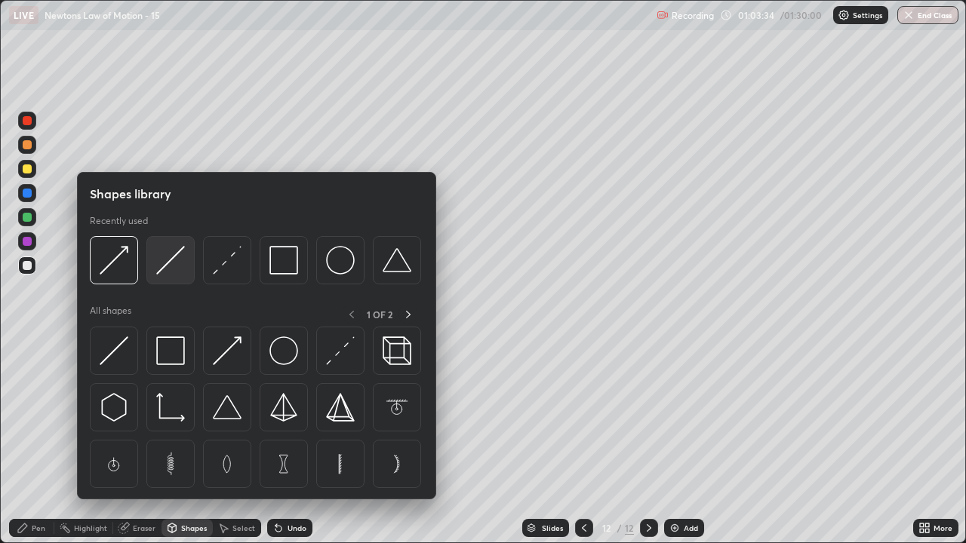
click at [174, 268] on img at bounding box center [170, 260] width 29 height 29
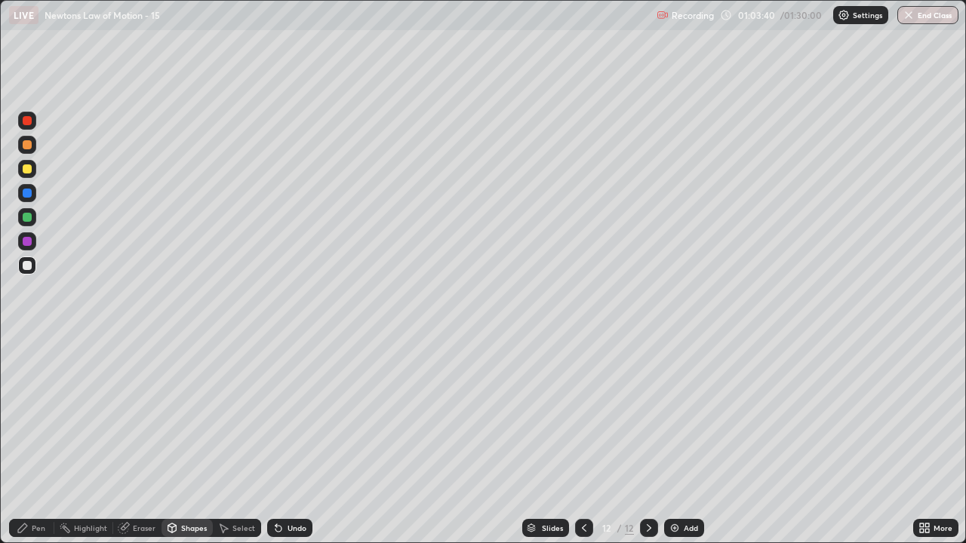
click at [186, 441] on div "Shapes" at bounding box center [194, 528] width 26 height 8
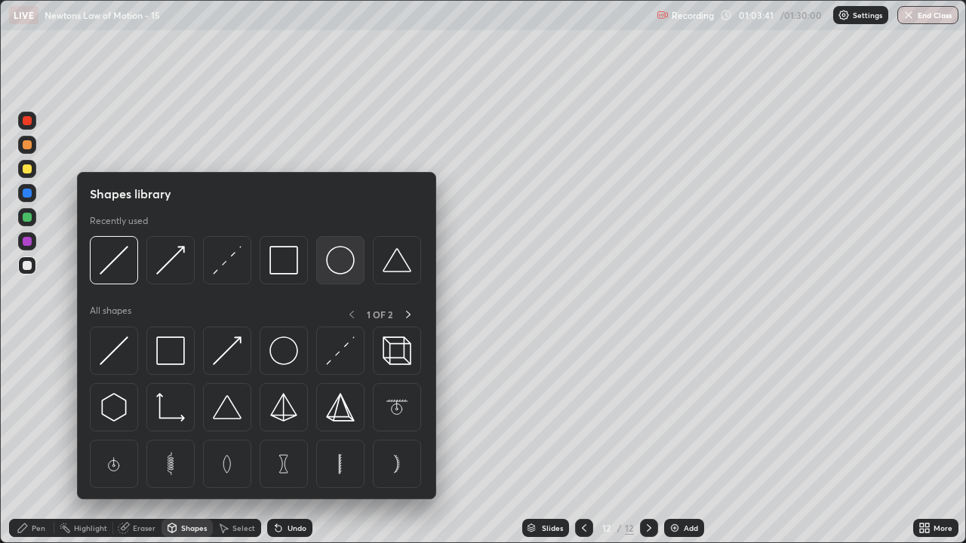
click at [335, 267] on img at bounding box center [340, 260] width 29 height 29
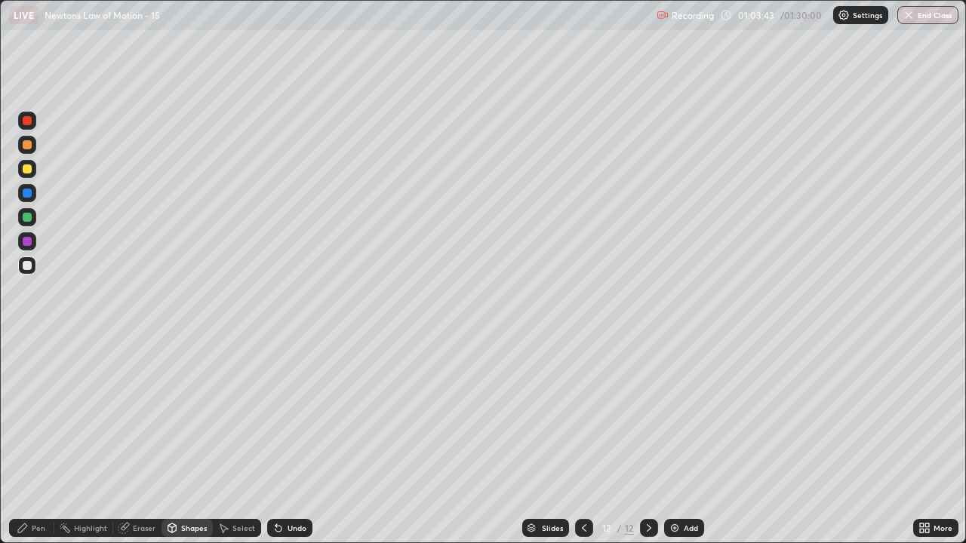
click at [38, 441] on div "Pen" at bounding box center [39, 528] width 14 height 8
click at [28, 169] on div at bounding box center [27, 168] width 9 height 9
click at [35, 263] on div at bounding box center [27, 265] width 18 height 18
click at [183, 441] on div "Shapes" at bounding box center [194, 528] width 26 height 8
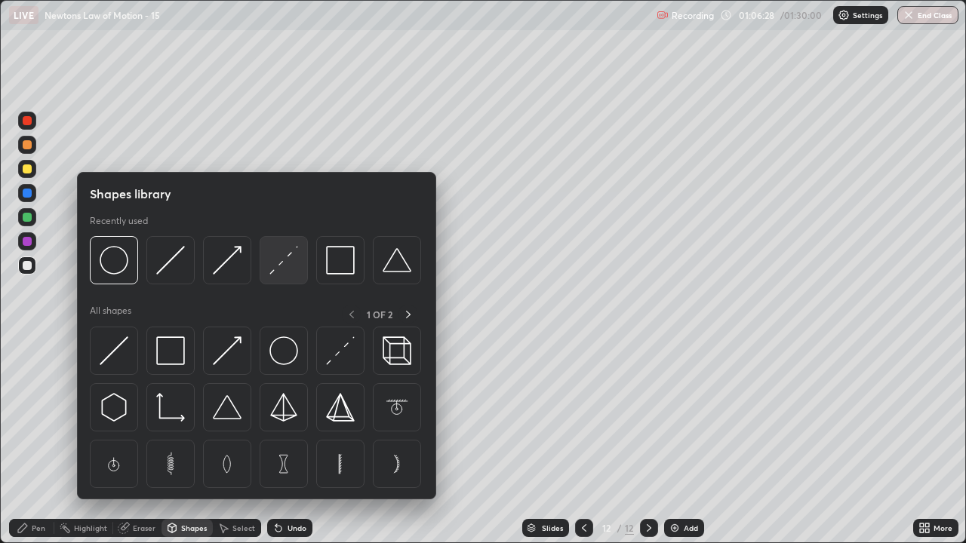
click at [287, 269] on img at bounding box center [283, 260] width 29 height 29
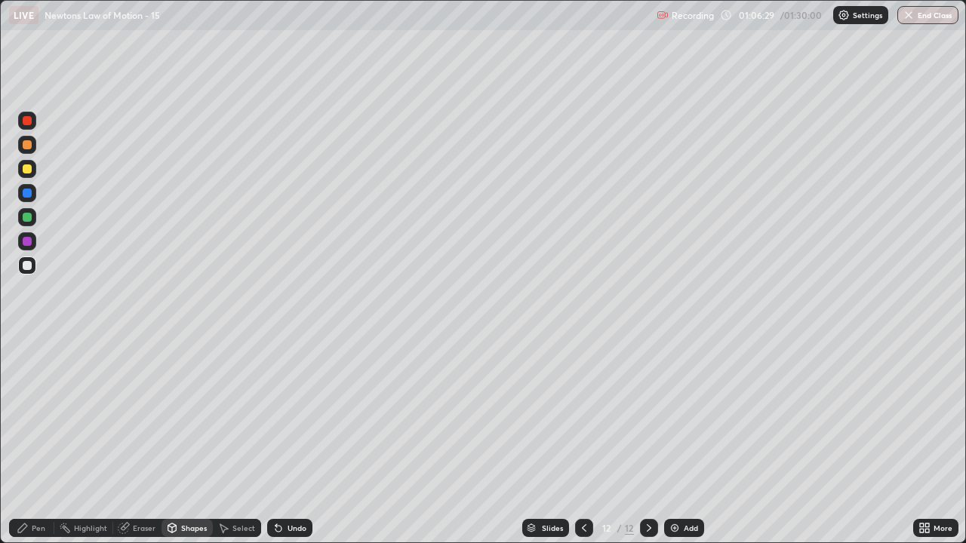
click at [27, 218] on div at bounding box center [27, 217] width 9 height 9
click at [41, 441] on div "Pen" at bounding box center [39, 528] width 14 height 8
click at [26, 266] on div at bounding box center [27, 265] width 9 height 9
click at [24, 152] on div at bounding box center [27, 145] width 18 height 18
click at [24, 272] on div at bounding box center [27, 265] width 18 height 18
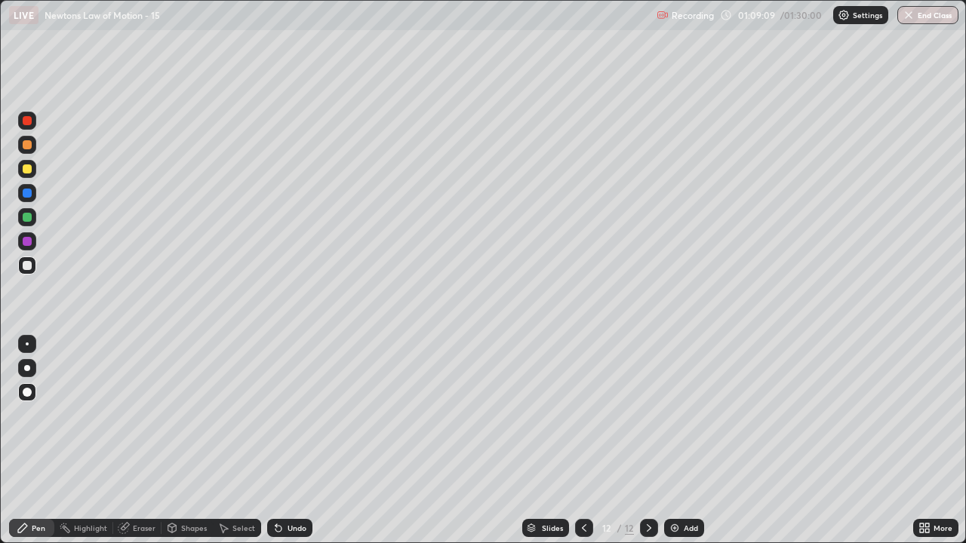
click at [27, 169] on div at bounding box center [27, 168] width 9 height 9
click at [26, 269] on div at bounding box center [27, 265] width 9 height 9
click at [149, 441] on div "Eraser" at bounding box center [144, 528] width 23 height 8
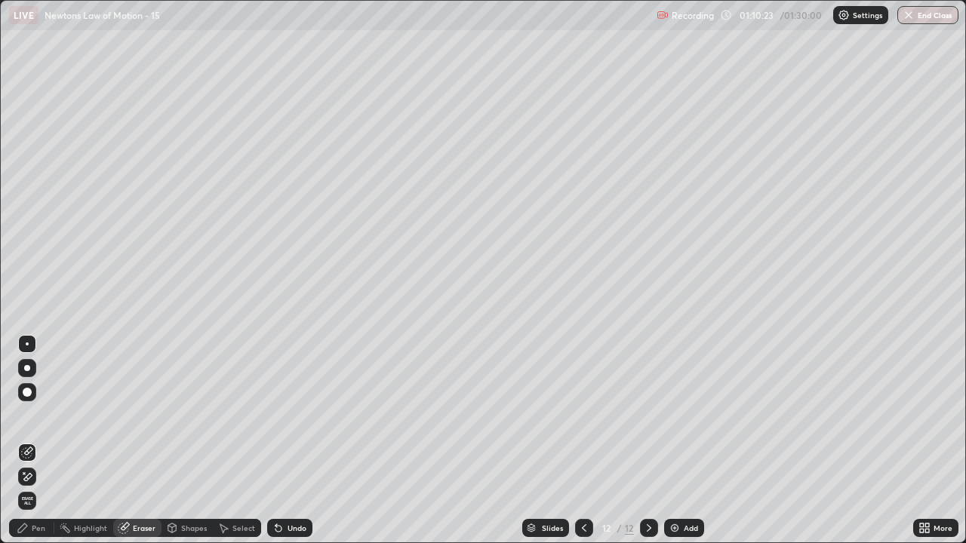
click at [32, 441] on div "Pen" at bounding box center [39, 528] width 14 height 8
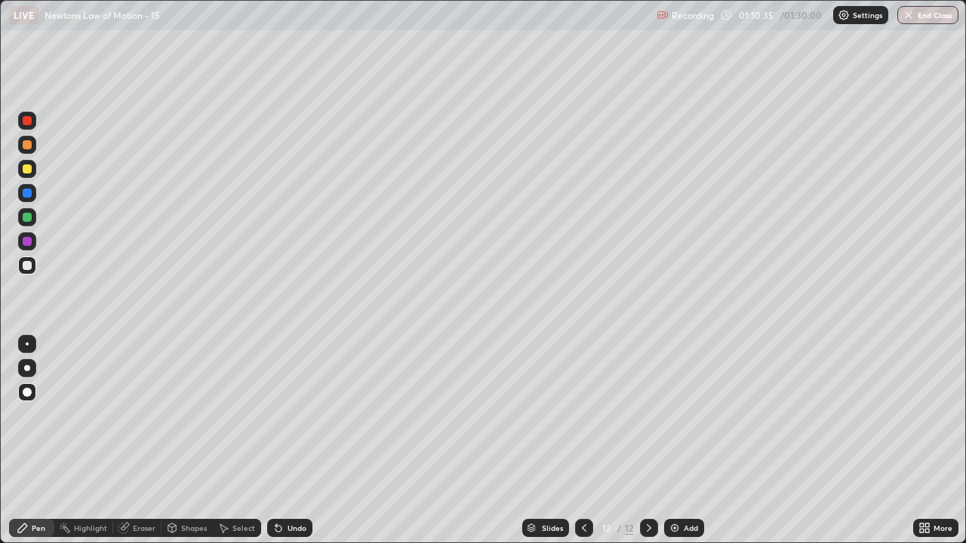
click at [27, 243] on div at bounding box center [27, 241] width 9 height 9
click at [934, 19] on button "End Class" at bounding box center [927, 15] width 61 height 18
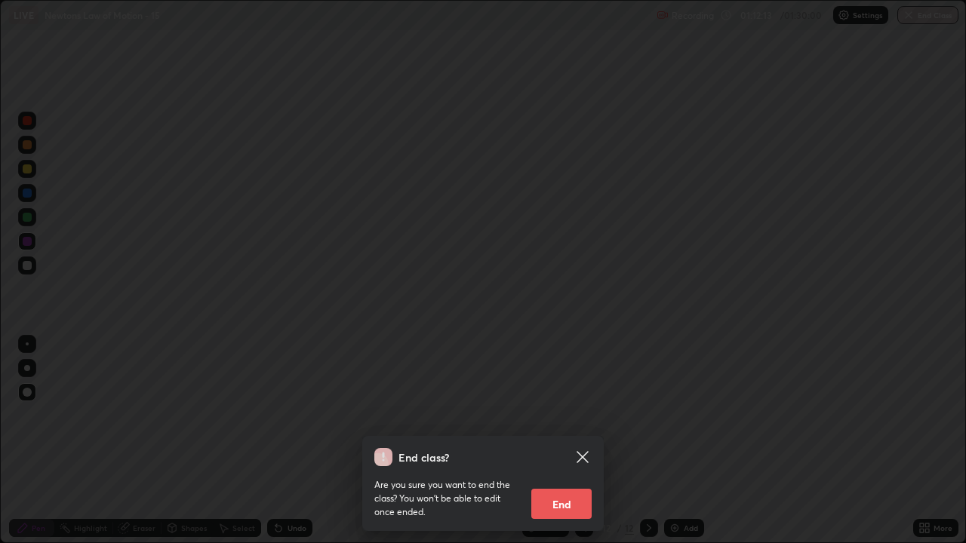
click at [585, 441] on button "End" at bounding box center [561, 504] width 60 height 30
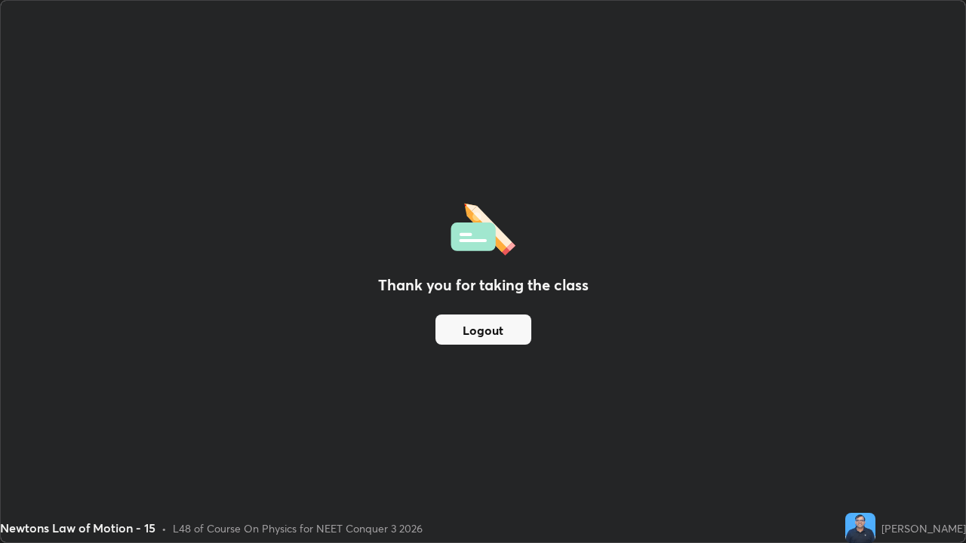
click at [524, 325] on button "Logout" at bounding box center [483, 330] width 96 height 30
